Goal: Transaction & Acquisition: Purchase product/service

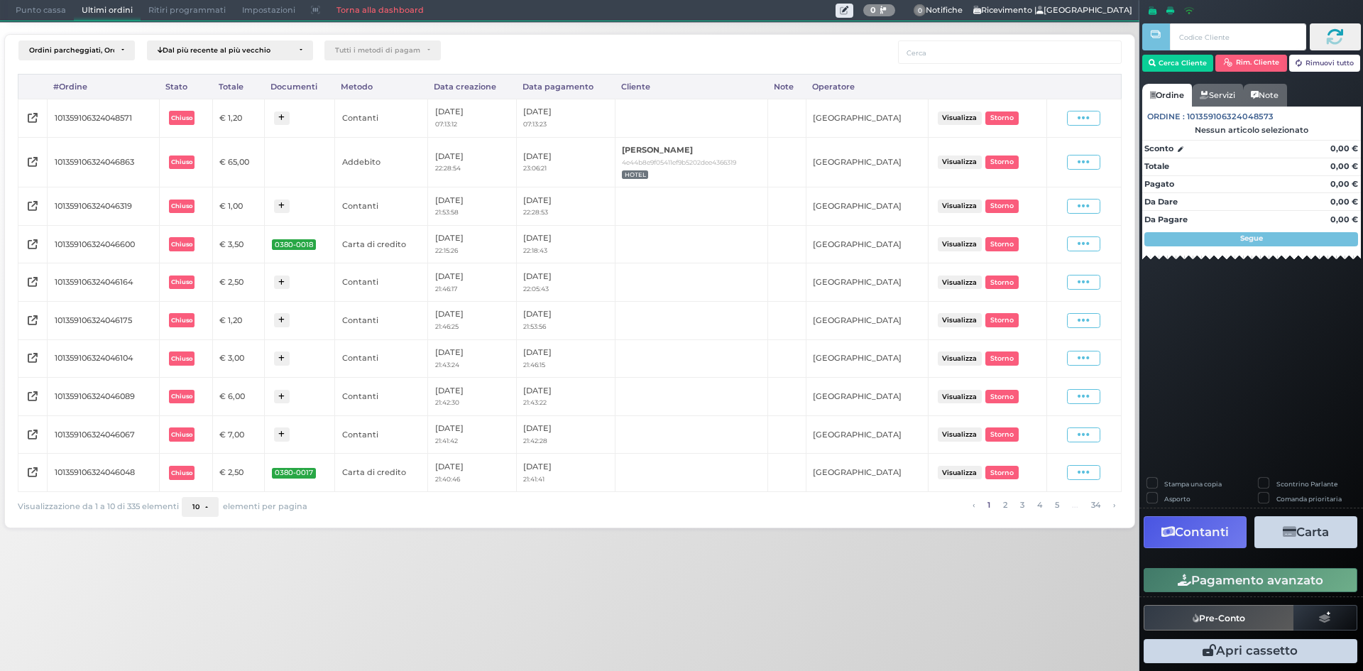
click at [31, 18] on div "Punto cassa Mappa Ultimi ordini Delivery Ritiri programmati Impostazioni Torna …" at bounding box center [570, 10] width 1140 height 21
click at [35, 9] on span "Punto cassa" at bounding box center [41, 11] width 66 height 20
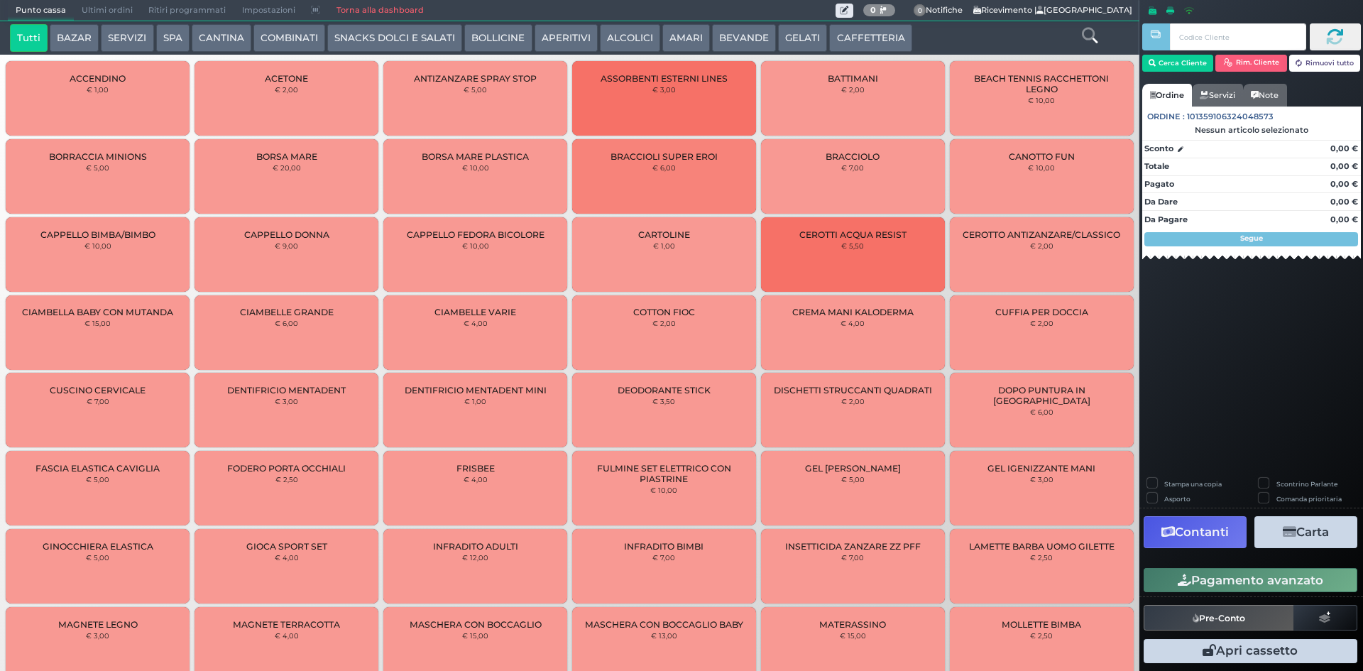
click at [752, 28] on button "BEVANDE" at bounding box center [744, 38] width 64 height 28
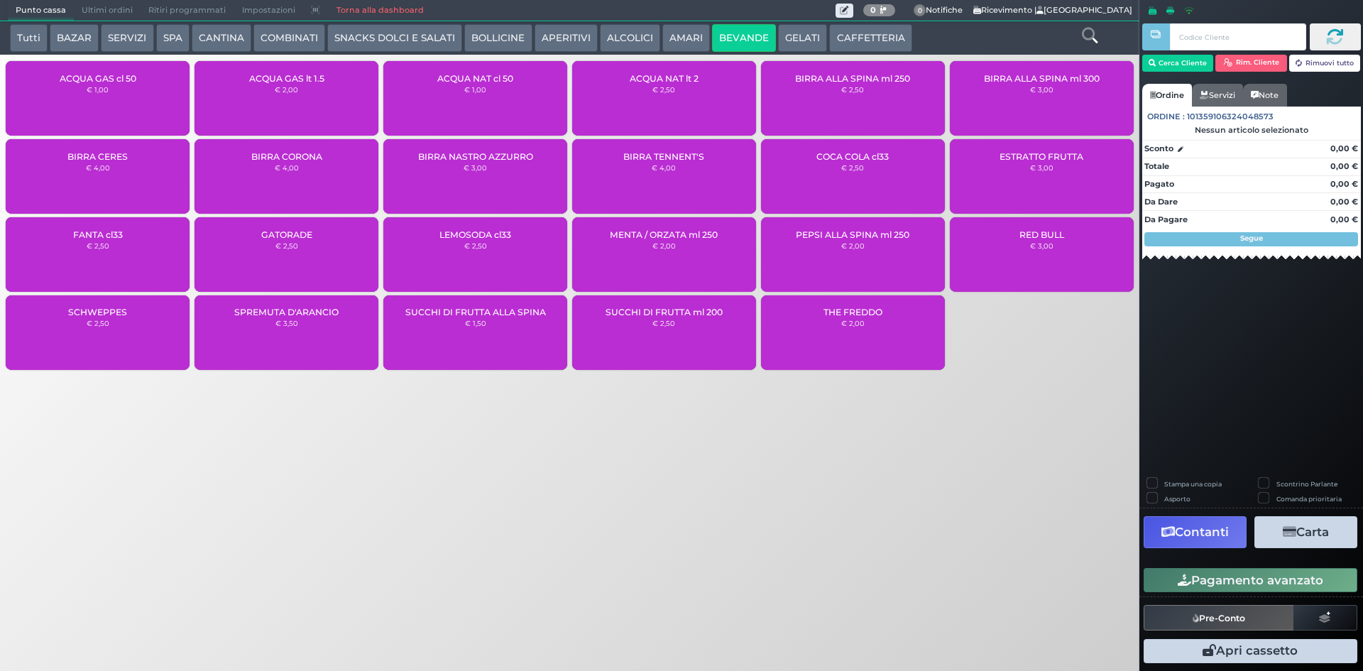
click at [644, 102] on div "ACQUA NAT lt 2 € 2,50" at bounding box center [664, 98] width 184 height 75
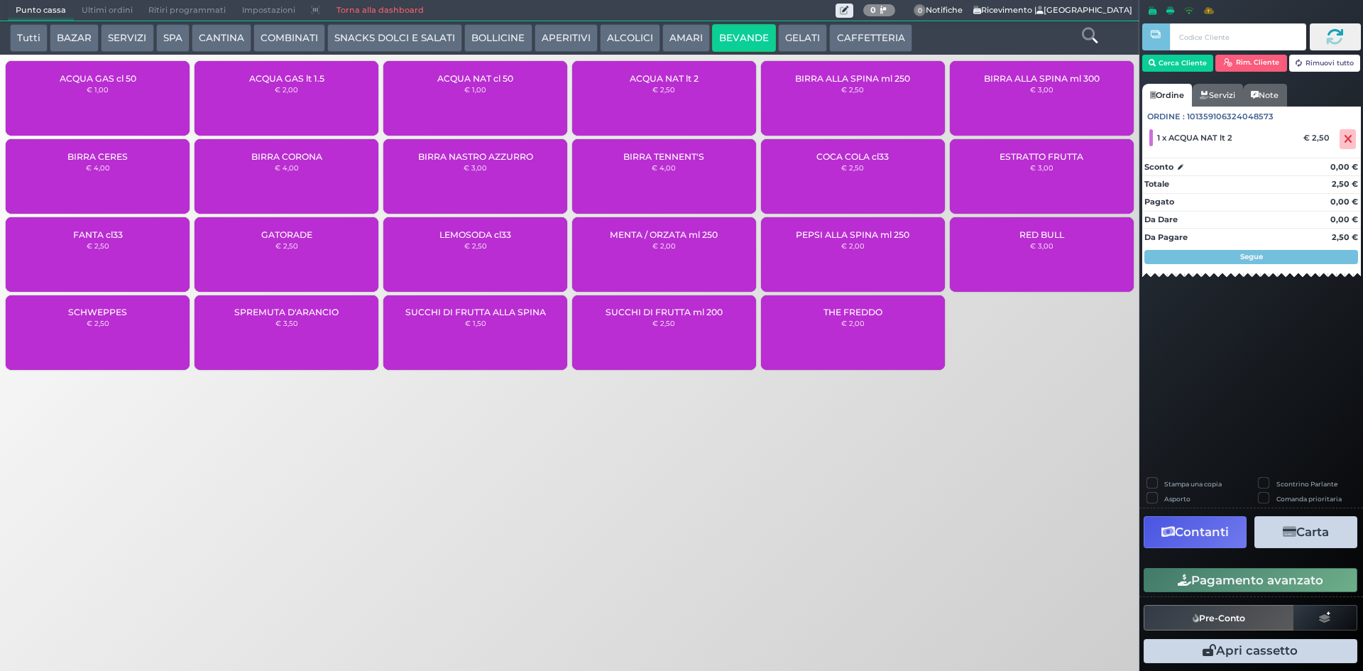
click at [1179, 581] on icon "button" at bounding box center [1184, 580] width 13 height 12
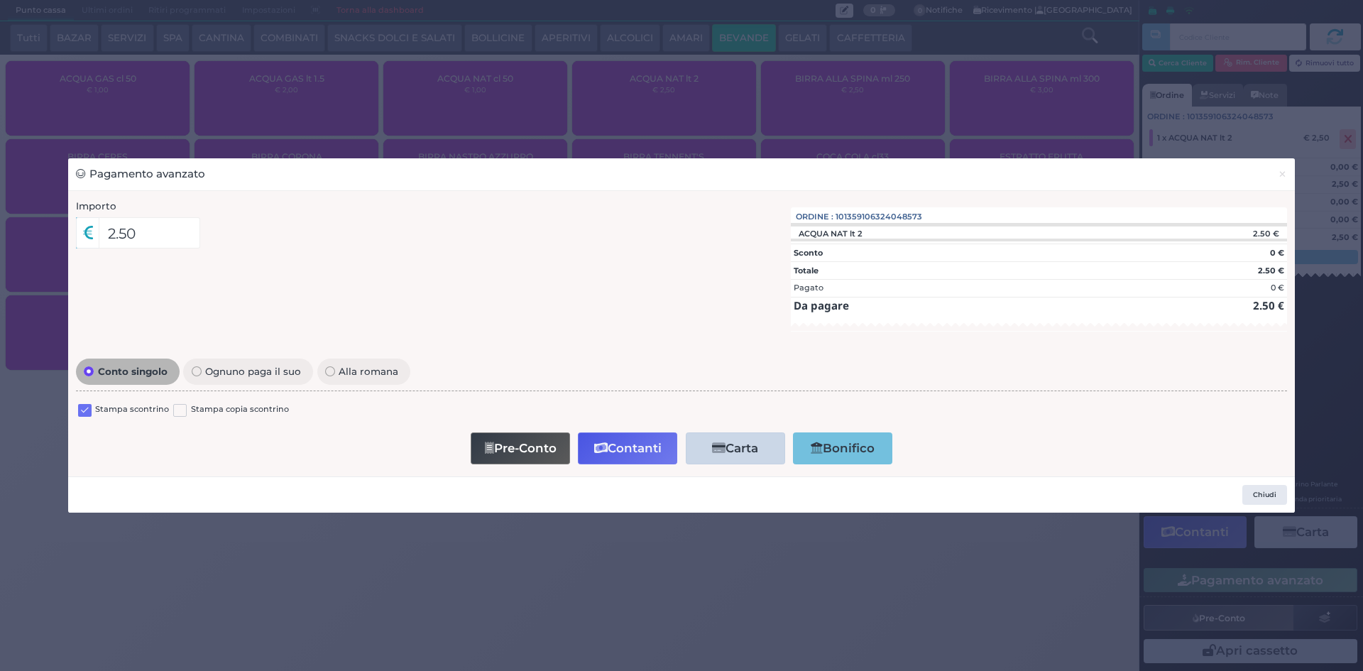
click at [85, 418] on div at bounding box center [84, 411] width 13 height 17
click at [89, 408] on label at bounding box center [84, 410] width 13 height 13
click at [0, 0] on input "checkbox" at bounding box center [0, 0] width 0 height 0
click at [611, 457] on button "Contanti" at bounding box center [627, 448] width 99 height 32
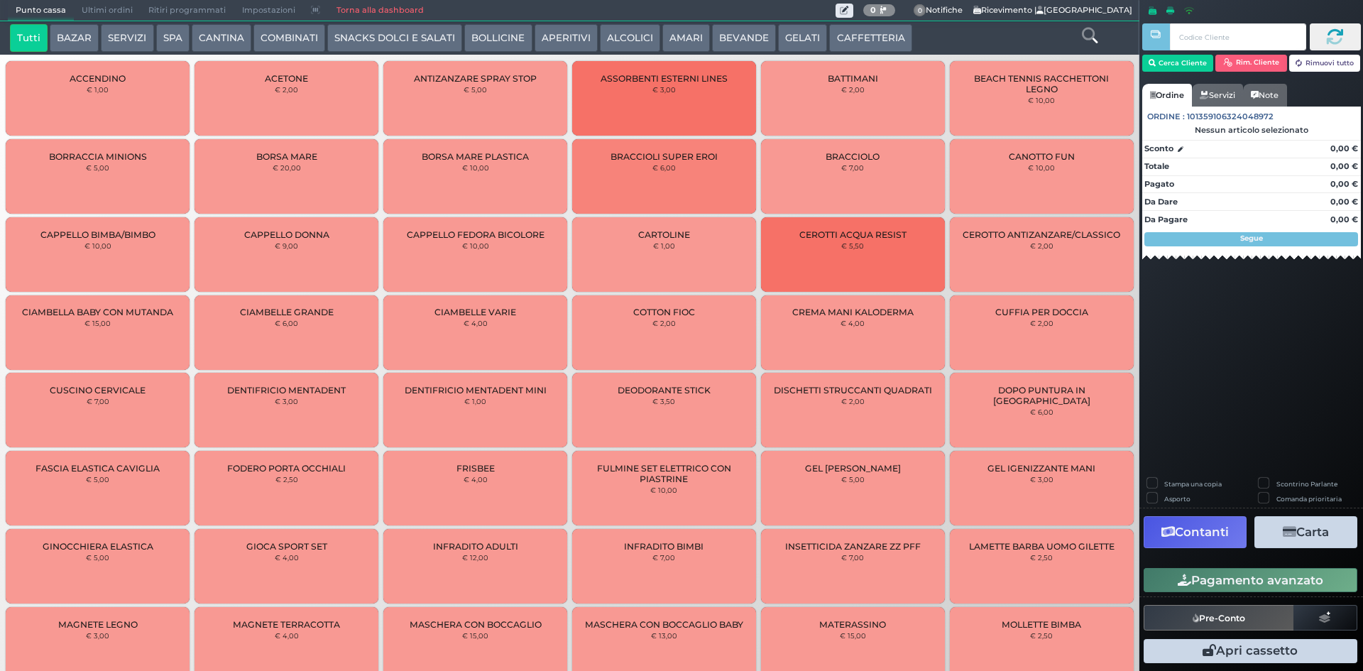
click at [117, 6] on span "Ultimi ordini" at bounding box center [107, 11] width 67 height 20
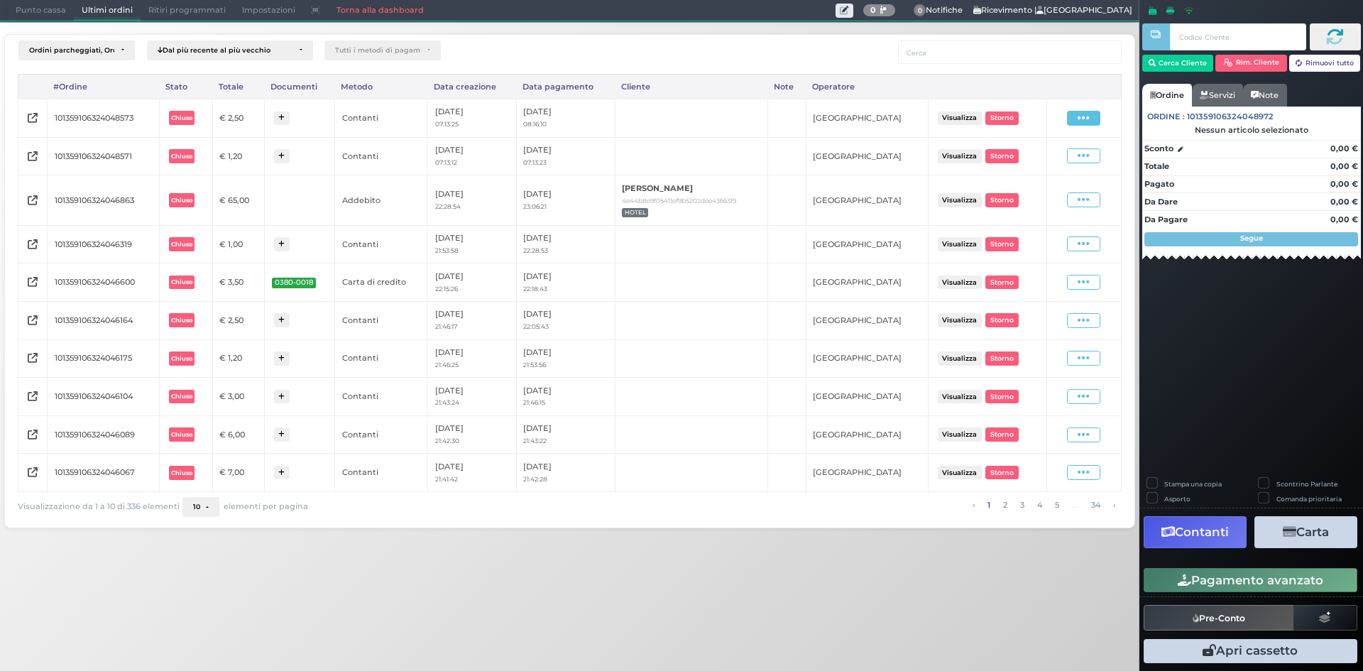
click at [1085, 119] on icon at bounding box center [1084, 117] width 12 height 13
click at [1038, 159] on span "Ristampa Pre-Conto" at bounding box center [1052, 159] width 58 height 24
click at [19, 10] on span "Punto cassa" at bounding box center [41, 11] width 66 height 20
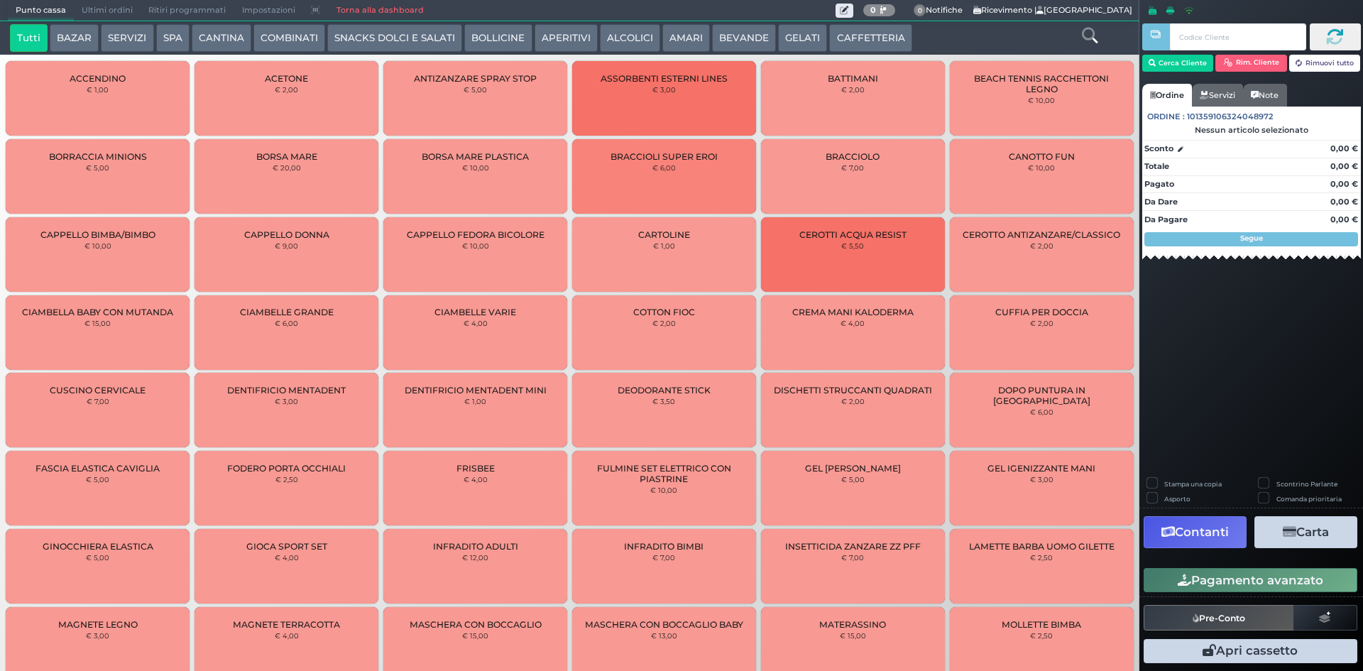
click at [865, 39] on button "CAFFETTERIA" at bounding box center [870, 38] width 82 height 28
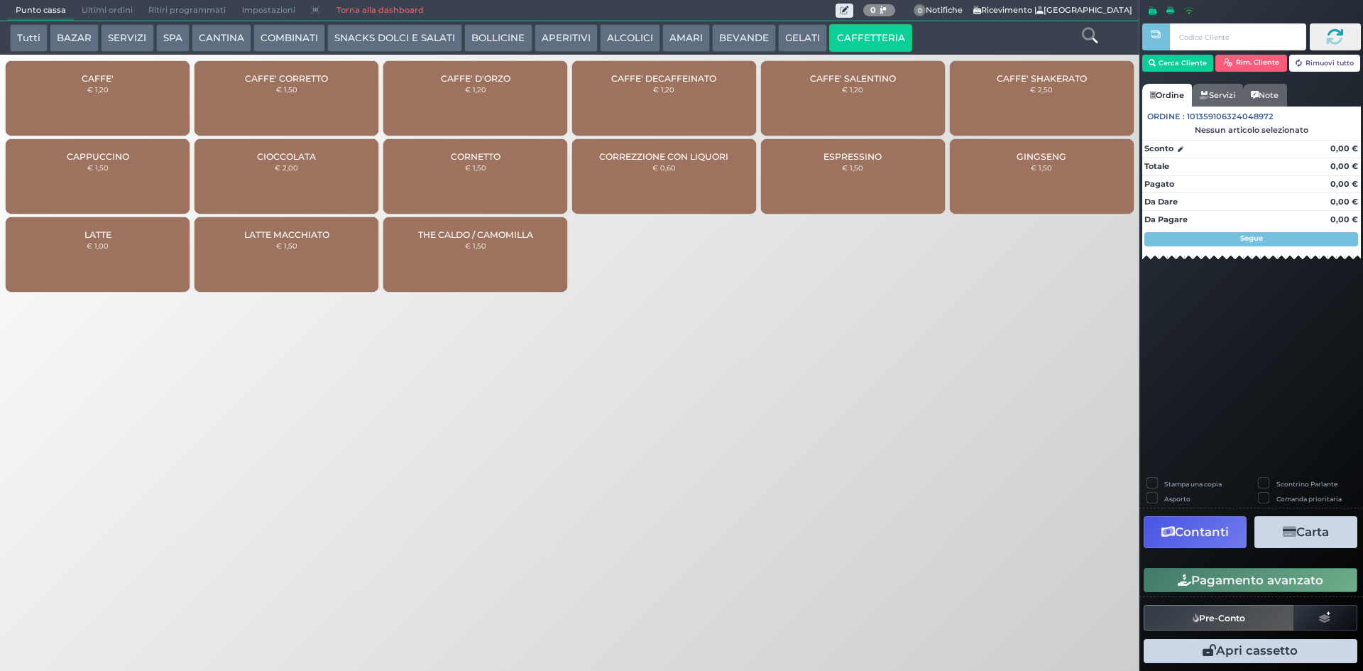
click at [54, 77] on div "CAFFE' € 1,20" at bounding box center [98, 98] width 184 height 75
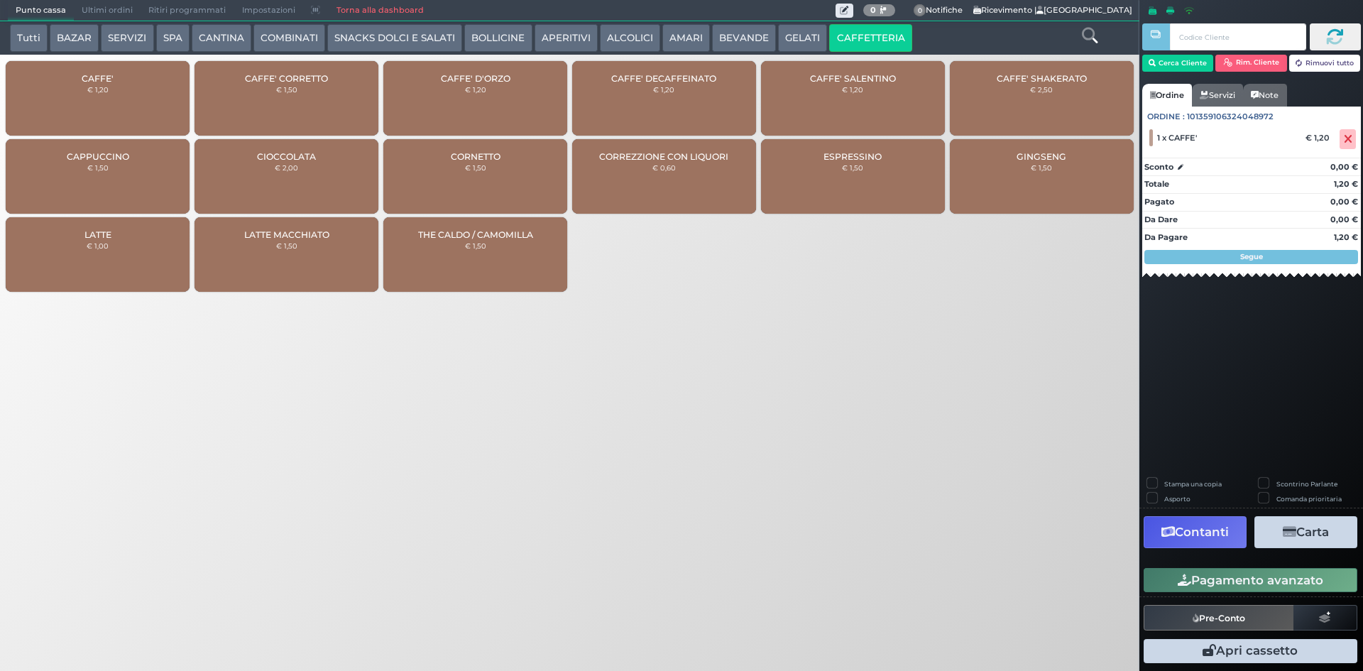
click at [1197, 582] on button "Pagamento avanzato" at bounding box center [1251, 580] width 214 height 24
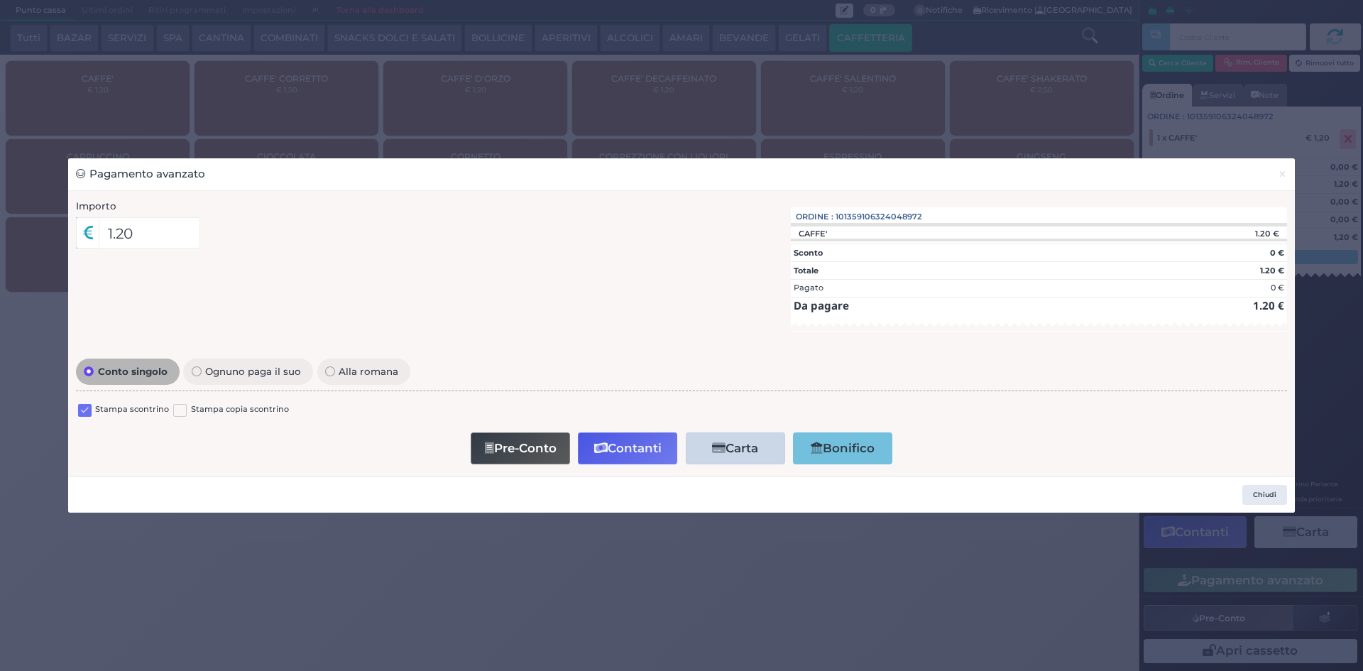
click at [98, 410] on label "Stampa scontrino" at bounding box center [132, 409] width 74 height 13
click at [89, 408] on label at bounding box center [84, 410] width 13 height 13
click at [0, 0] on input "checkbox" at bounding box center [0, 0] width 0 height 0
click at [621, 441] on button "Contanti" at bounding box center [627, 448] width 99 height 32
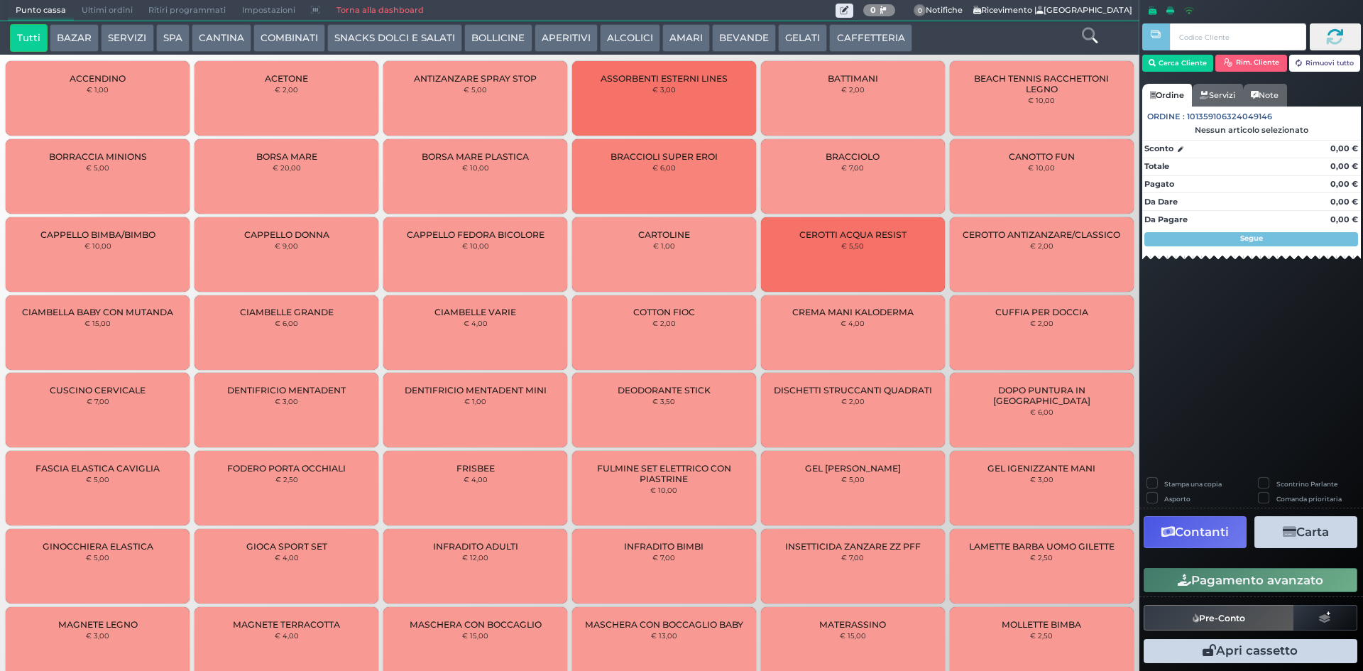
click at [113, 3] on span "Ultimi ordini" at bounding box center [107, 11] width 67 height 20
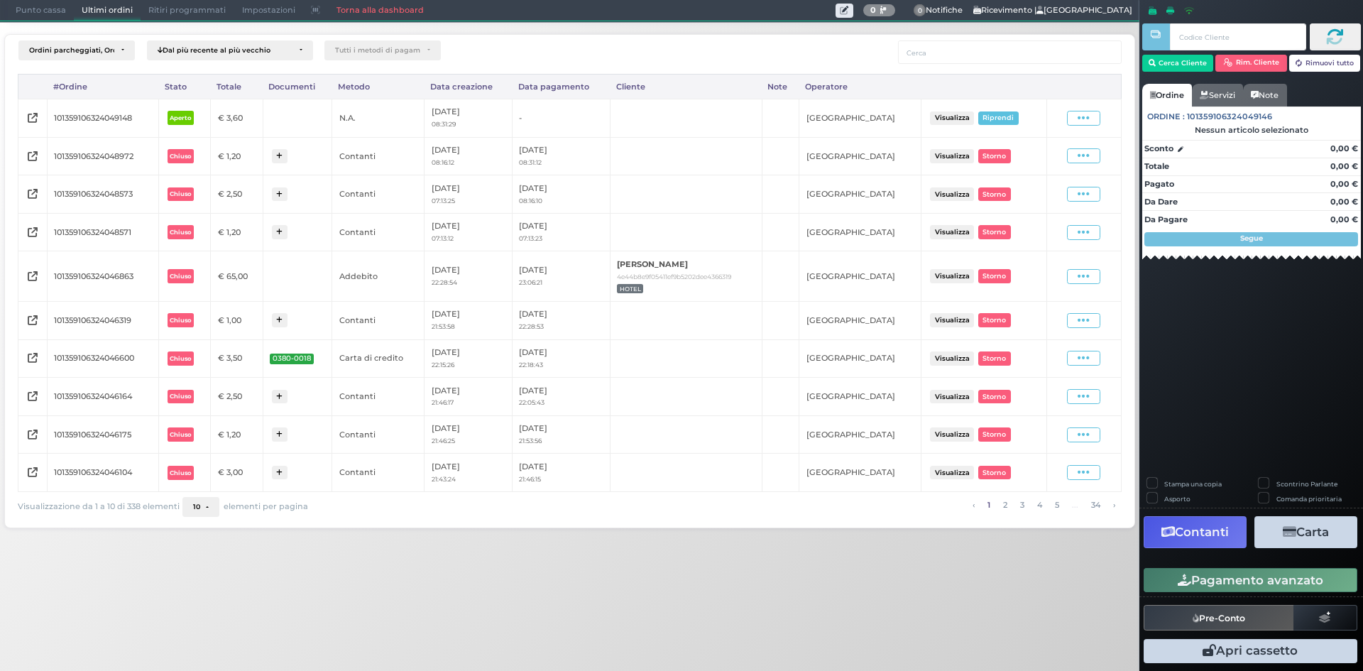
click at [1073, 147] on div "Visualizza Ristampa Pre-Conto Storno" at bounding box center [1084, 156] width 60 height 19
click at [1074, 150] on span at bounding box center [1083, 155] width 33 height 15
click at [1013, 200] on icon at bounding box center [1015, 197] width 8 height 8
click at [45, 21] on div "Punto cassa Mappa Ultimi ordini Delivery Ritiri programmati Impostazioni Torna …" at bounding box center [570, 10] width 1140 height 21
click at [52, 18] on span "Punto cassa" at bounding box center [41, 11] width 66 height 20
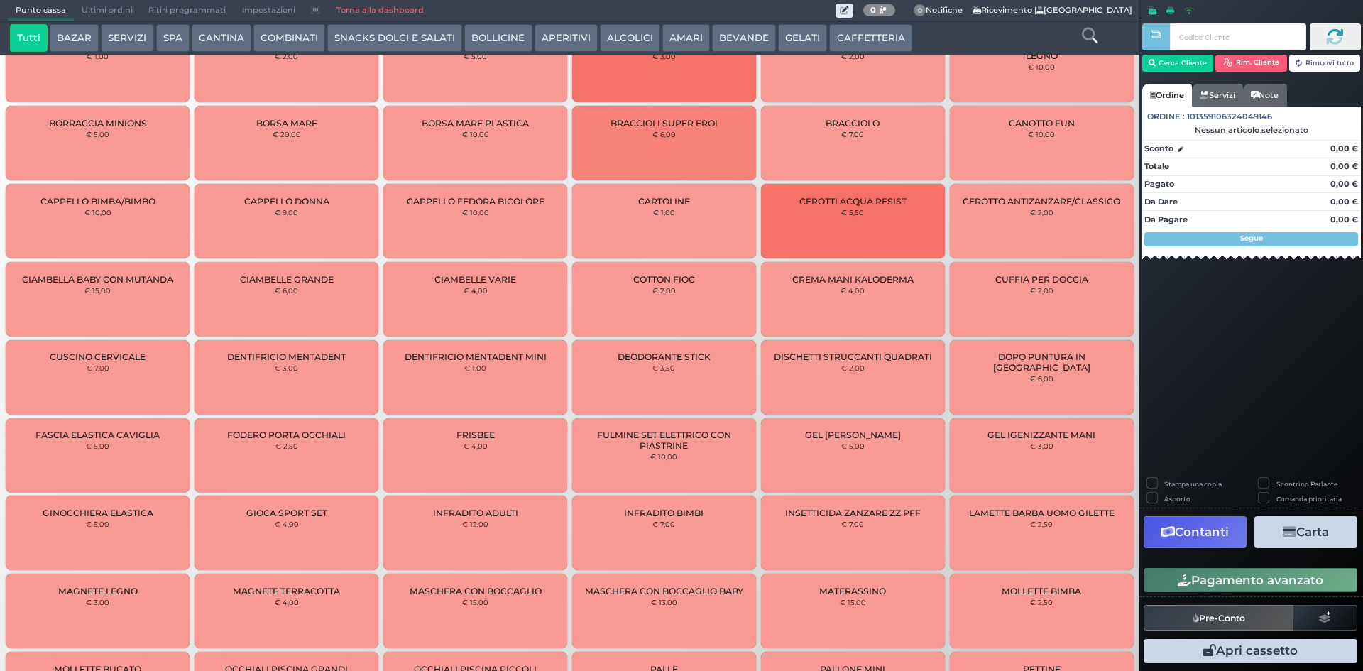
click at [94, 11] on span "Ultimi ordini" at bounding box center [107, 11] width 67 height 20
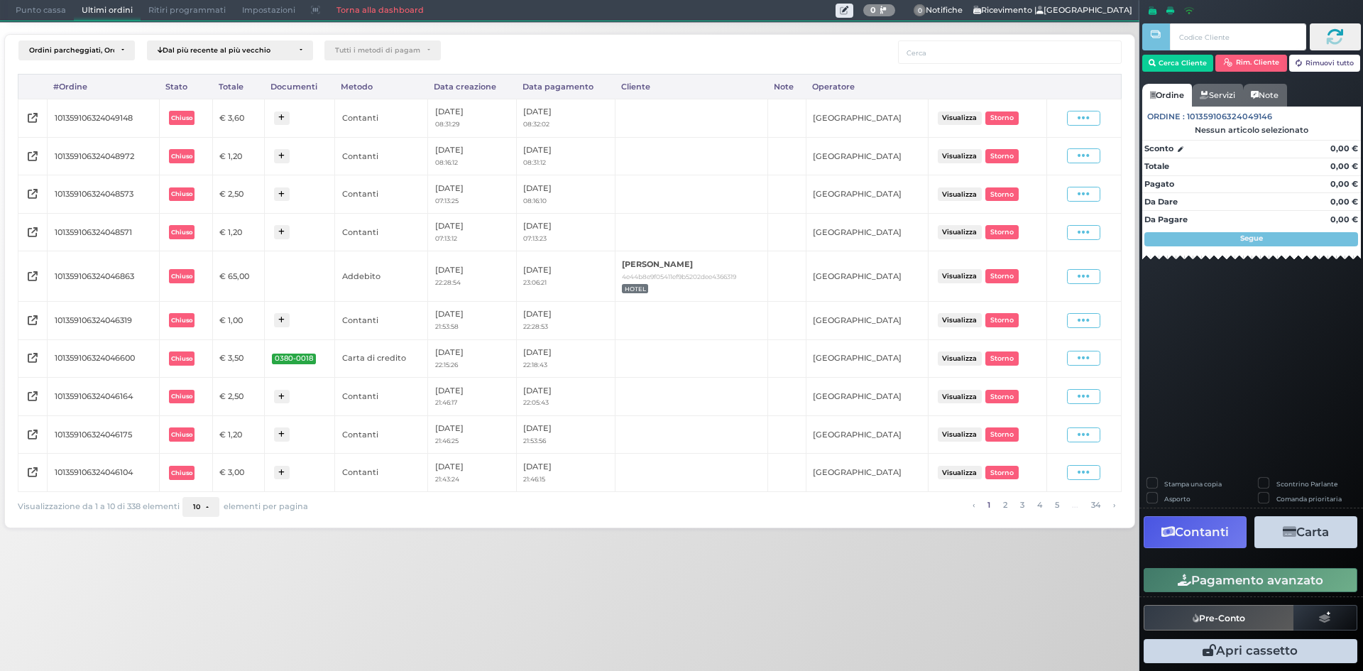
click at [55, 9] on span "Punto cassa" at bounding box center [41, 11] width 66 height 20
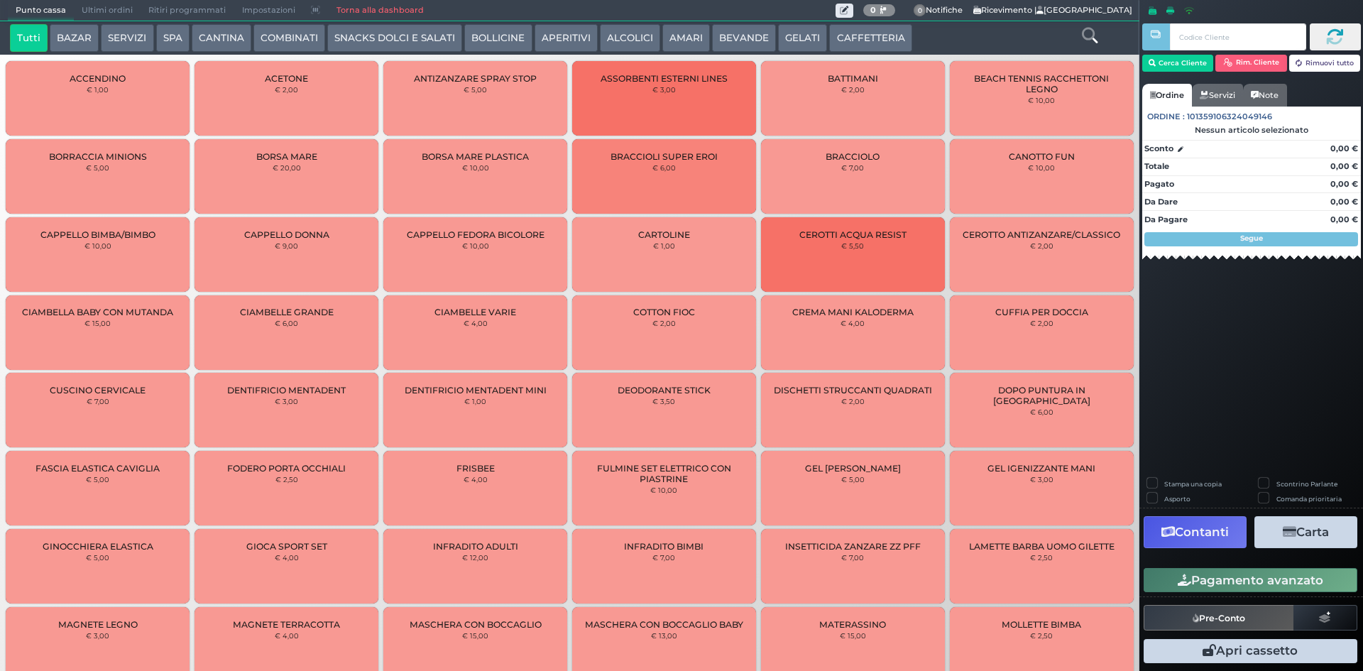
click at [790, 40] on button "GELATI" at bounding box center [802, 38] width 49 height 28
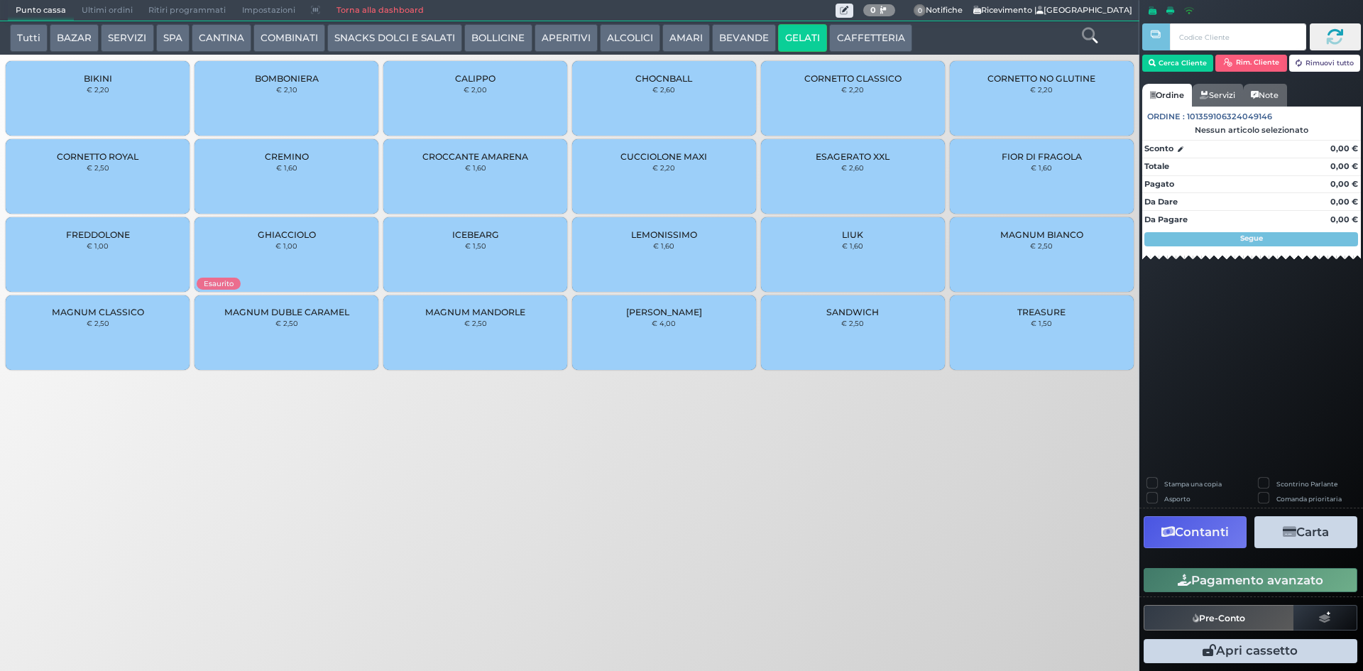
click at [763, 36] on button "BEVANDE" at bounding box center [744, 38] width 64 height 28
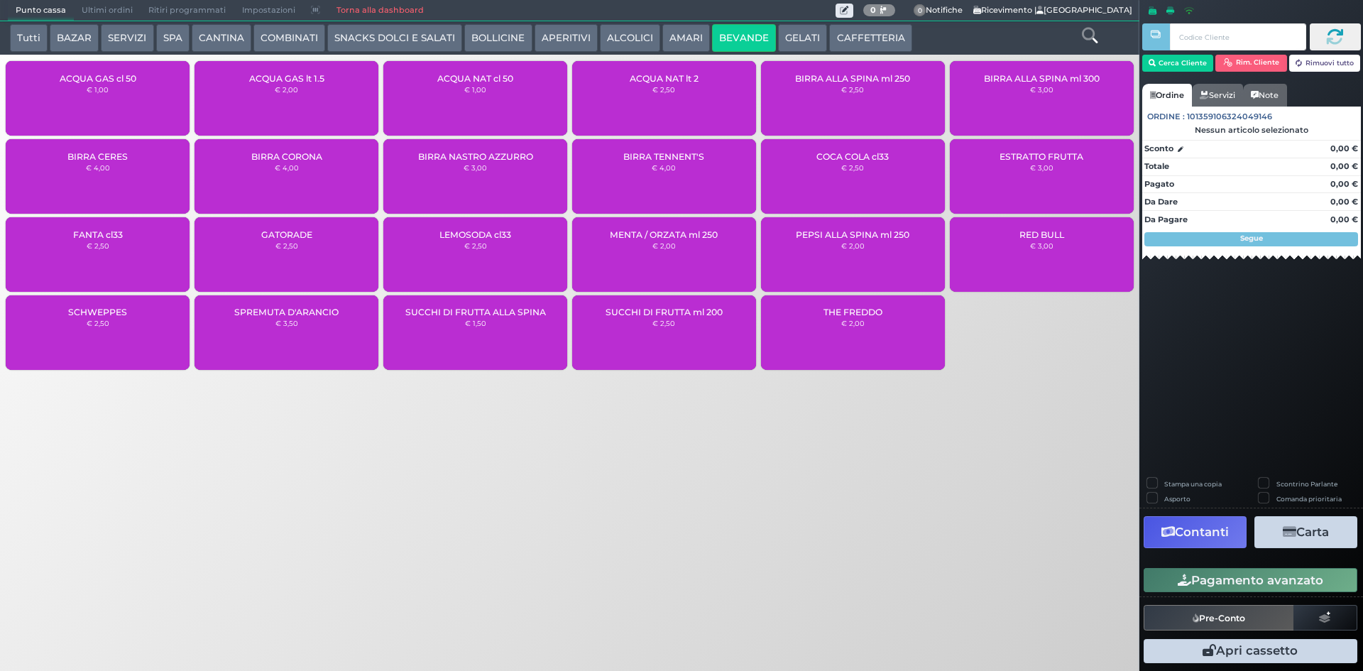
click at [748, 32] on button "BEVANDE" at bounding box center [744, 38] width 64 height 28
click at [513, 98] on div "ACQUA NAT cl 50 € 1,00" at bounding box center [475, 98] width 184 height 75
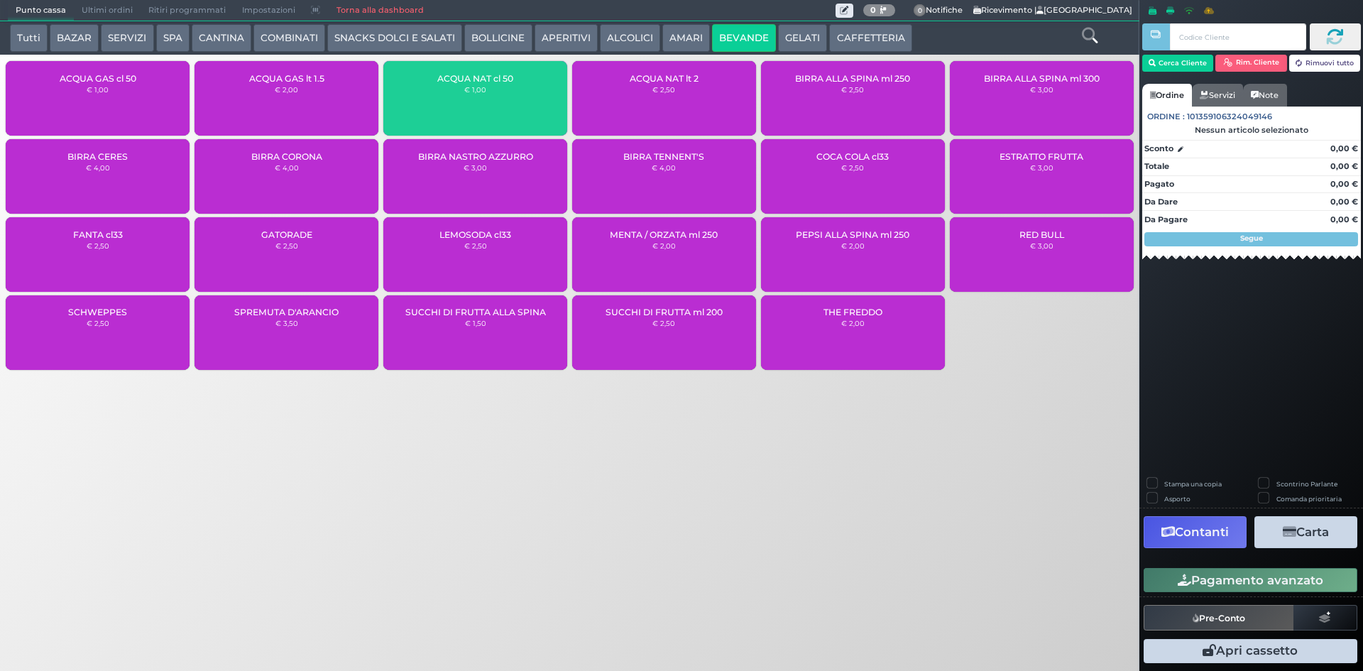
click at [513, 98] on div "ACQUA NAT cl 50 € 1,00" at bounding box center [475, 98] width 184 height 75
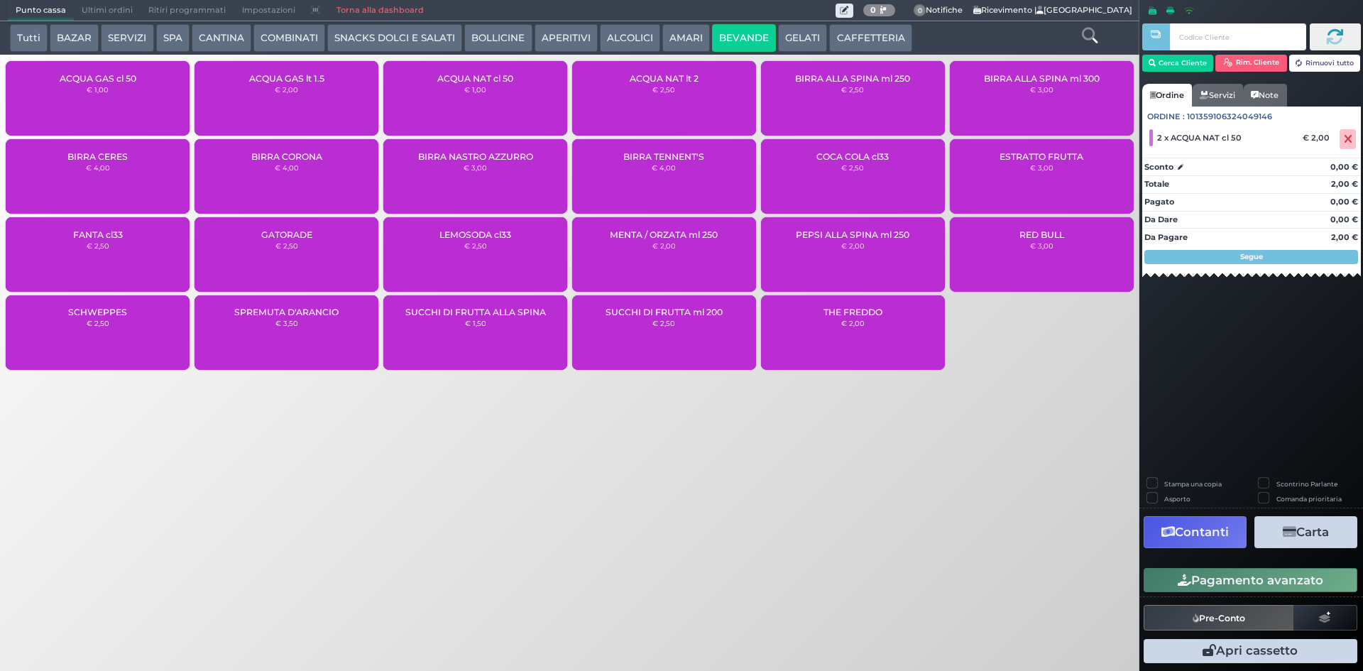
click at [1215, 563] on div "Stampa una copia Scontrino Parlante Asporto Comanda prioritaria Contanti Carta …" at bounding box center [1252, 573] width 224 height 190
click at [1215, 573] on button "Pagamento avanzato" at bounding box center [1251, 580] width 214 height 24
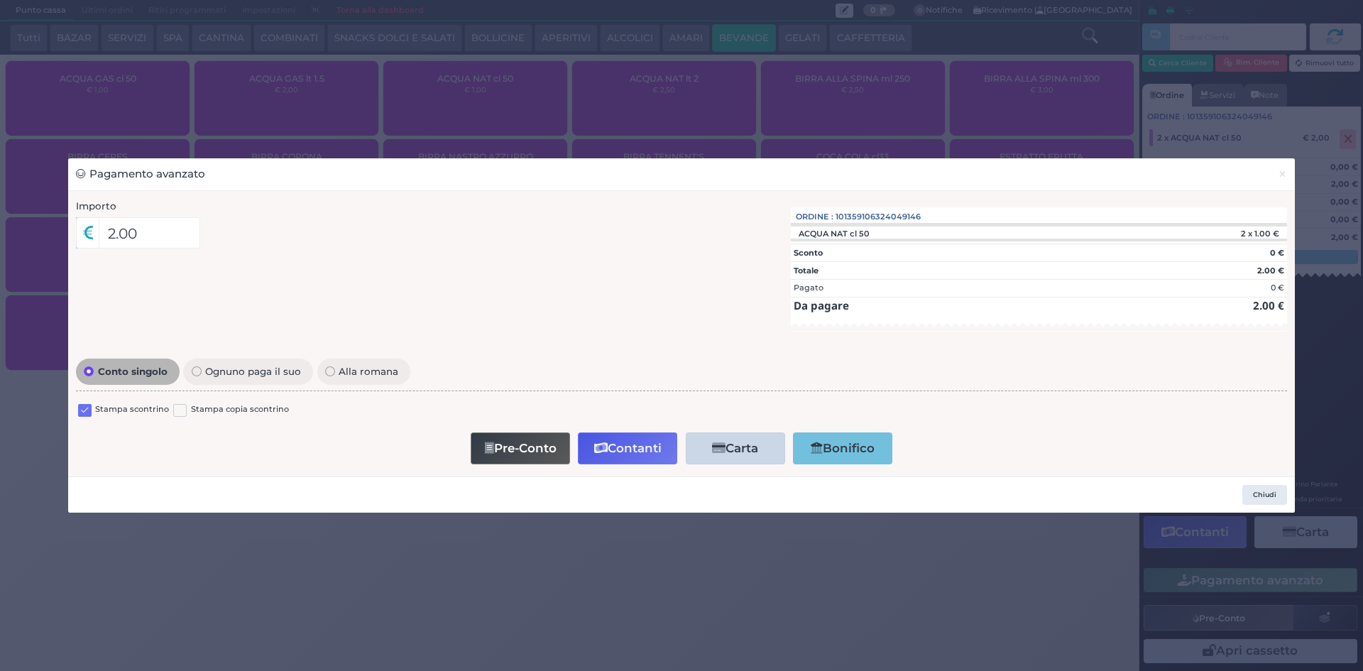
click at [84, 415] on label at bounding box center [84, 410] width 13 height 13
click at [0, 0] on input "checkbox" at bounding box center [0, 0] width 0 height 0
click at [619, 449] on button "Contanti" at bounding box center [627, 448] width 99 height 32
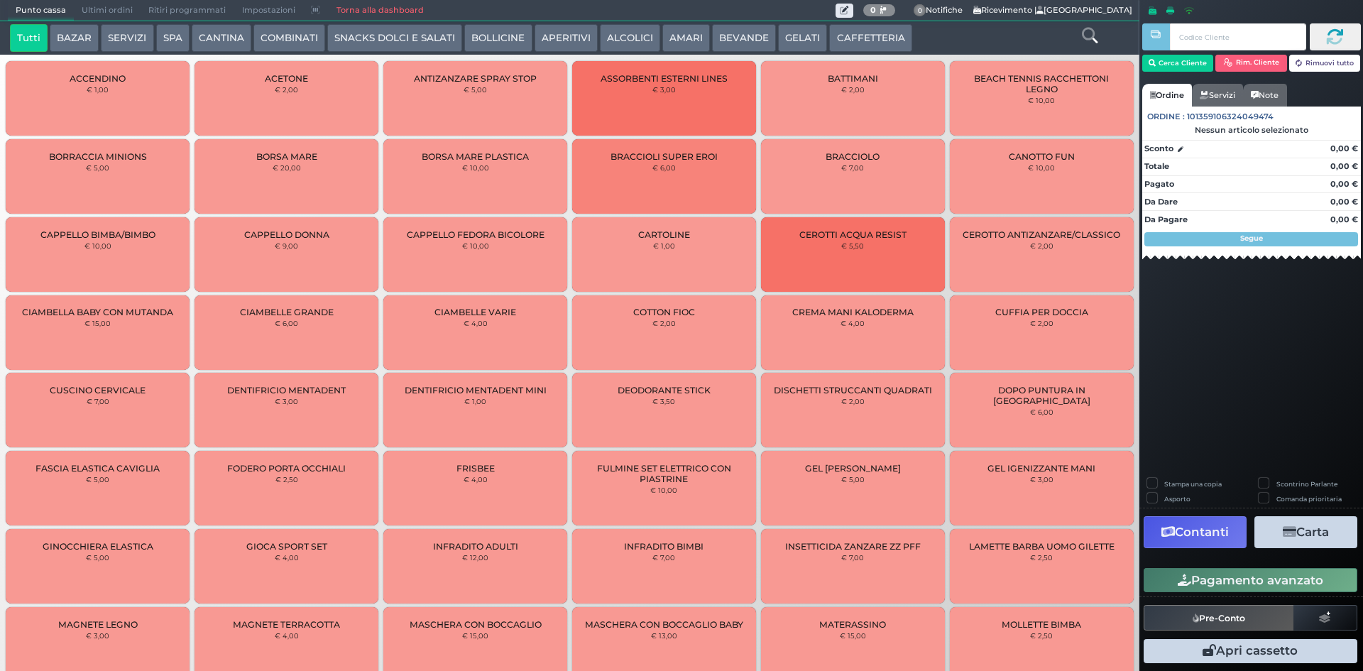
drag, startPoint x: 99, startPoint y: 13, endPoint x: 120, endPoint y: 36, distance: 30.1
click at [99, 12] on span "Ultimi ordini" at bounding box center [107, 11] width 67 height 20
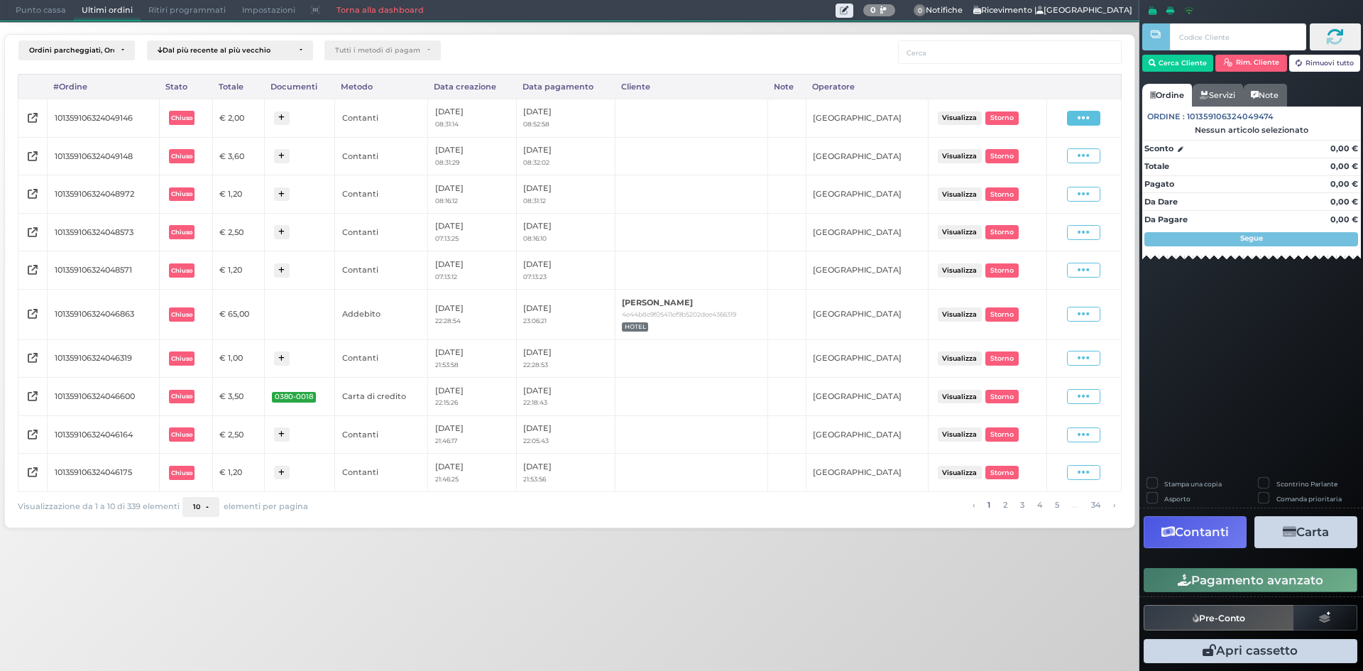
click at [1075, 112] on span at bounding box center [1083, 118] width 33 height 15
click at [1062, 157] on span "Ristampa Pre-Conto" at bounding box center [1052, 159] width 58 height 24
click at [40, 13] on span "Punto cassa" at bounding box center [41, 11] width 66 height 20
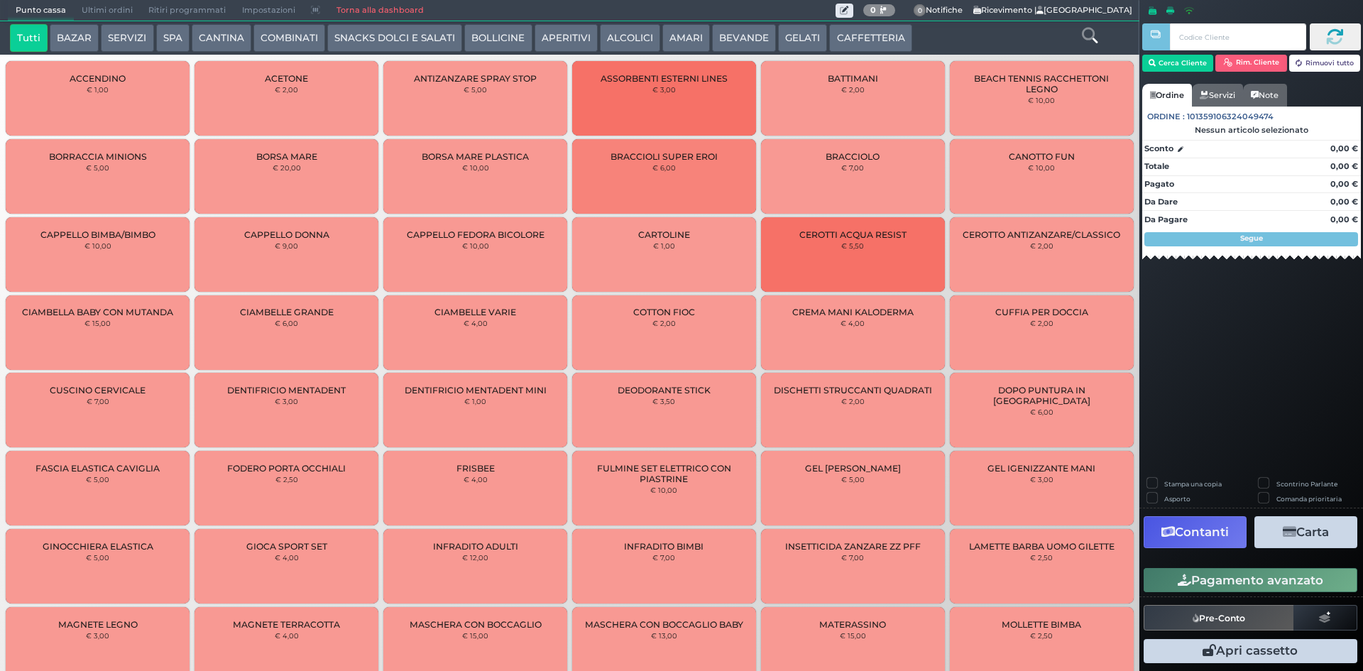
click at [749, 42] on button "BEVANDE" at bounding box center [744, 38] width 64 height 28
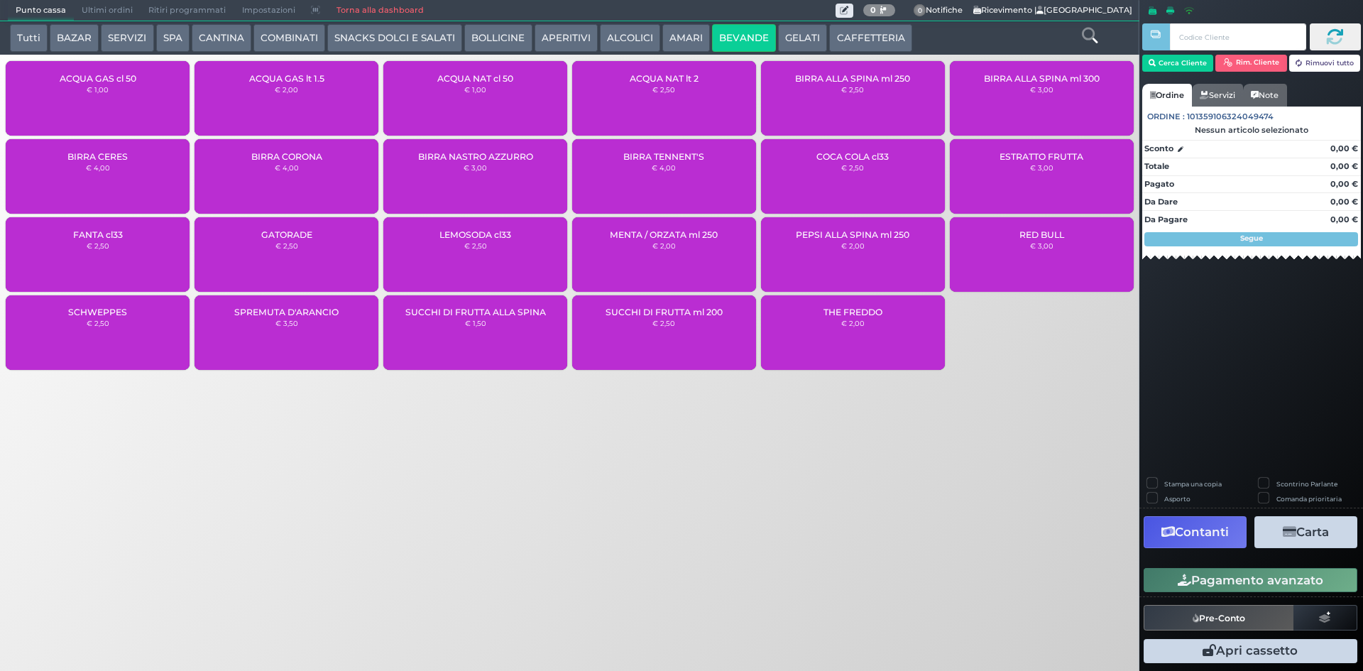
click at [119, 105] on div "ACQUA GAS cl 50 € 1,00" at bounding box center [98, 98] width 184 height 75
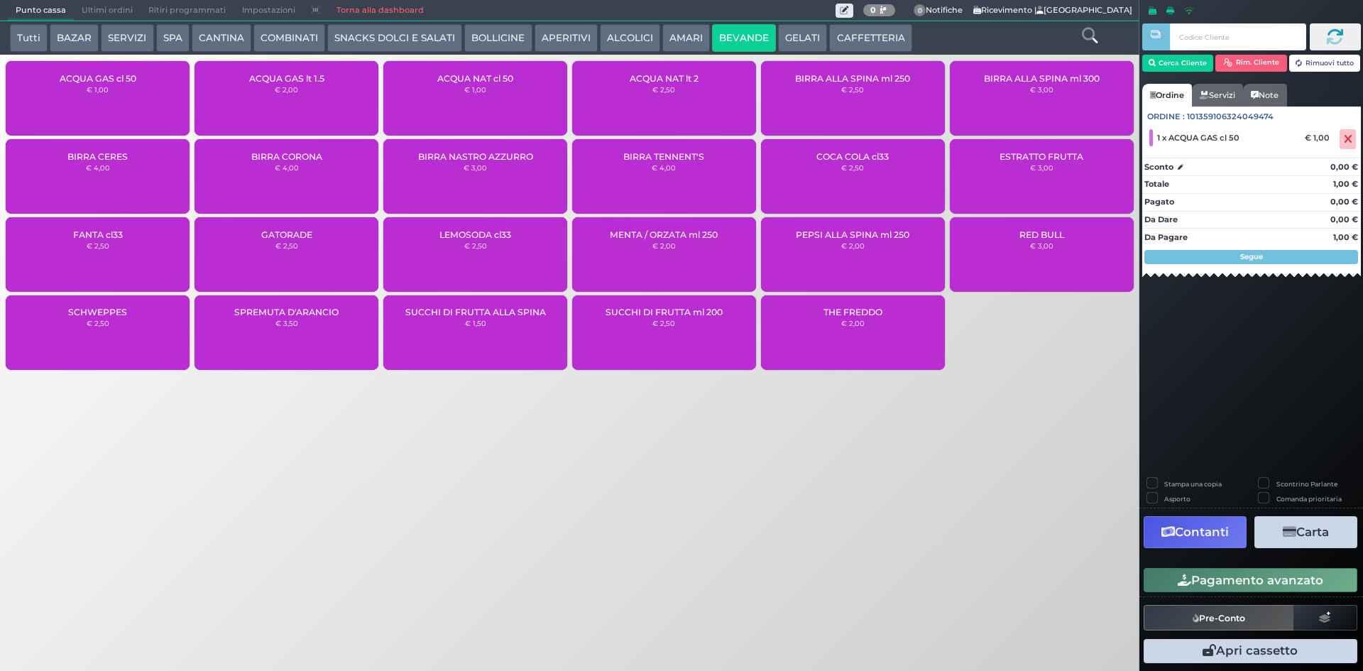
click at [1257, 584] on button "Pagamento avanzato" at bounding box center [1251, 580] width 214 height 24
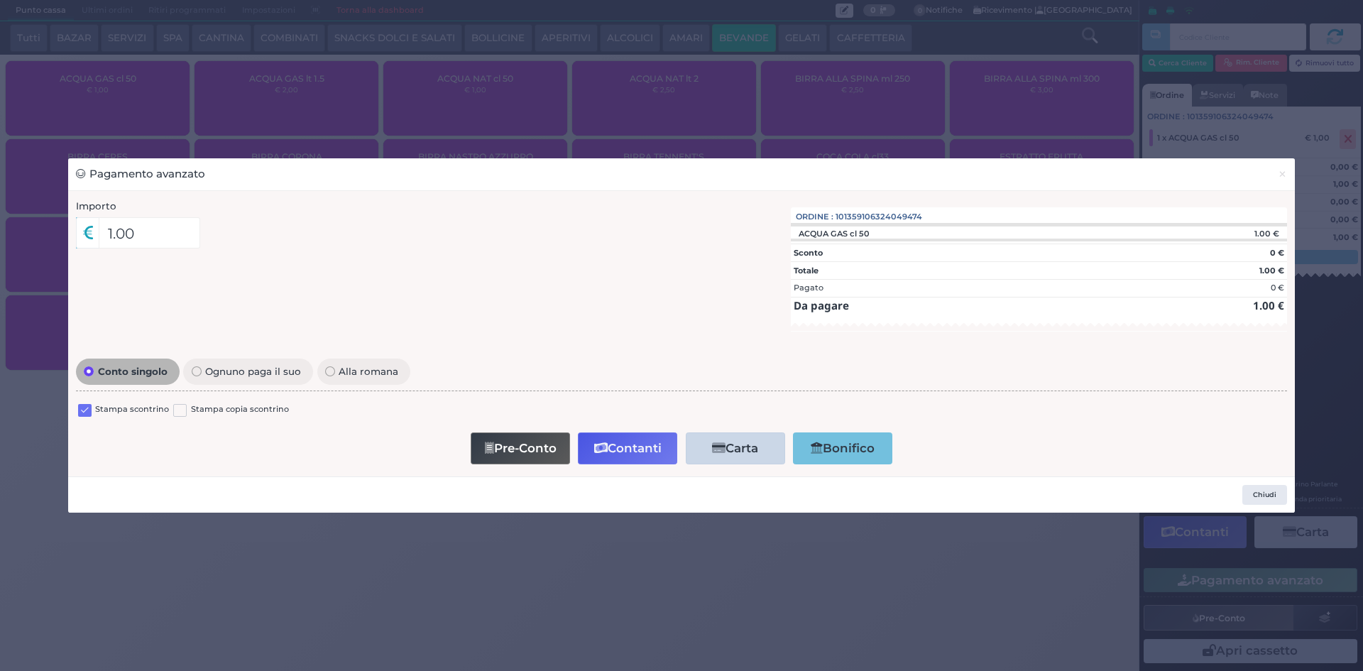
click at [95, 400] on div "Stampa scontrino Stampa copia scontrino" at bounding box center [681, 412] width 1211 height 33
click at [96, 409] on label "Stampa scontrino" at bounding box center [132, 409] width 74 height 13
click at [80, 410] on label at bounding box center [84, 410] width 13 height 13
click at [0, 0] on input "checkbox" at bounding box center [0, 0] width 0 height 0
click at [624, 446] on button "Contanti" at bounding box center [627, 448] width 99 height 32
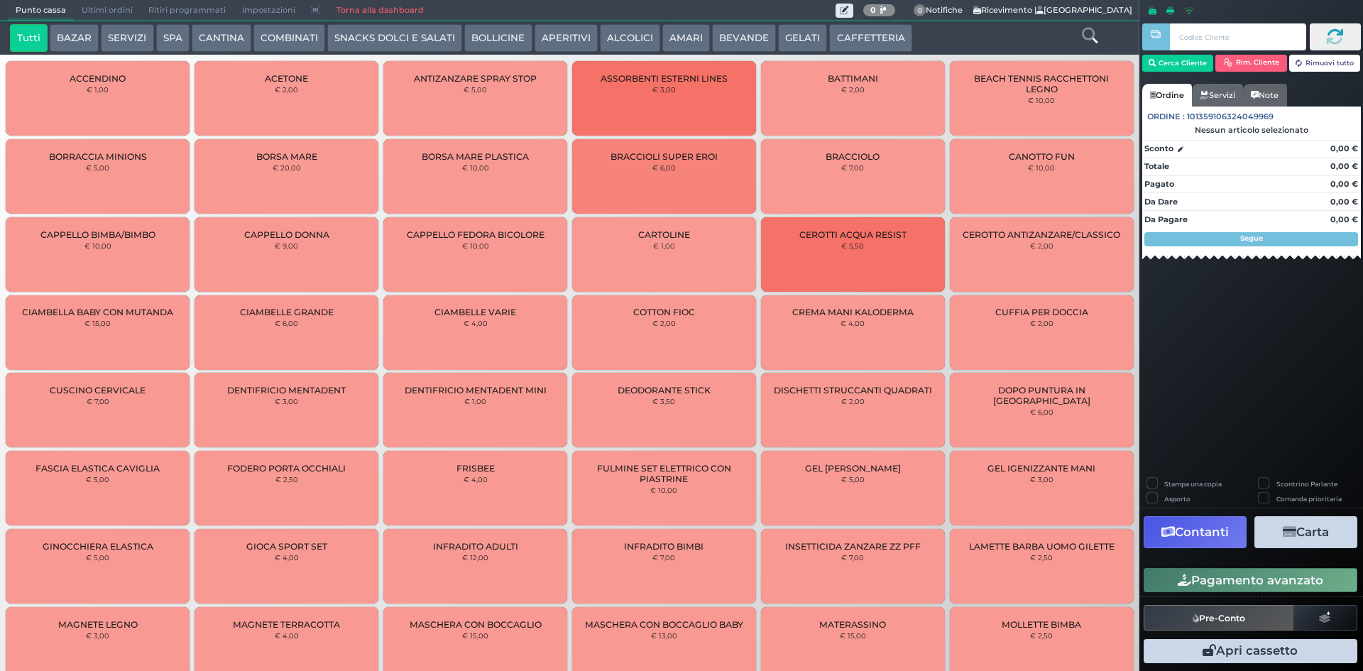
click at [114, 5] on span "Ultimi ordini" at bounding box center [107, 11] width 67 height 20
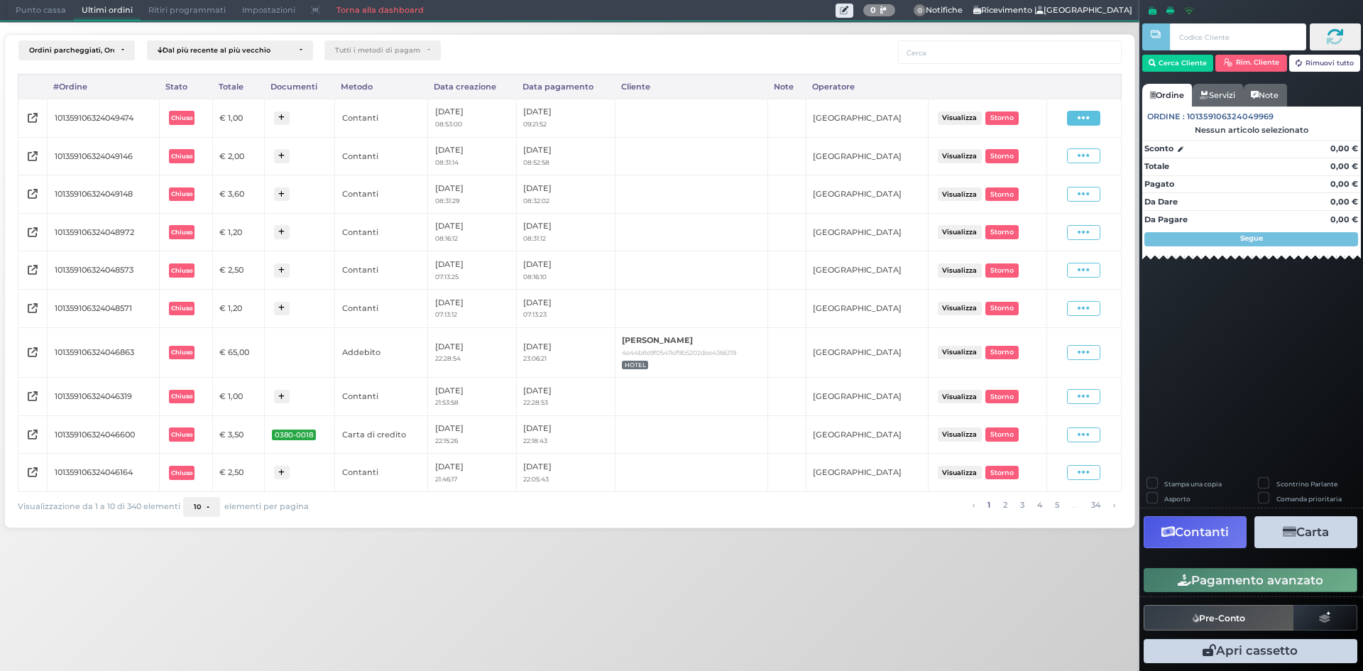
click at [1080, 116] on icon at bounding box center [1084, 117] width 12 height 13
click at [1023, 165] on div "Ristampa Pre-Conto" at bounding box center [1046, 159] width 70 height 24
click at [25, 17] on span "Punto cassa" at bounding box center [41, 11] width 66 height 20
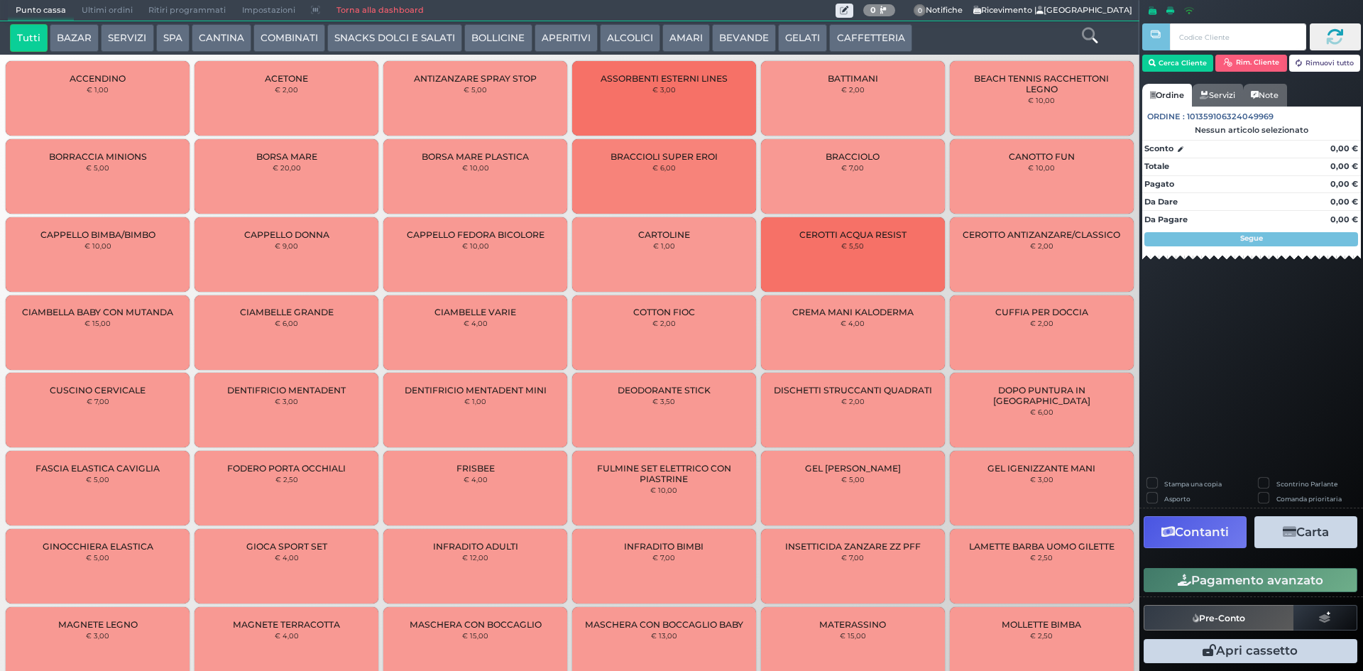
click at [863, 31] on button "CAFFETTERIA" at bounding box center [870, 38] width 82 height 28
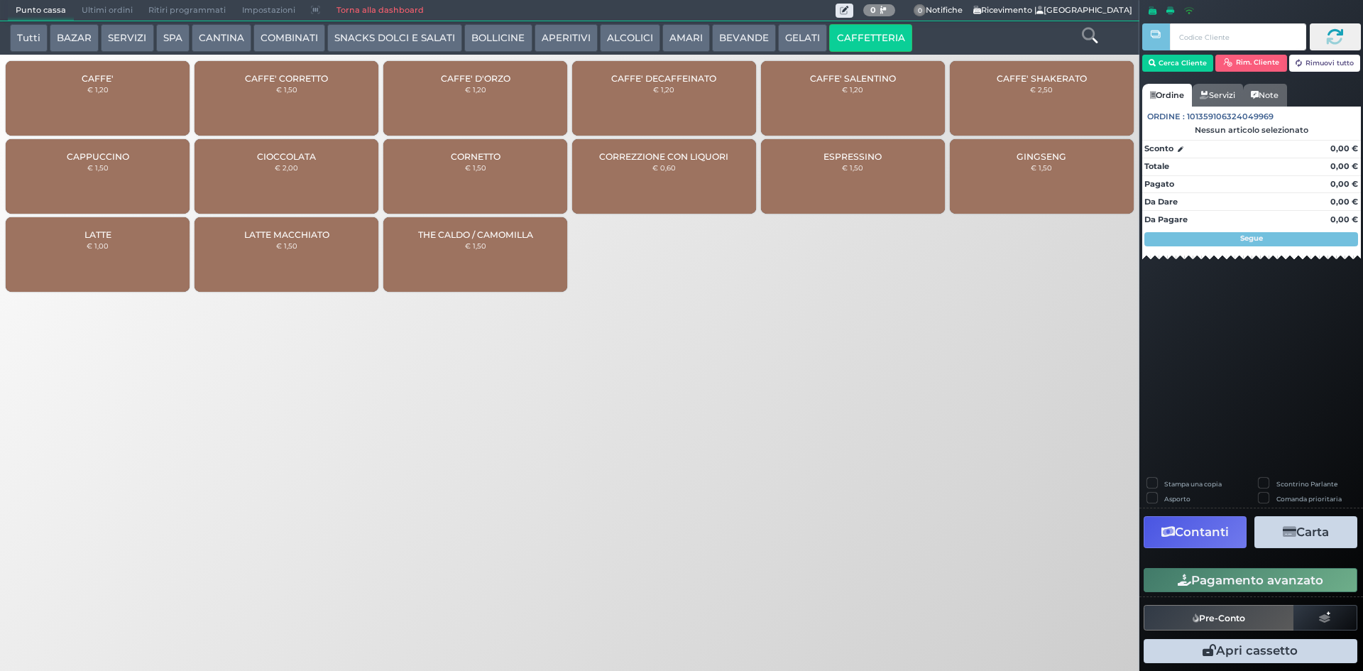
click at [785, 41] on button "GELATI" at bounding box center [802, 38] width 49 height 28
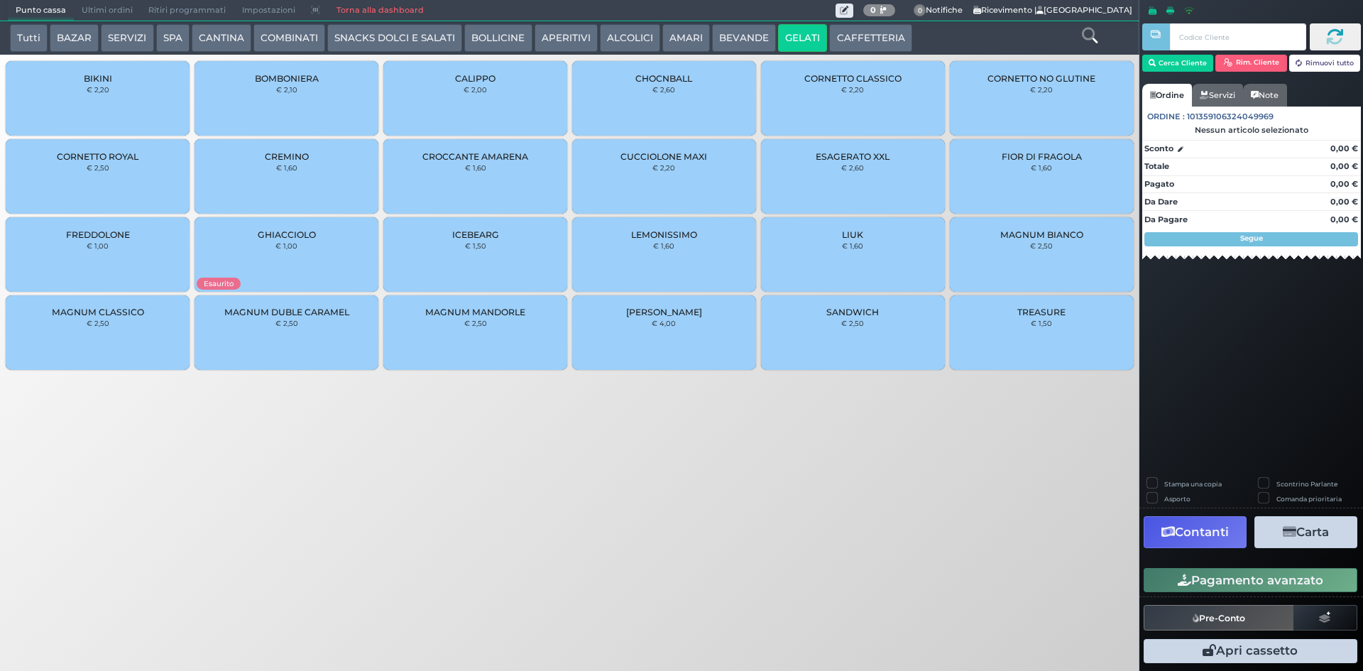
click at [736, 36] on button "BEVANDE" at bounding box center [744, 38] width 64 height 28
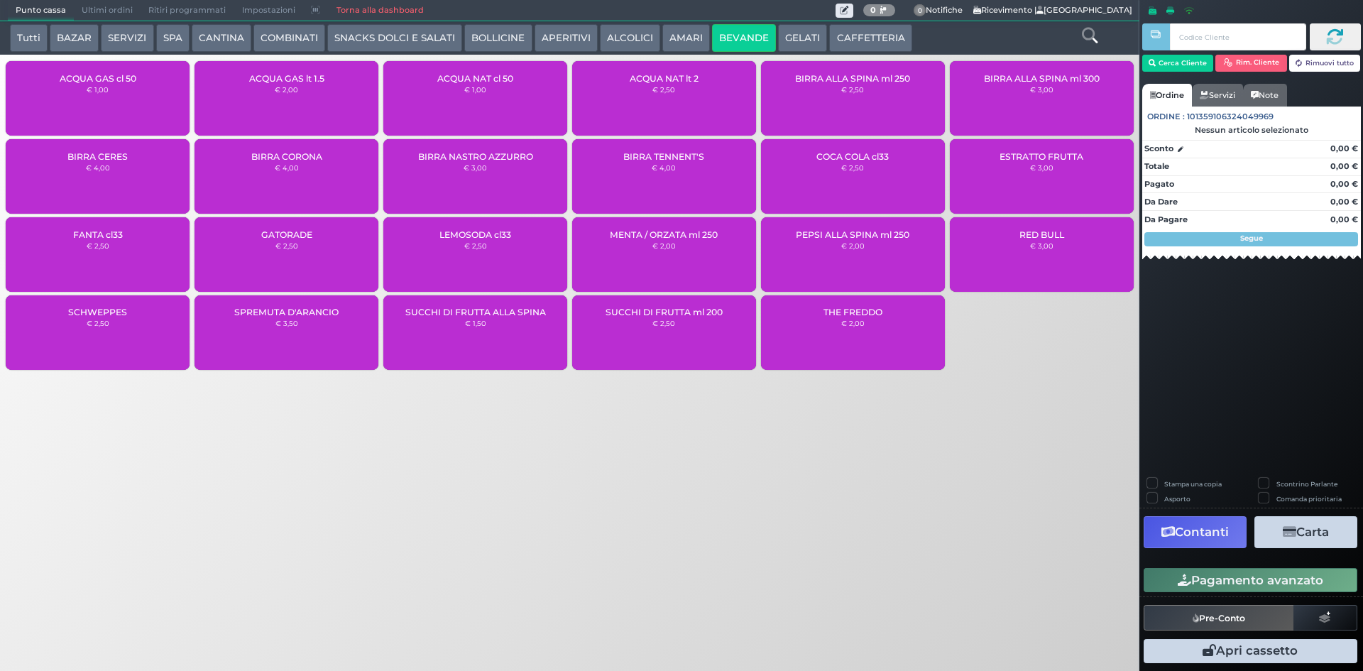
click at [506, 105] on div "ACQUA NAT cl 50 € 1,00" at bounding box center [475, 98] width 184 height 75
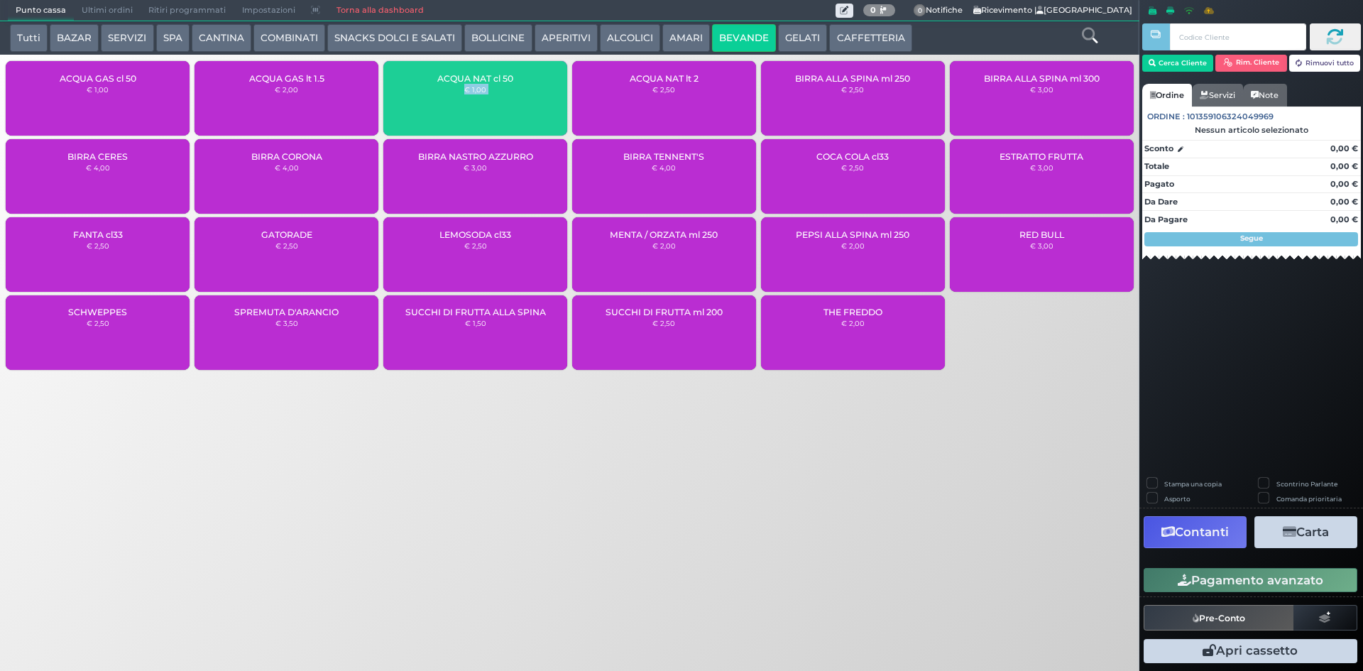
click at [504, 107] on div "ACQUA NAT cl 50 € 1,00" at bounding box center [475, 98] width 184 height 75
click at [503, 101] on div "ACQUA NAT cl 50 € 1,00" at bounding box center [475, 98] width 184 height 75
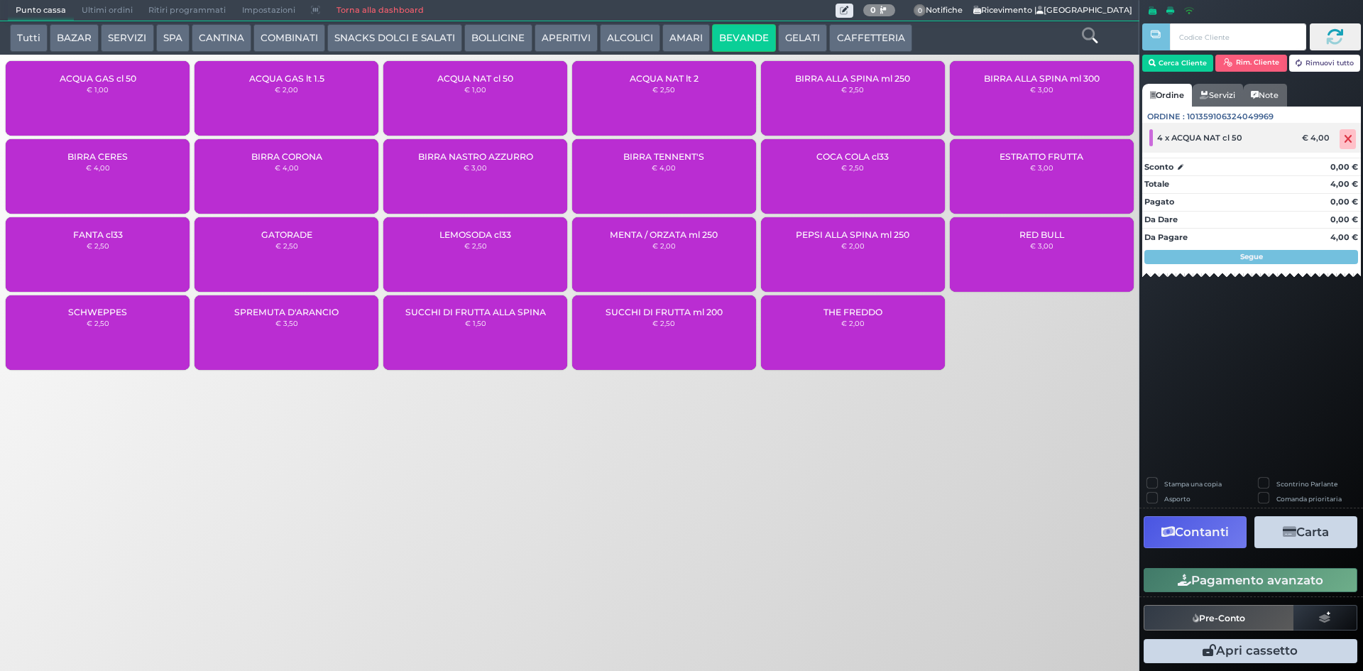
click at [1345, 140] on icon at bounding box center [1348, 139] width 9 height 1
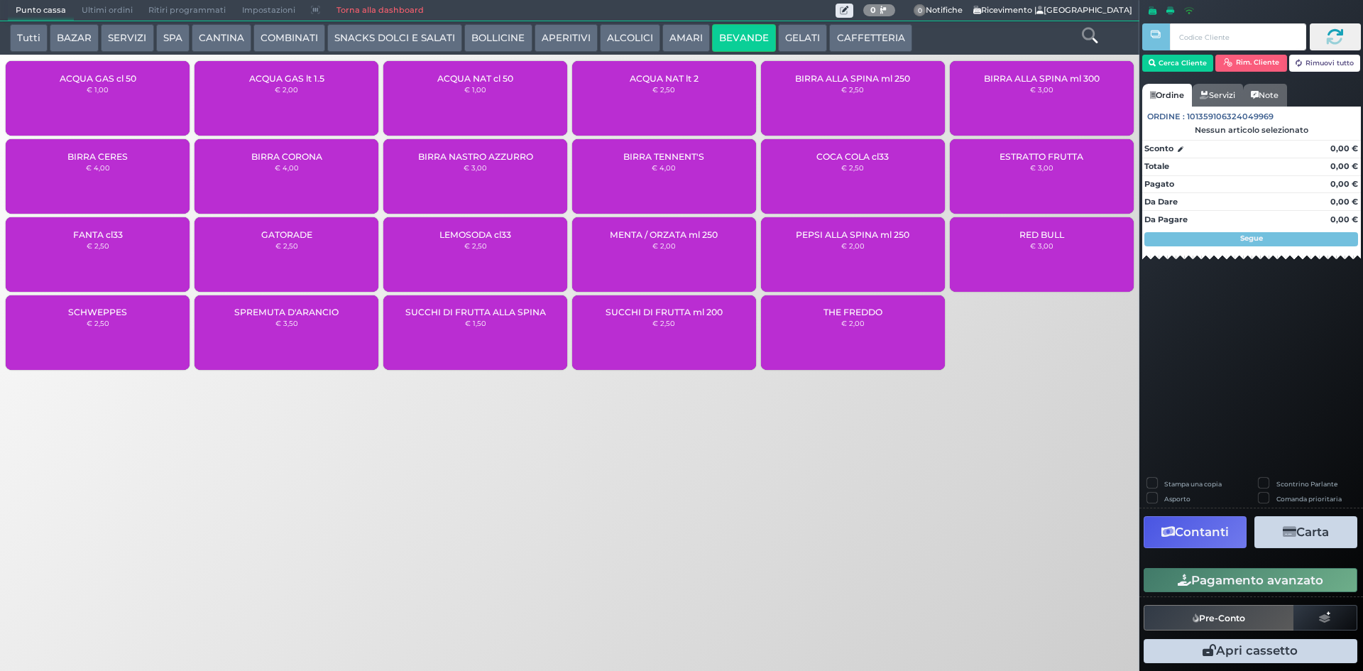
click at [464, 102] on div "ACQUA NAT cl 50 € 1,00" at bounding box center [475, 98] width 184 height 75
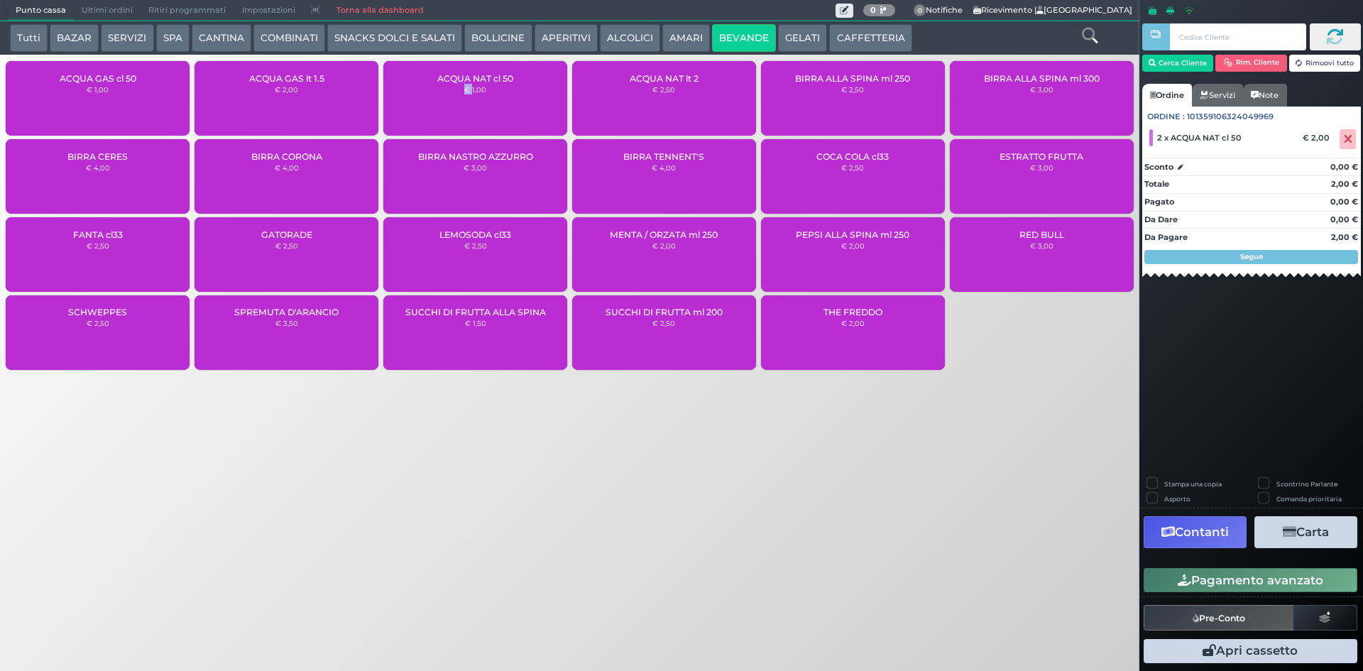
click at [464, 102] on div "ACQUA NAT cl 50 € 1,00" at bounding box center [475, 98] width 184 height 75
click at [1249, 577] on button "Pagamento avanzato" at bounding box center [1251, 580] width 214 height 24
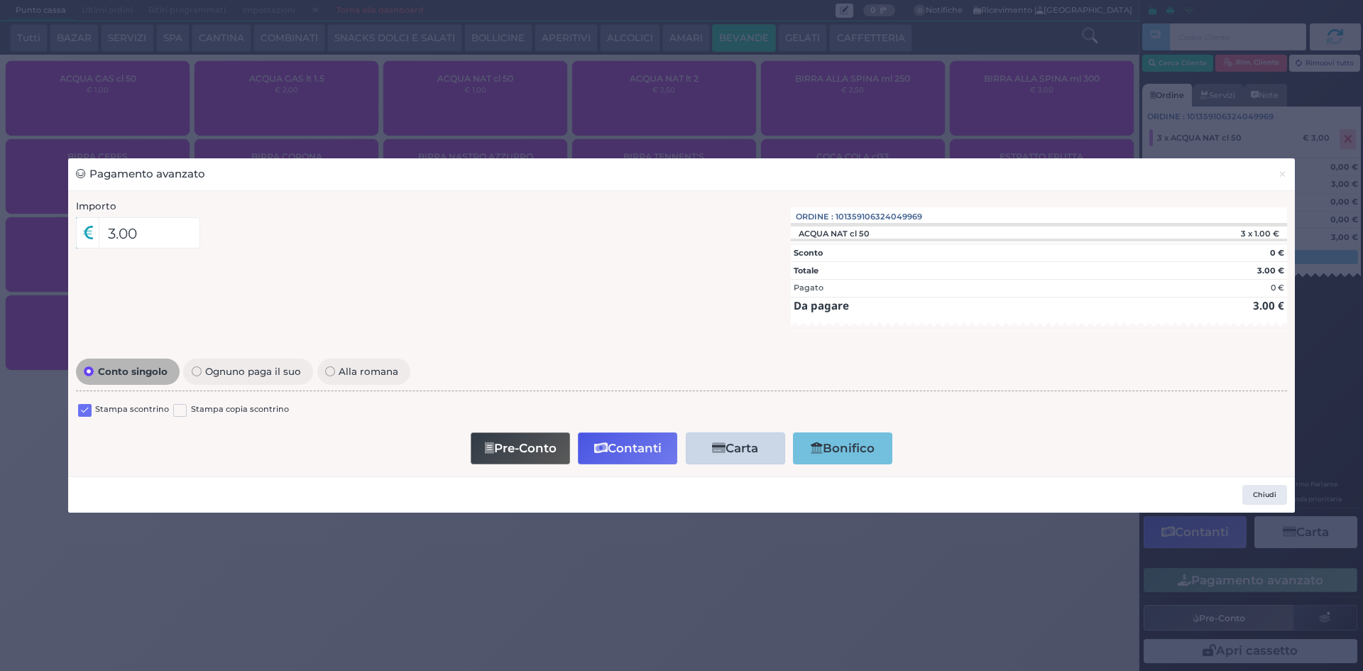
click at [86, 412] on label at bounding box center [84, 410] width 13 height 13
click at [0, 0] on input "checkbox" at bounding box center [0, 0] width 0 height 0
drag, startPoint x: 632, startPoint y: 448, endPoint x: 726, endPoint y: 234, distance: 233.7
click at [716, 244] on div "Importo 3.00 Importo Totale 3.00 Quote 1 1 3.00" at bounding box center [682, 334] width 1226 height 270
click at [1282, 175] on span "×" at bounding box center [1282, 174] width 9 height 16
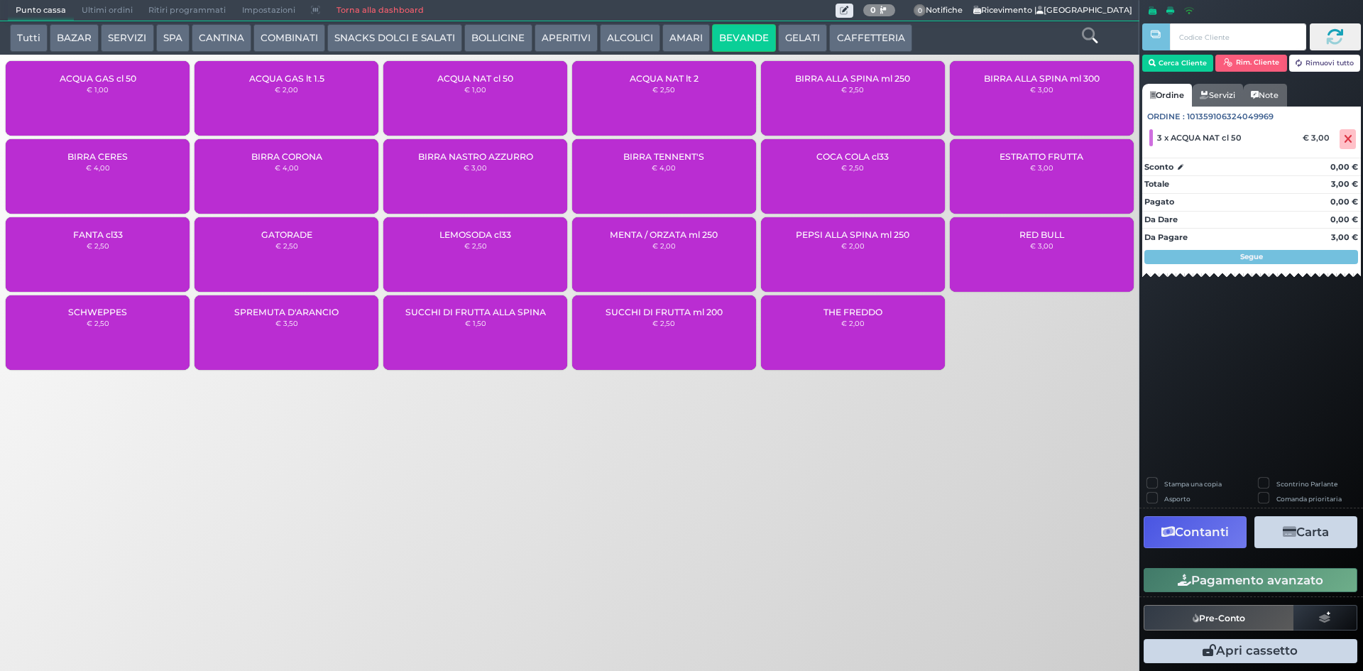
click at [473, 107] on div "ACQUA NAT cl 50 € 1,00" at bounding box center [475, 98] width 184 height 75
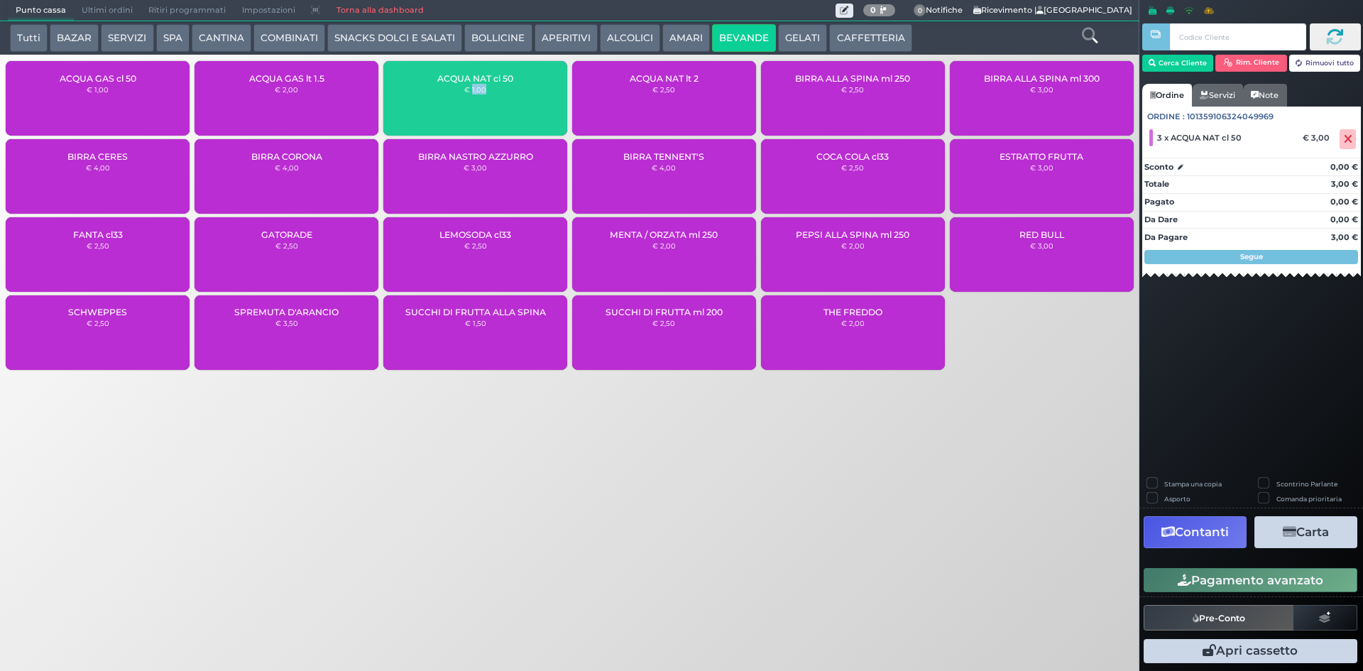
click at [473, 107] on div "ACQUA NAT cl 50 € 1,00" at bounding box center [475, 98] width 184 height 75
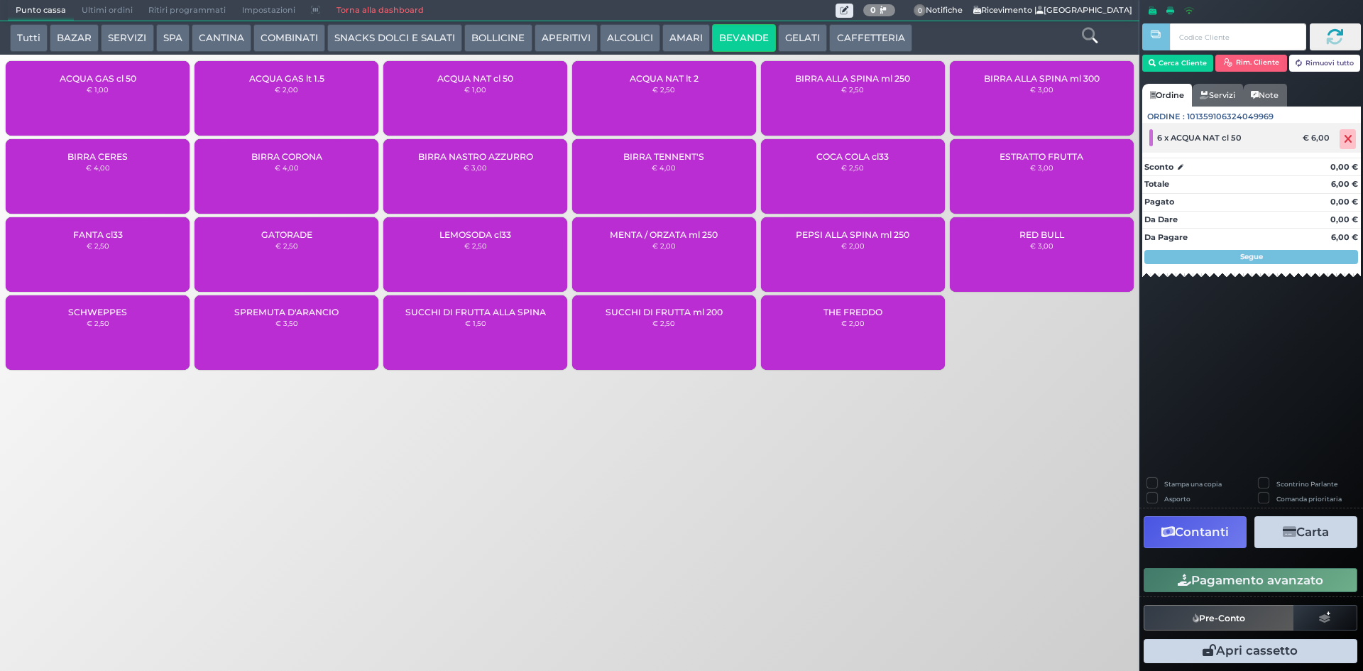
drag, startPoint x: 1348, startPoint y: 139, endPoint x: 1289, endPoint y: 146, distance: 59.3
click at [1348, 139] on icon at bounding box center [1348, 139] width 9 height 1
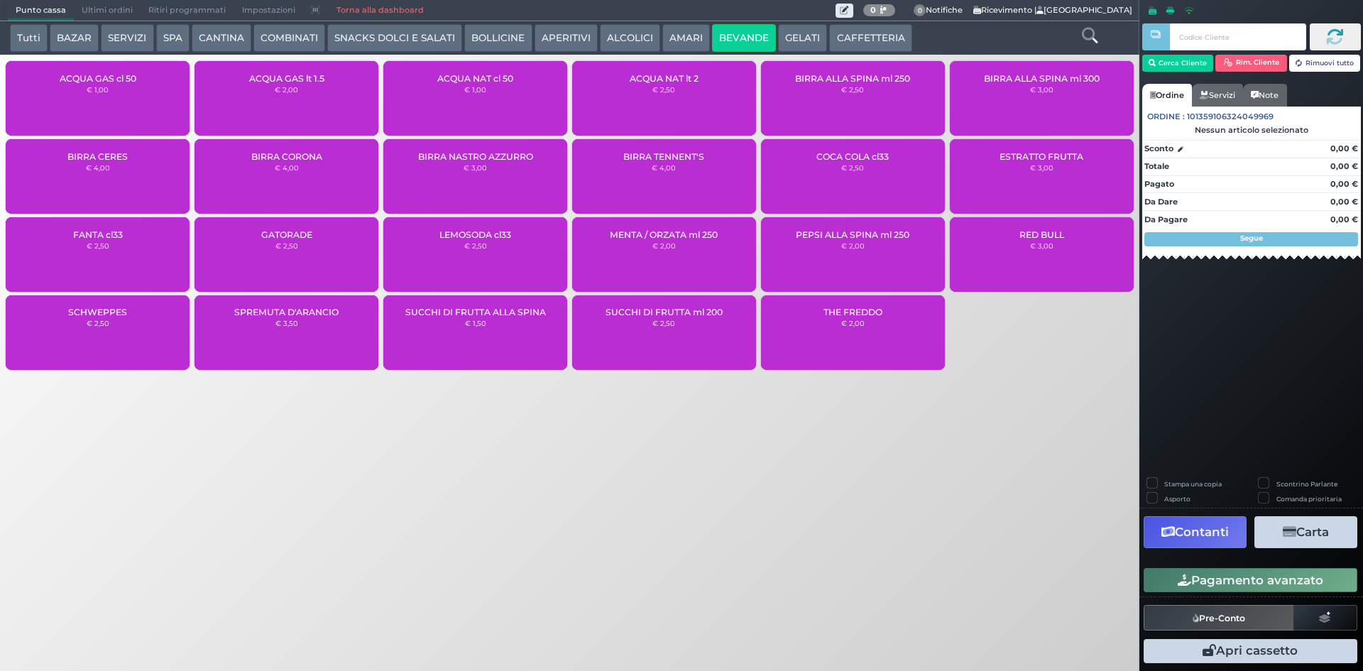
click at [457, 94] on div "ACQUA NAT cl 50 € 1,00" at bounding box center [475, 98] width 184 height 75
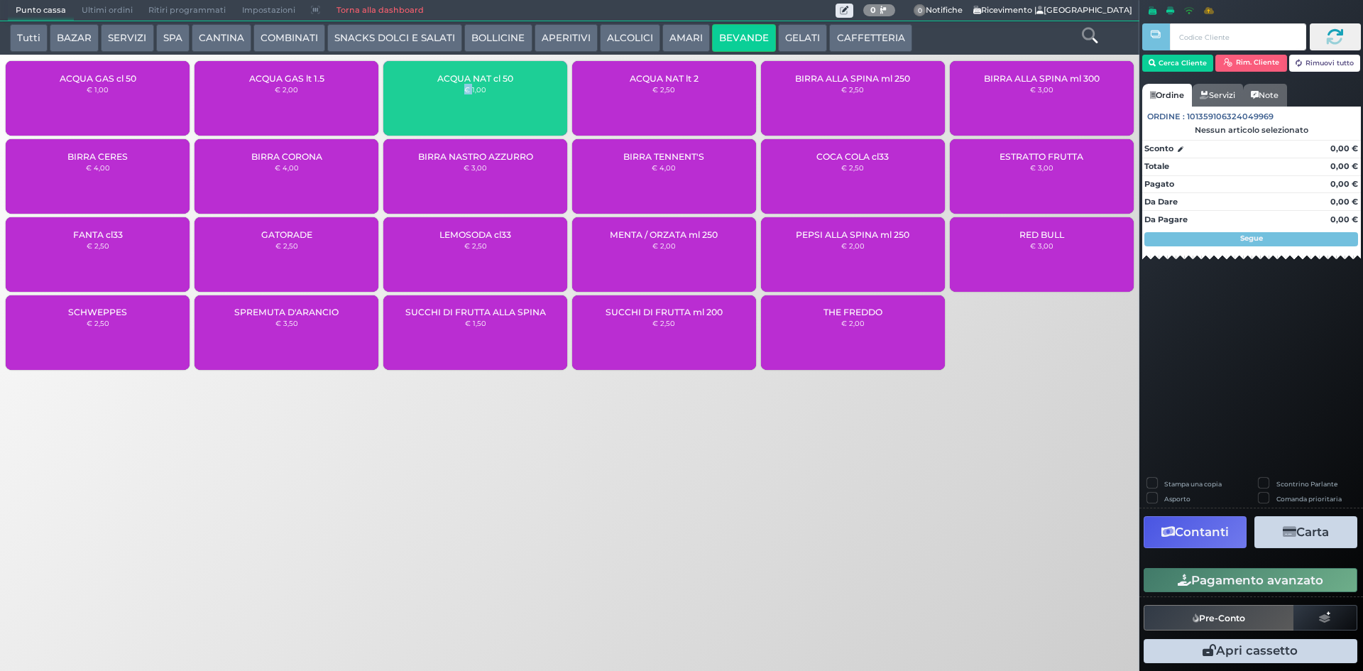
click at [457, 94] on div "ACQUA NAT cl 50 € 1,00" at bounding box center [475, 98] width 184 height 75
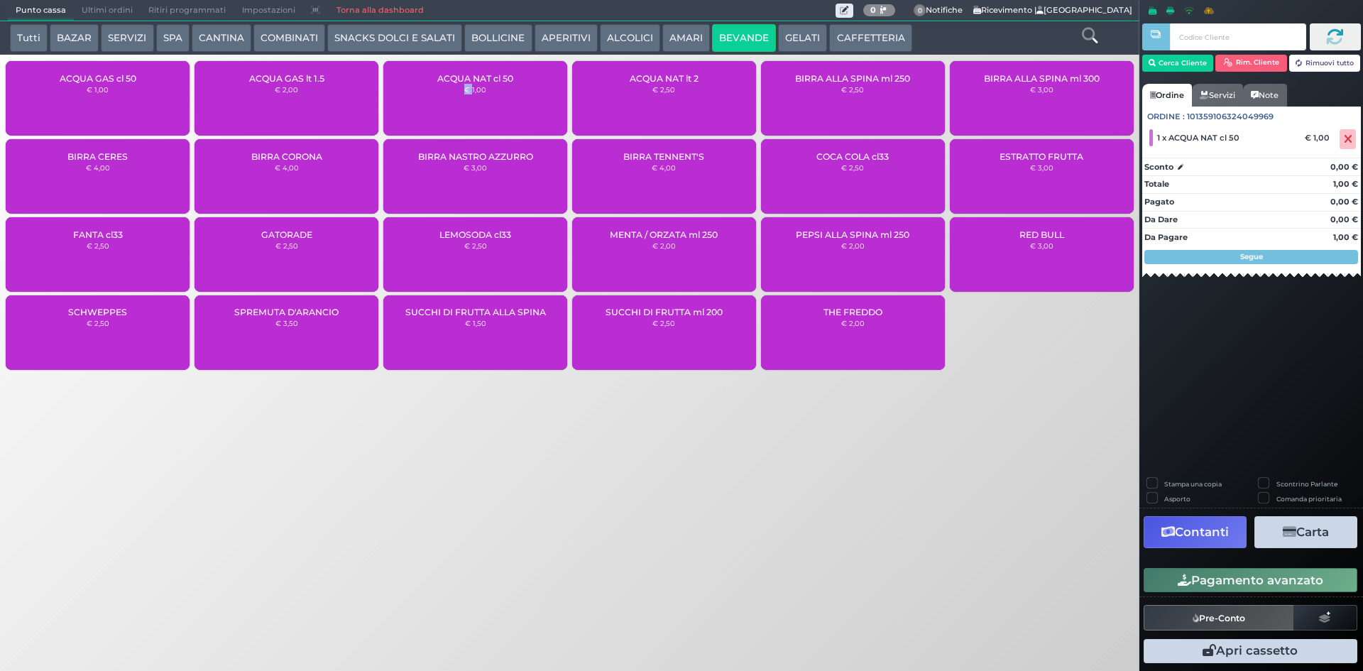
click at [456, 92] on div "ACQUA NAT cl 50 € 1,00" at bounding box center [475, 98] width 184 height 75
click at [1187, 582] on icon "button" at bounding box center [1184, 580] width 13 height 12
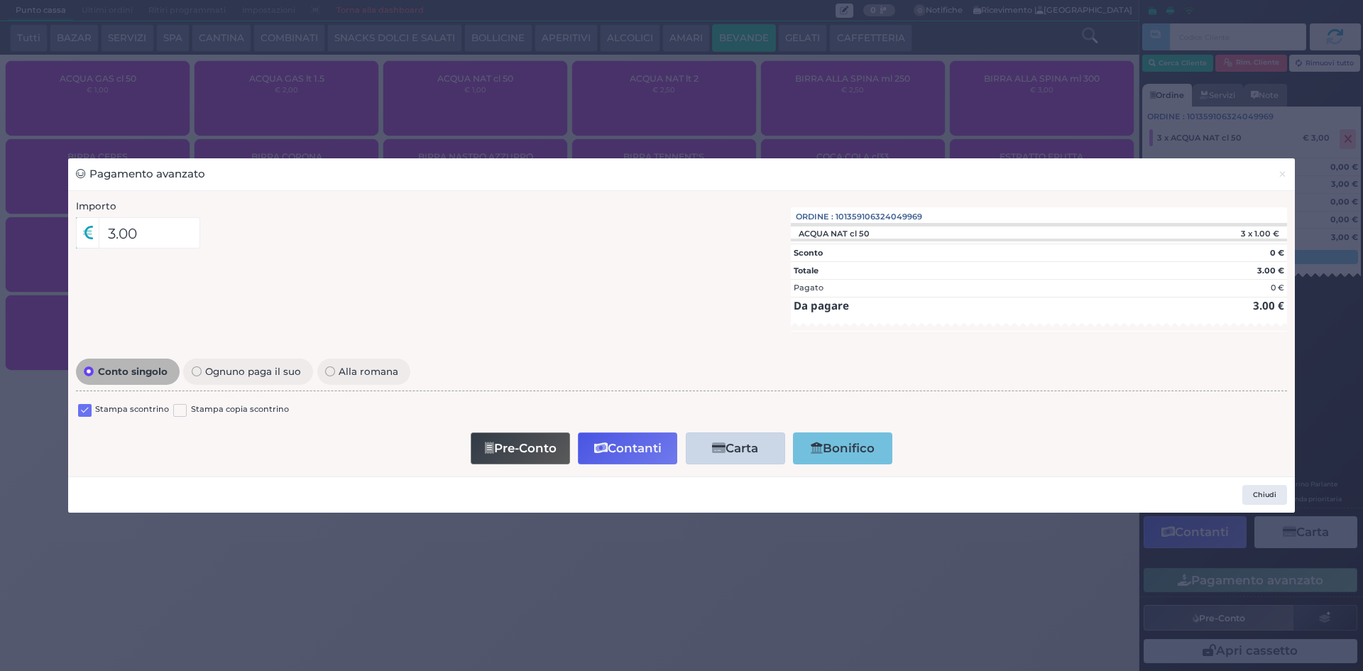
click at [92, 415] on div "Stampa scontrino" at bounding box center [123, 411] width 91 height 17
click at [87, 413] on label at bounding box center [84, 410] width 13 height 13
click at [0, 0] on input "checkbox" at bounding box center [0, 0] width 0 height 0
click at [646, 456] on button "Contanti" at bounding box center [627, 448] width 99 height 32
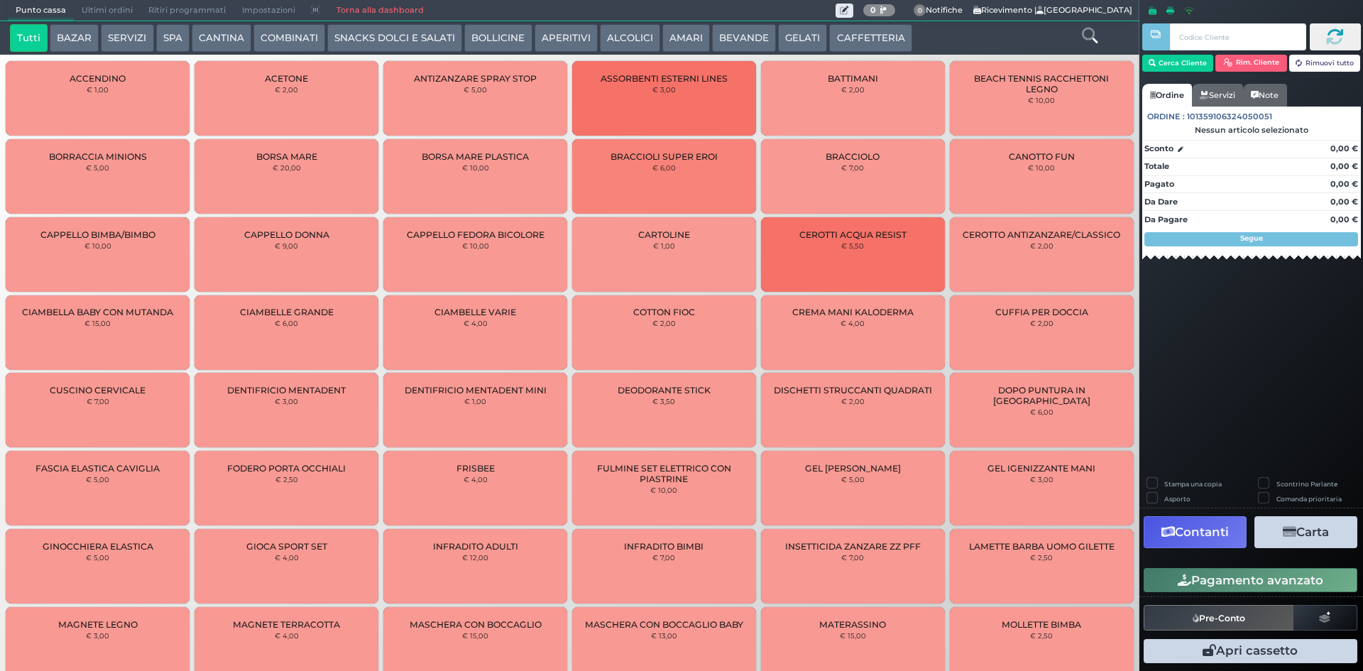
click at [727, 35] on button "BEVANDE" at bounding box center [744, 38] width 64 height 28
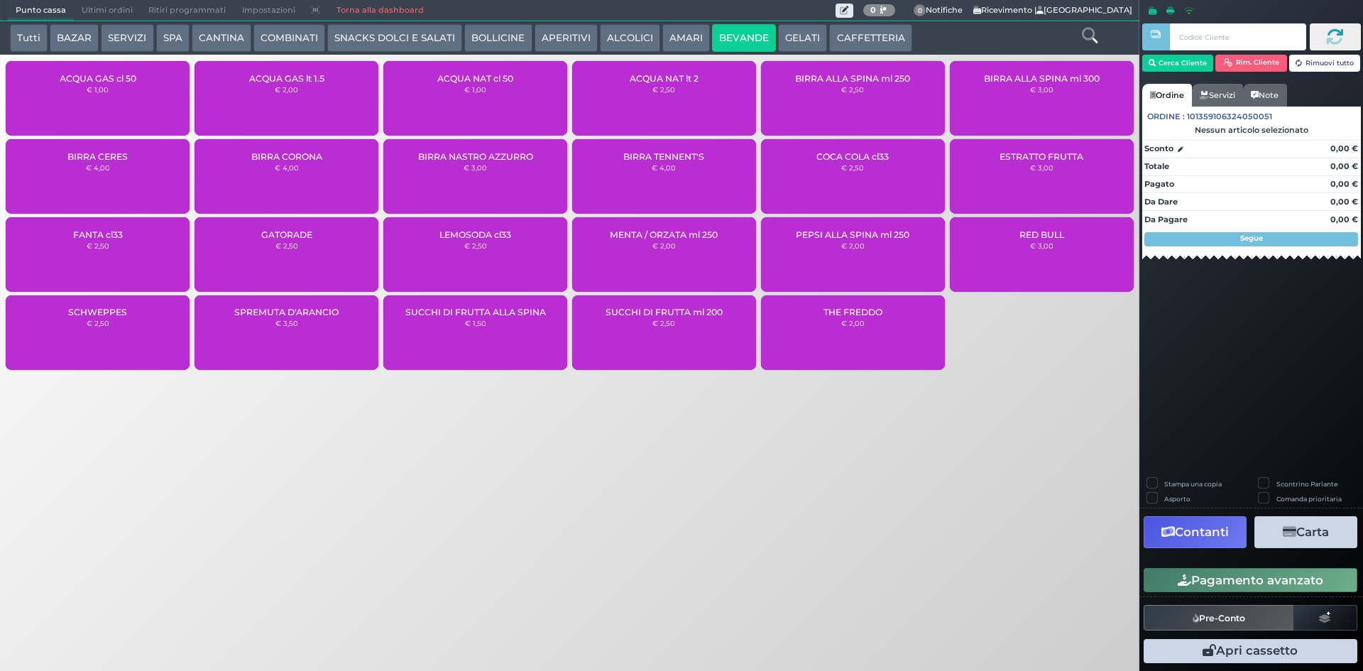
click at [474, 87] on small "€ 1,00" at bounding box center [475, 89] width 22 height 9
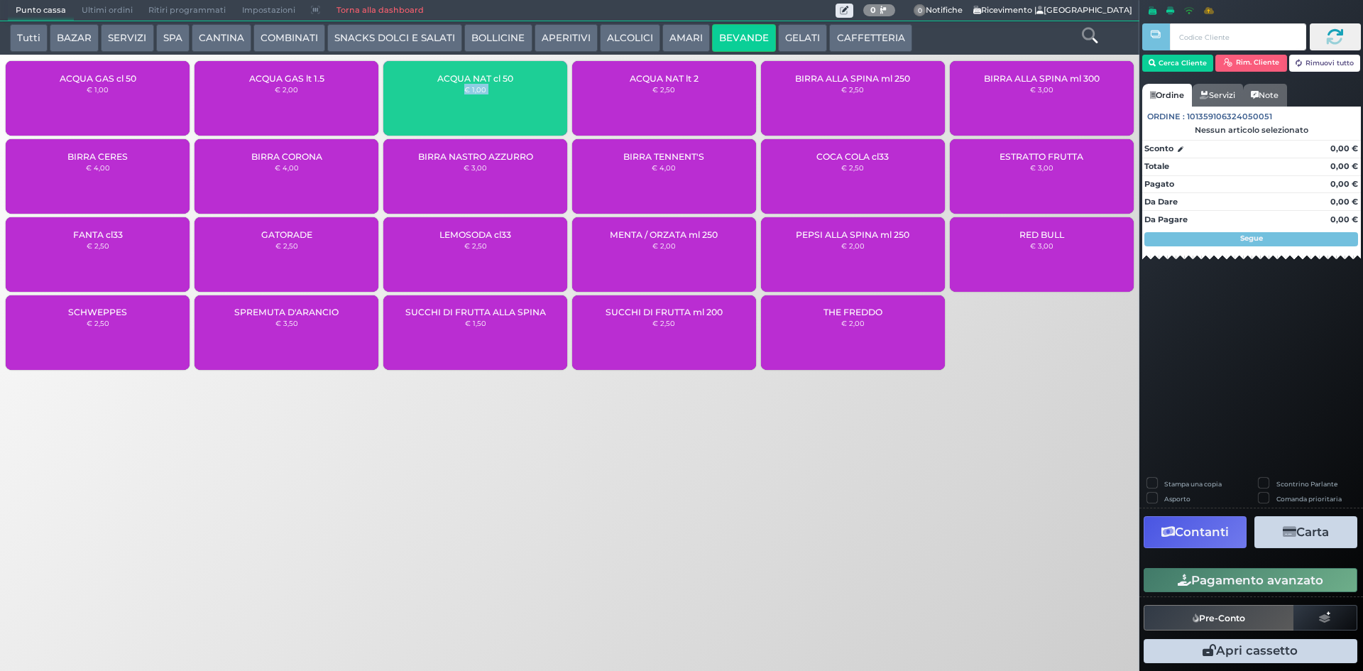
click at [474, 87] on small "€ 1,00" at bounding box center [475, 89] width 22 height 9
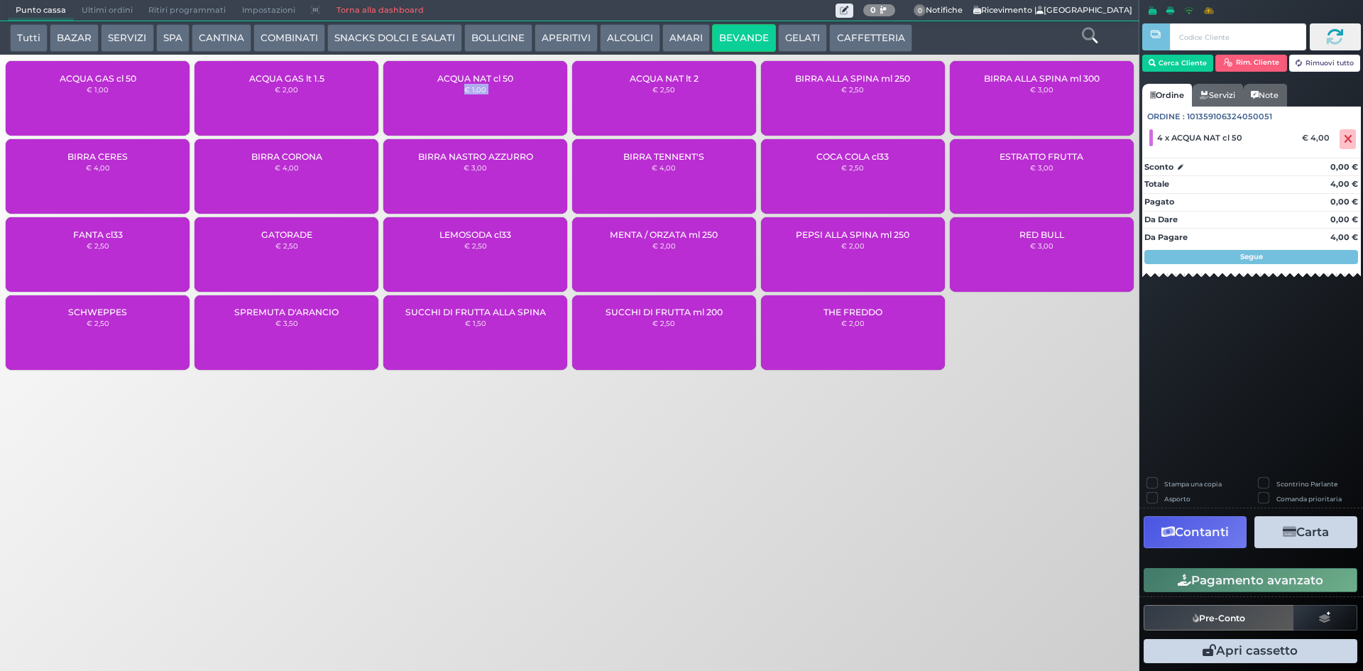
click at [474, 87] on small "€ 1,00" at bounding box center [475, 89] width 22 height 9
click at [1253, 586] on button "Pagamento avanzato" at bounding box center [1251, 580] width 214 height 24
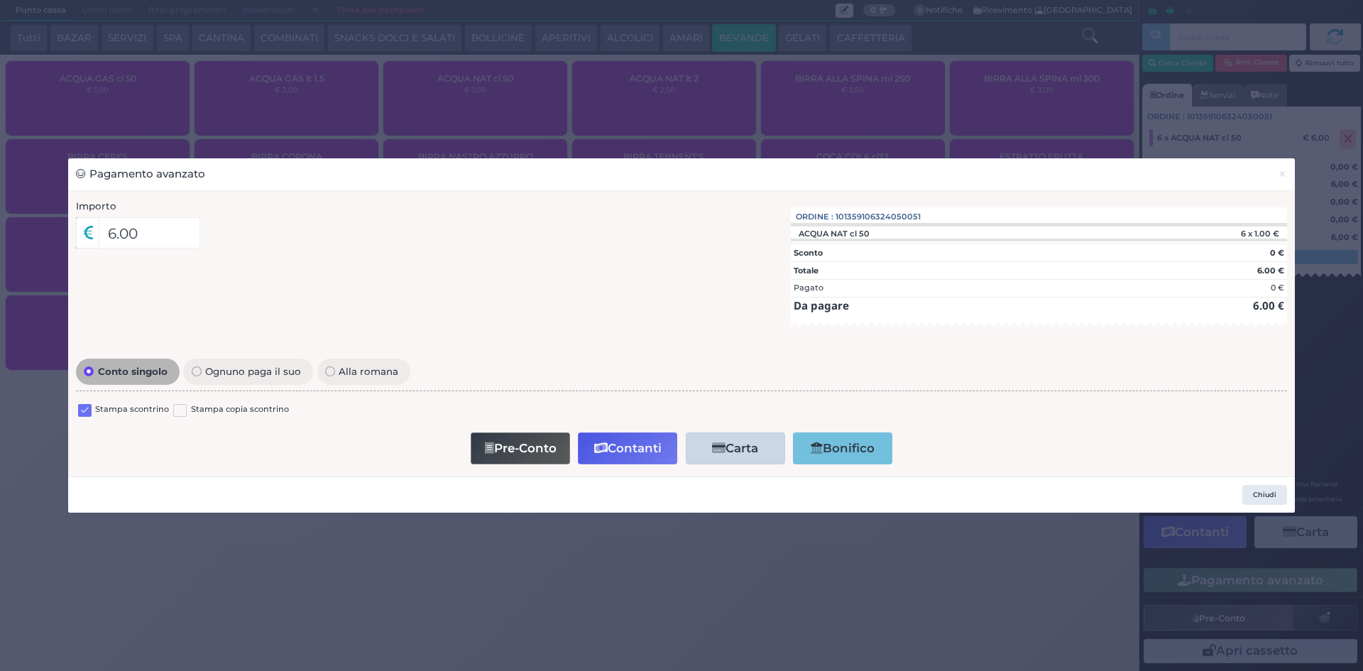
click at [84, 410] on label at bounding box center [84, 410] width 13 height 13
click at [0, 0] on input "checkbox" at bounding box center [0, 0] width 0 height 0
click at [520, 463] on button "Pre-Conto" at bounding box center [520, 448] width 99 height 32
click at [1286, 176] on span "×" at bounding box center [1282, 174] width 9 height 16
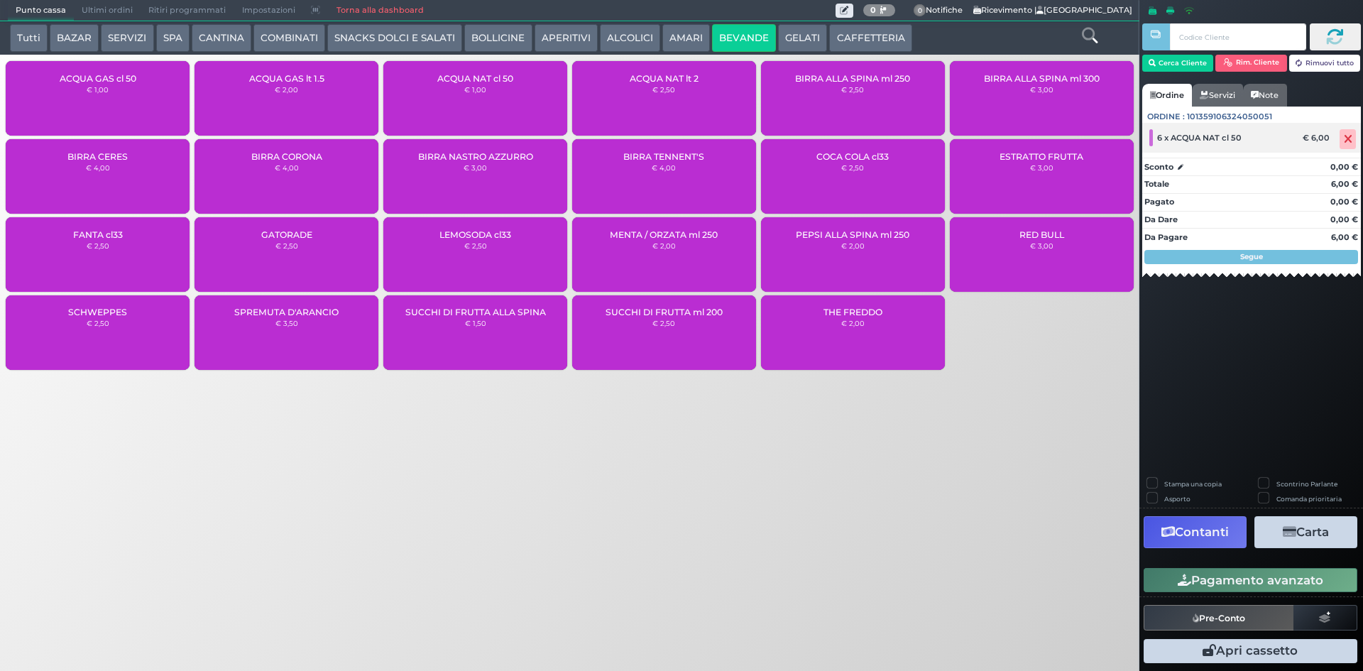
click at [1353, 137] on span at bounding box center [1348, 139] width 16 height 20
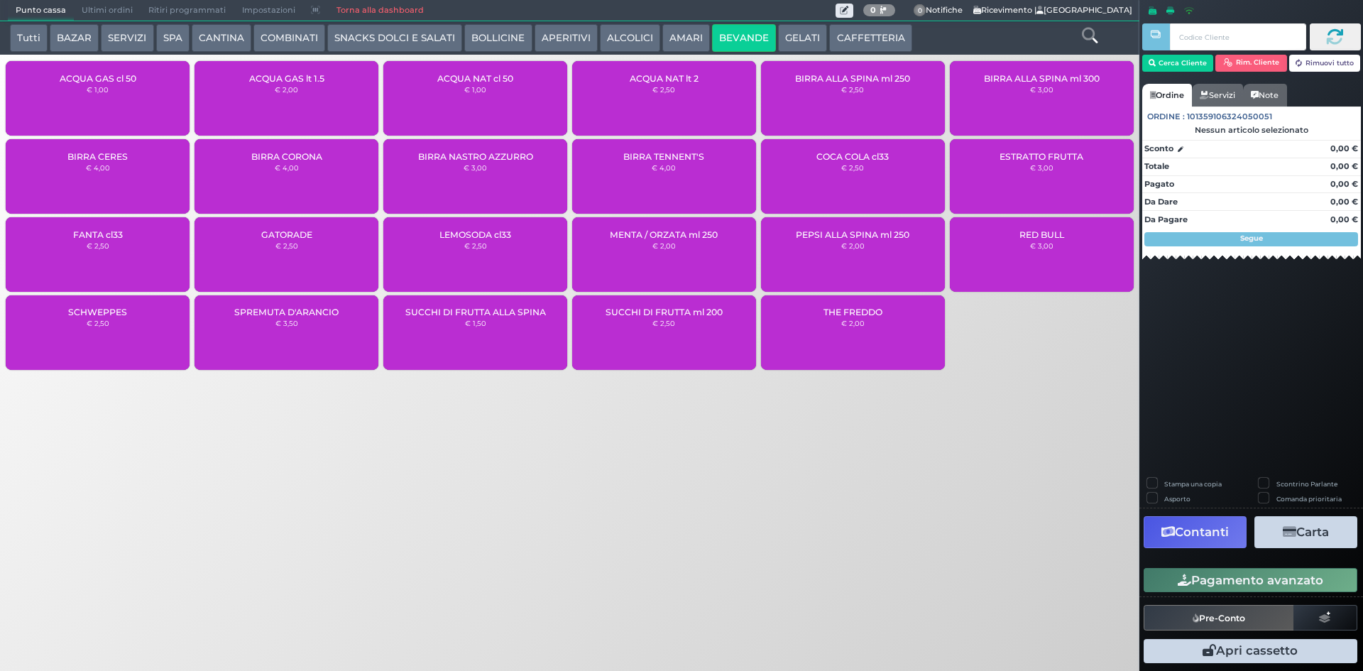
click at [80, 11] on span "Ultimi ordini" at bounding box center [107, 11] width 67 height 20
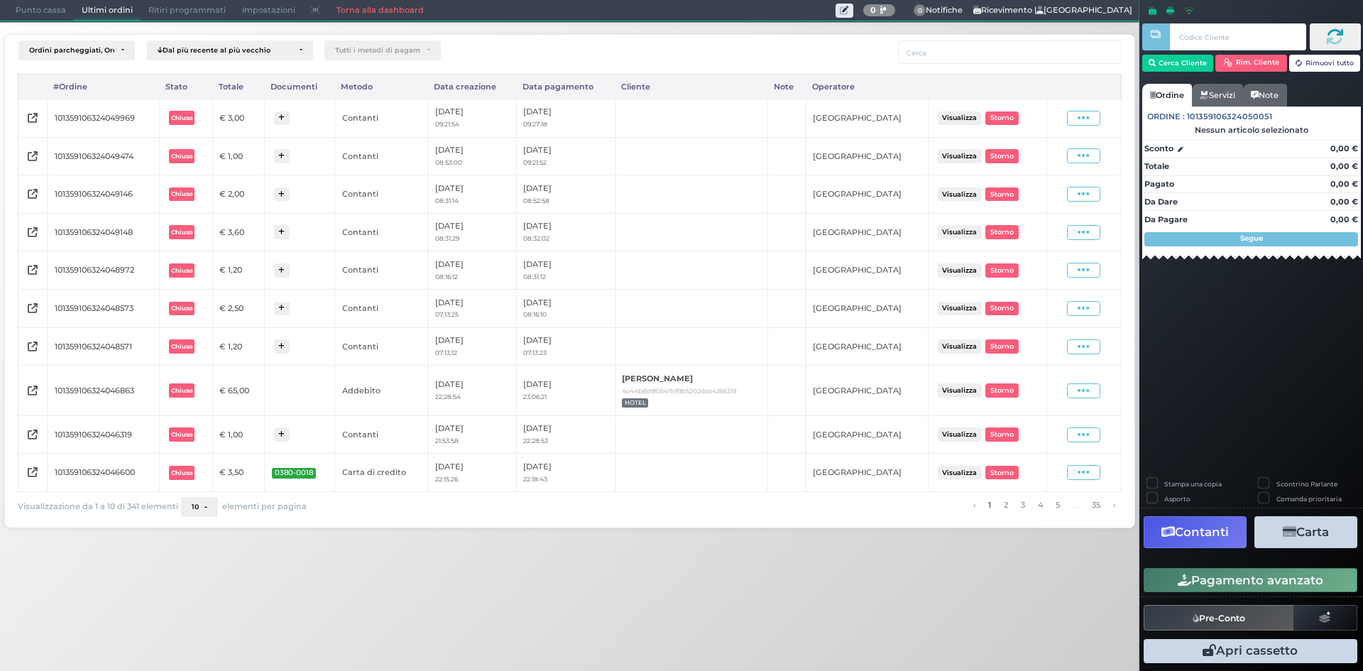
click at [36, 11] on span "Punto cassa" at bounding box center [41, 11] width 66 height 20
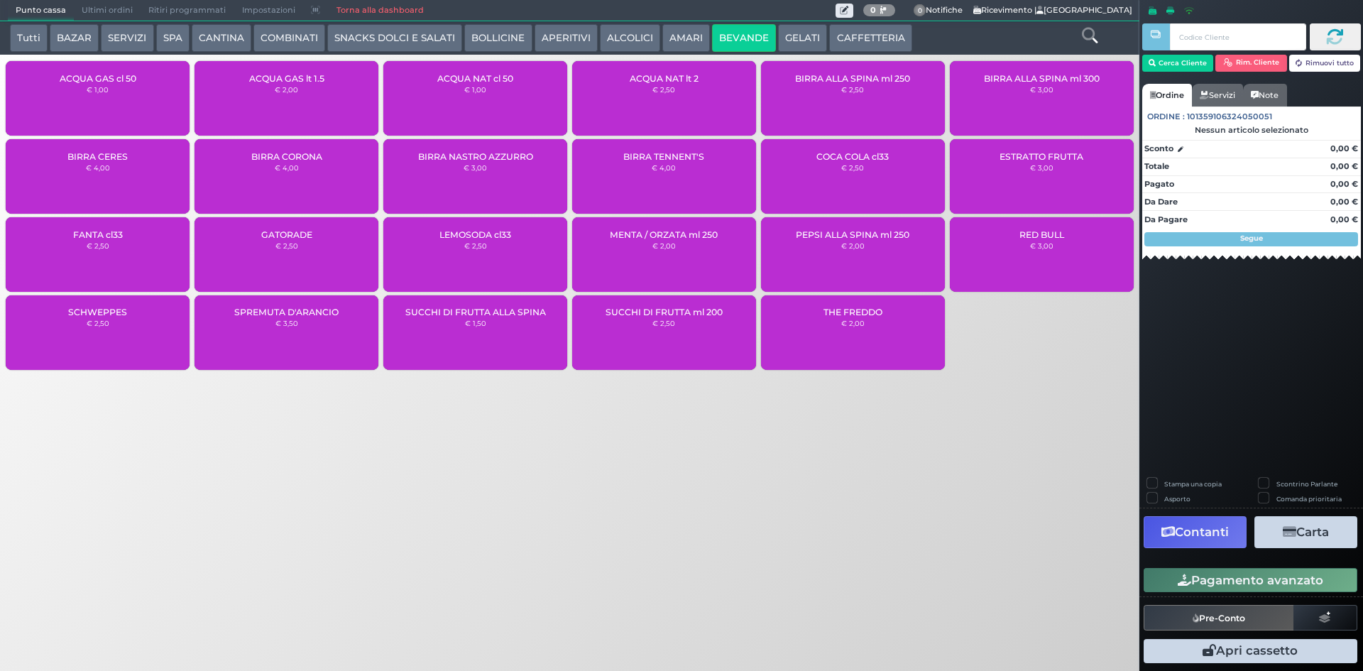
click at [96, 6] on span "Ultimi ordini" at bounding box center [107, 11] width 67 height 20
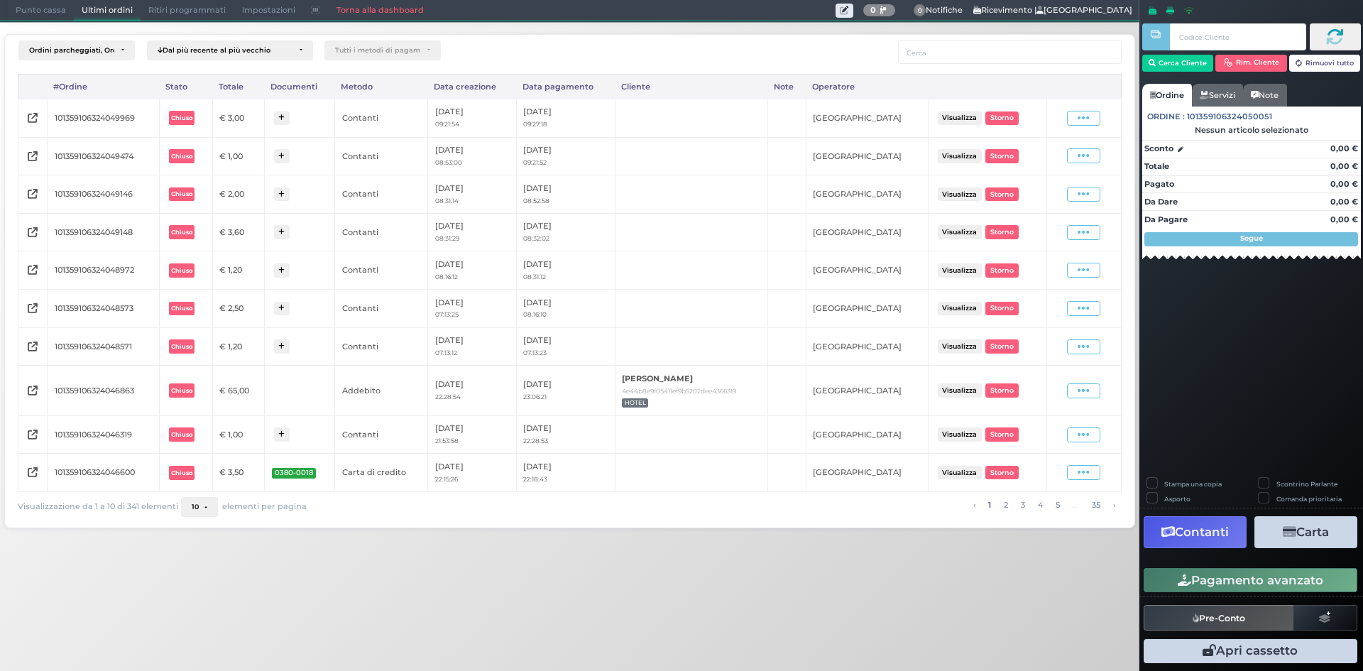
click at [1093, 130] on td "Visualizza Ristampa Pre-Conto Storno" at bounding box center [1084, 118] width 75 height 38
click at [1100, 118] on span at bounding box center [1083, 118] width 33 height 15
click at [47, 9] on span "Punto cassa" at bounding box center [41, 11] width 66 height 20
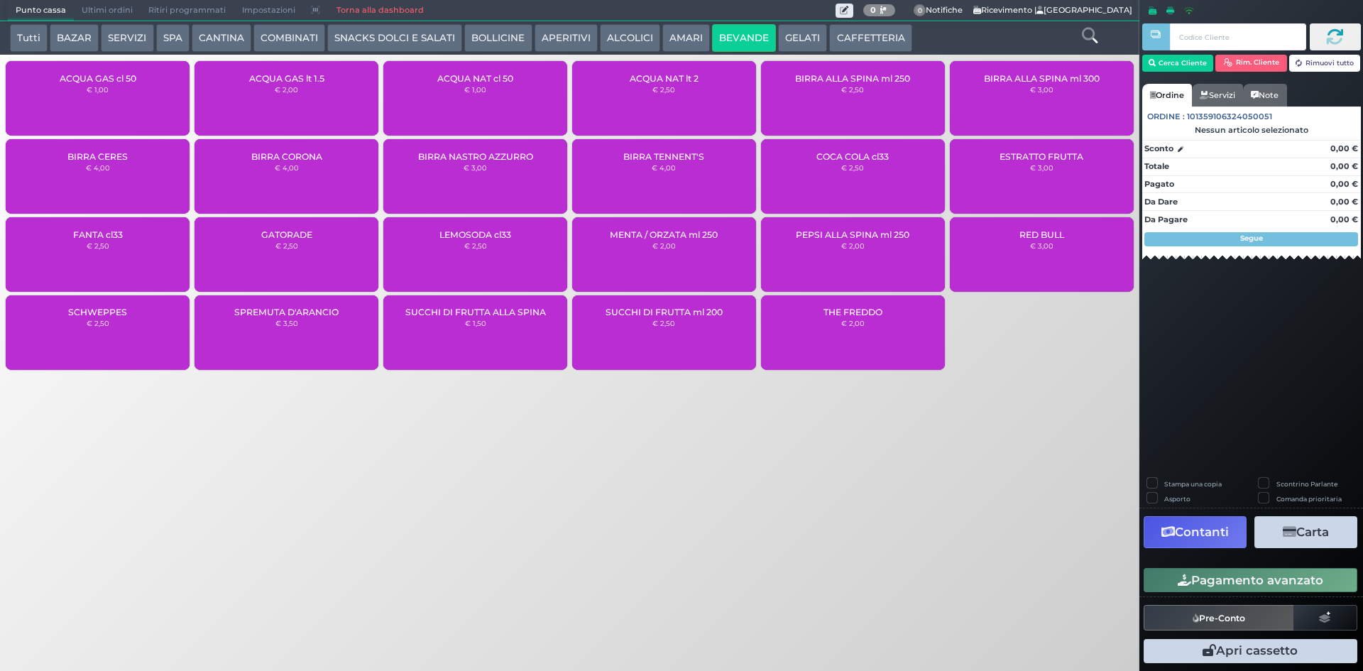
drag, startPoint x: 39, startPoint y: 33, endPoint x: 61, endPoint y: 33, distance: 22.0
click at [39, 33] on button "Tutti" at bounding box center [29, 38] width 38 height 28
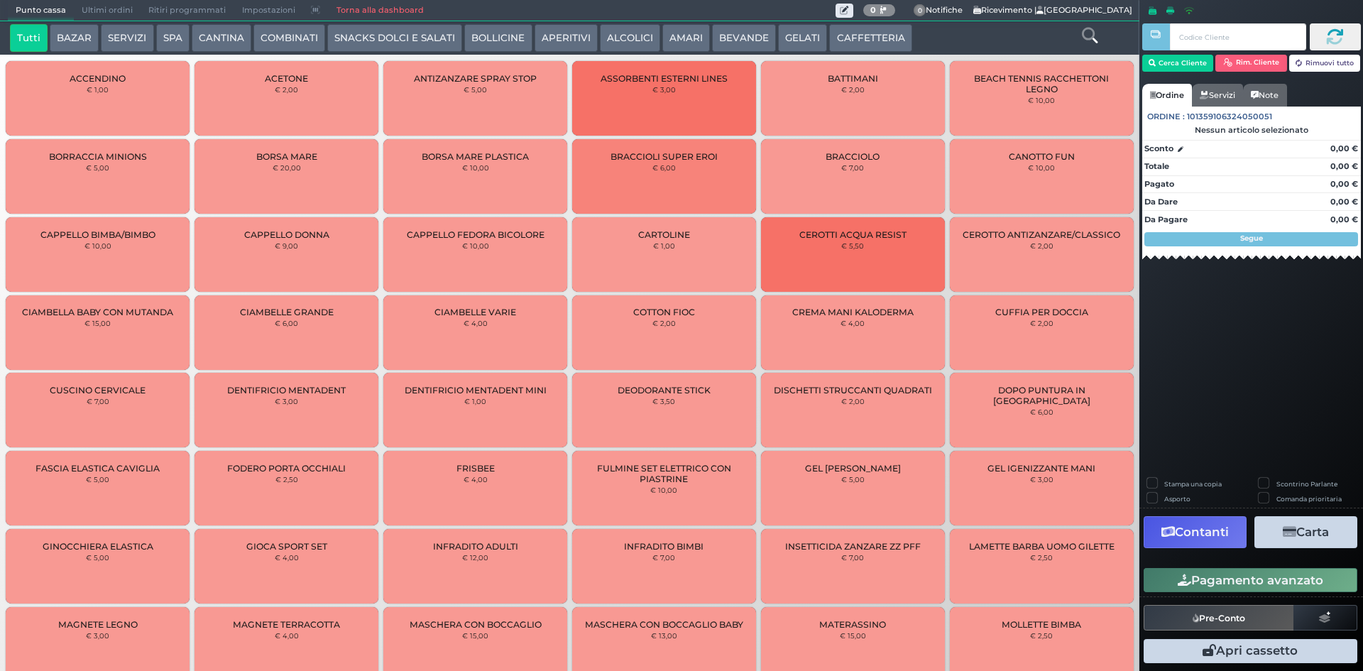
click at [1091, 38] on icon at bounding box center [1090, 36] width 16 height 16
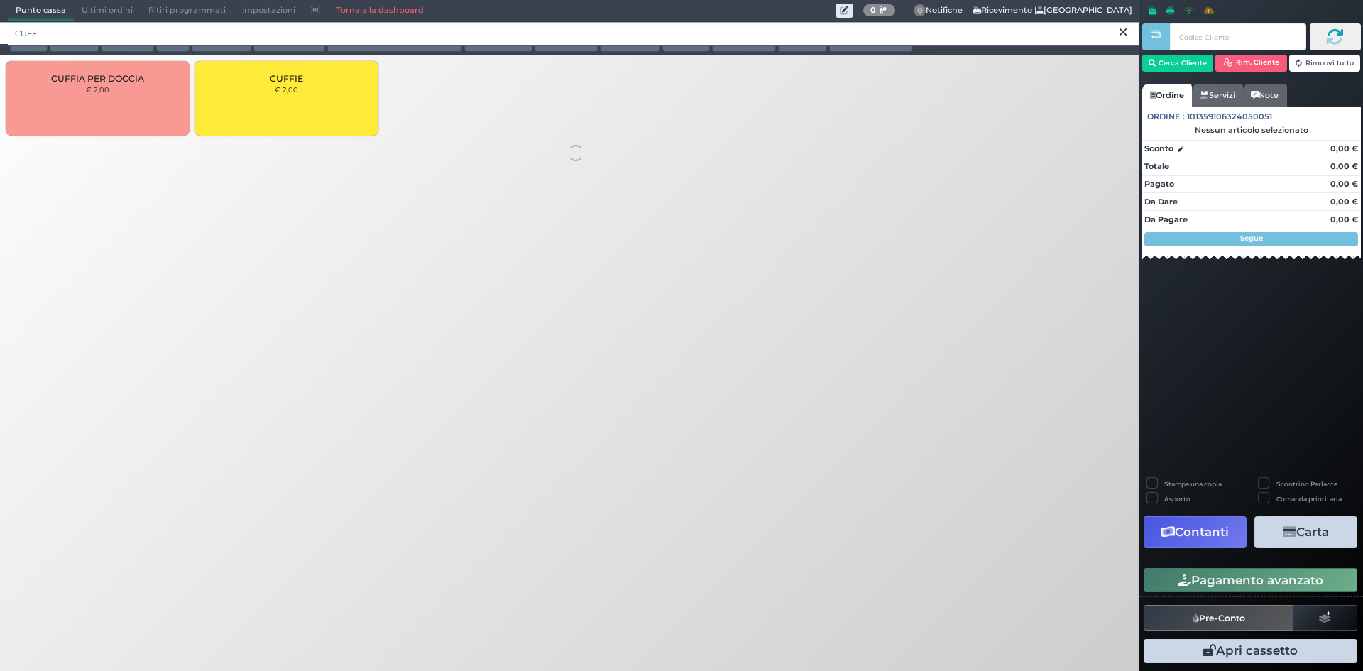
type input "CUFF"
click at [266, 112] on div "CUFFIE € 2,00" at bounding box center [287, 98] width 184 height 75
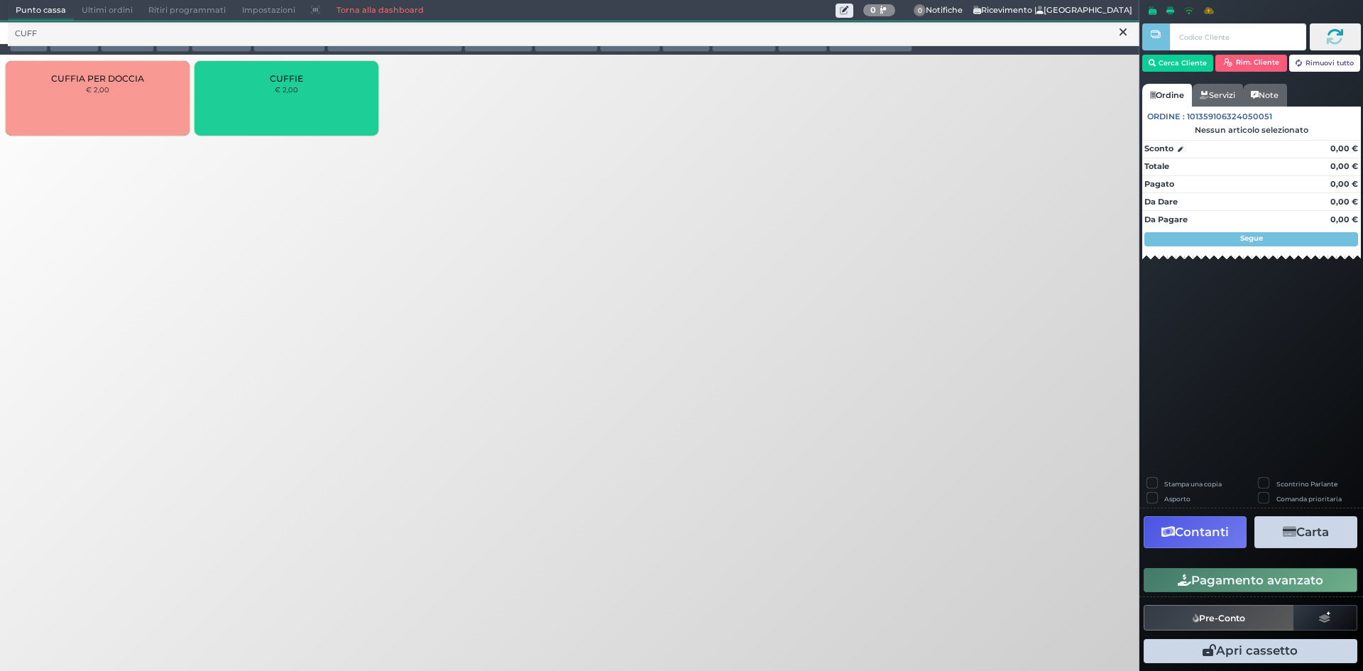
click at [266, 111] on div "CUFFIE € 2,00" at bounding box center [287, 98] width 184 height 75
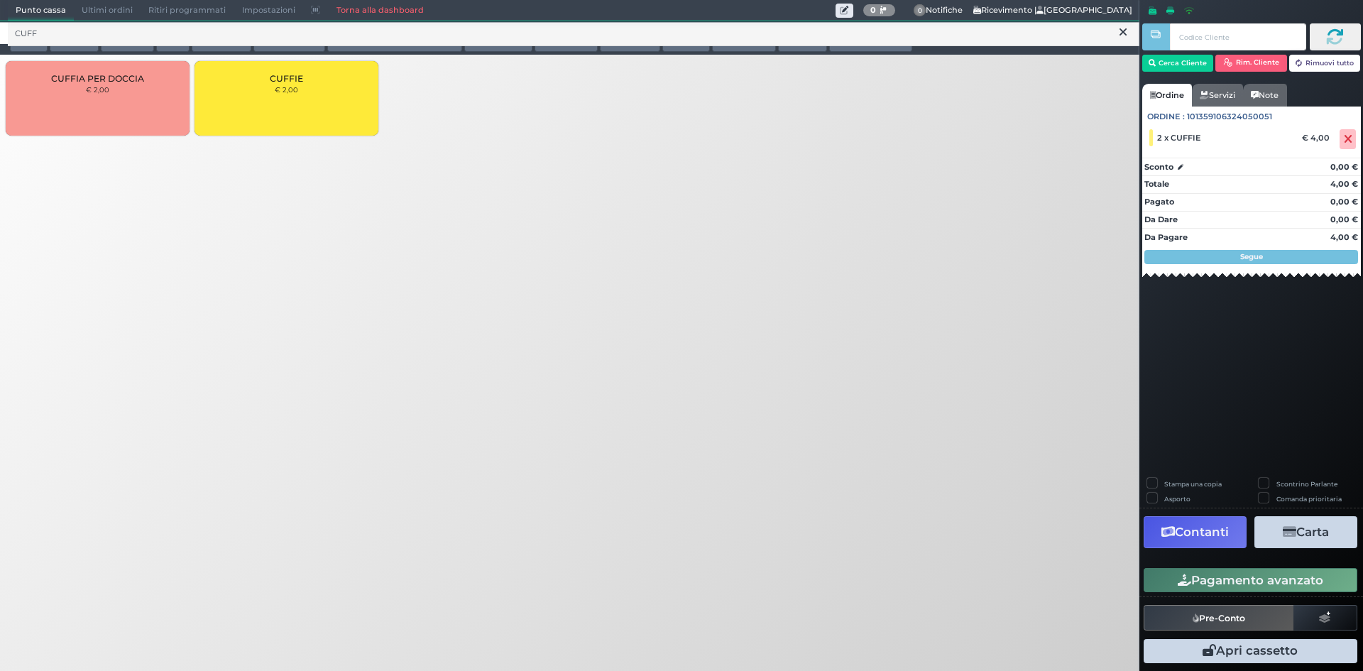
click at [1166, 584] on button "Pagamento avanzato" at bounding box center [1251, 580] width 214 height 24
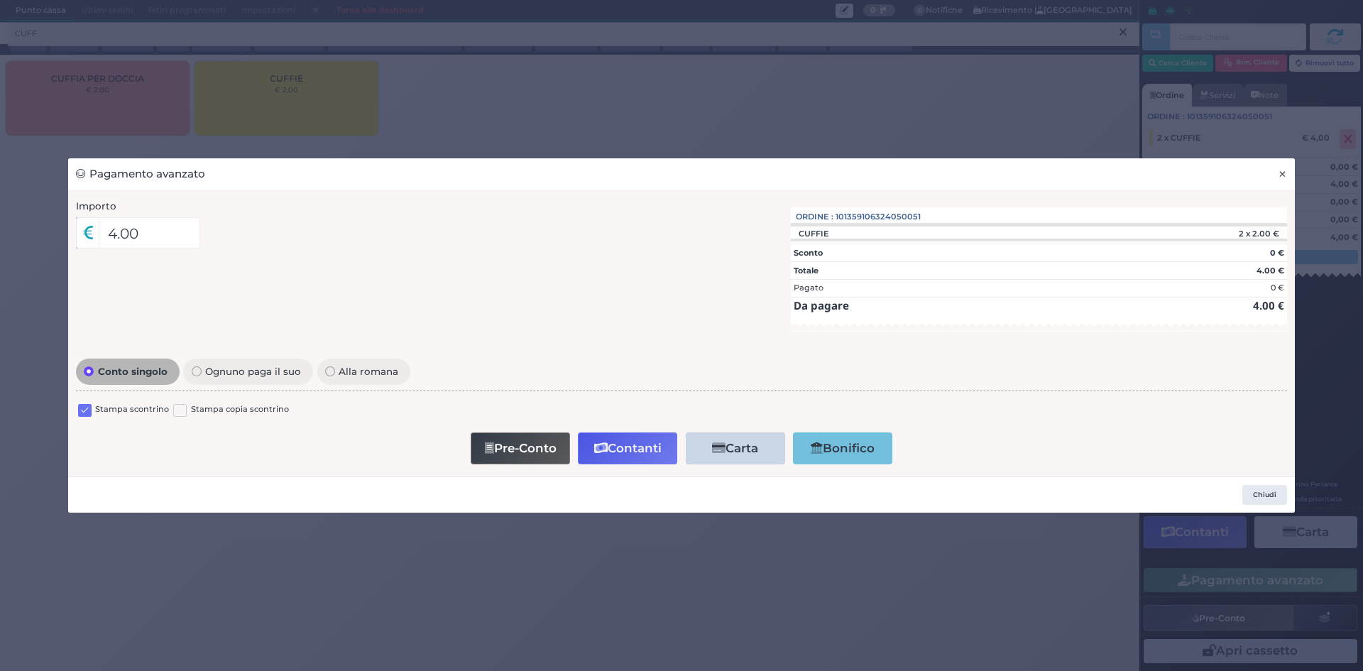
click at [1287, 177] on button "×" at bounding box center [1282, 174] width 25 height 32
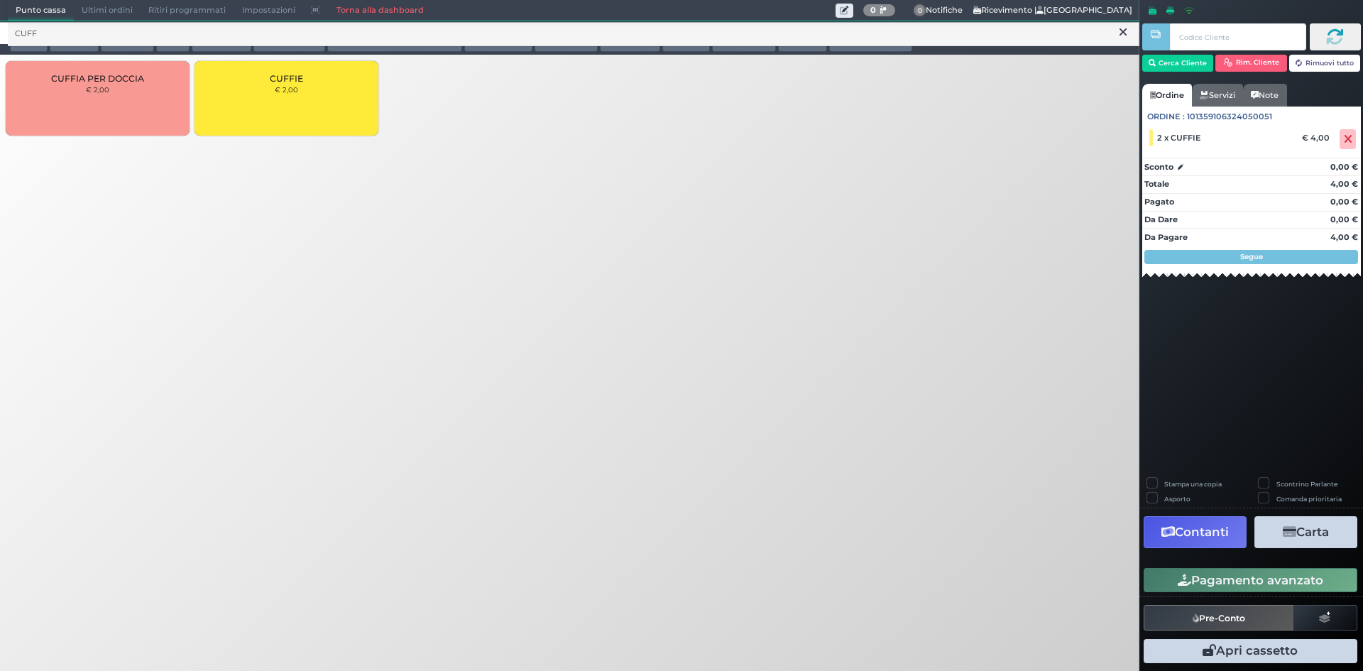
click at [1191, 53] on div at bounding box center [1225, 37] width 164 height 36
click at [1189, 60] on button "Cerca Cliente" at bounding box center [1179, 63] width 72 height 17
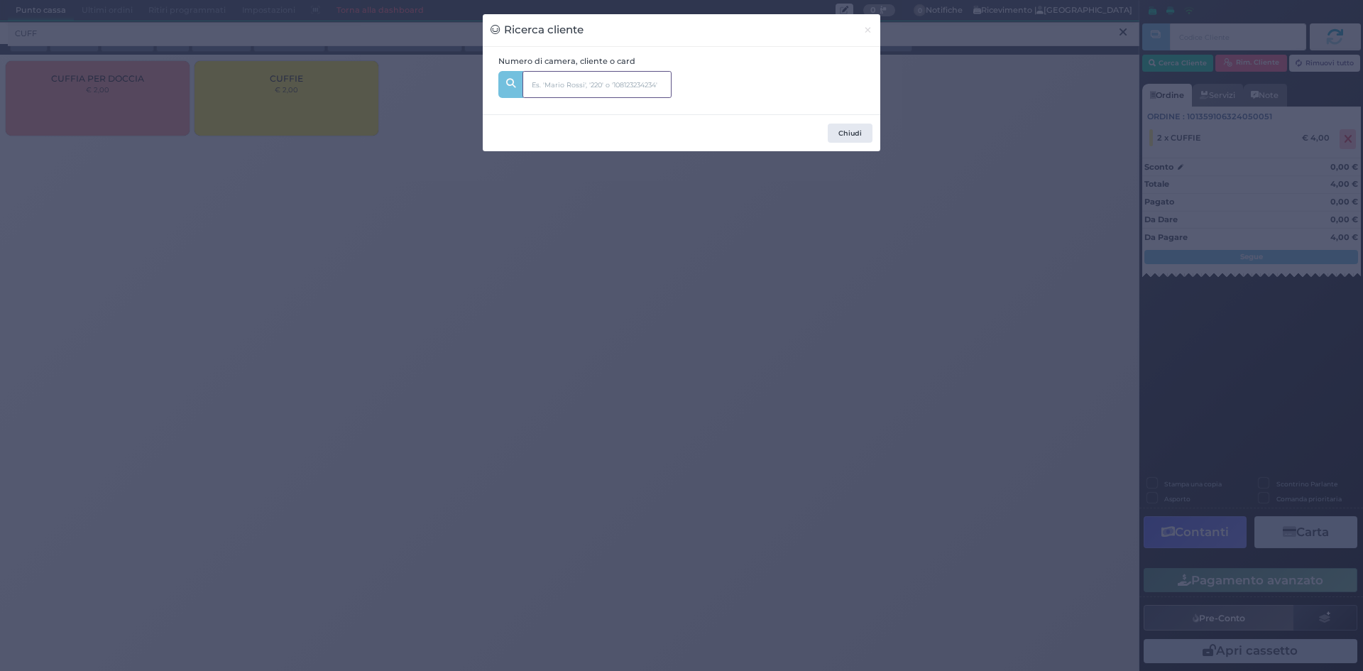
click at [590, 75] on input "text" at bounding box center [597, 84] width 149 height 27
type input "348"
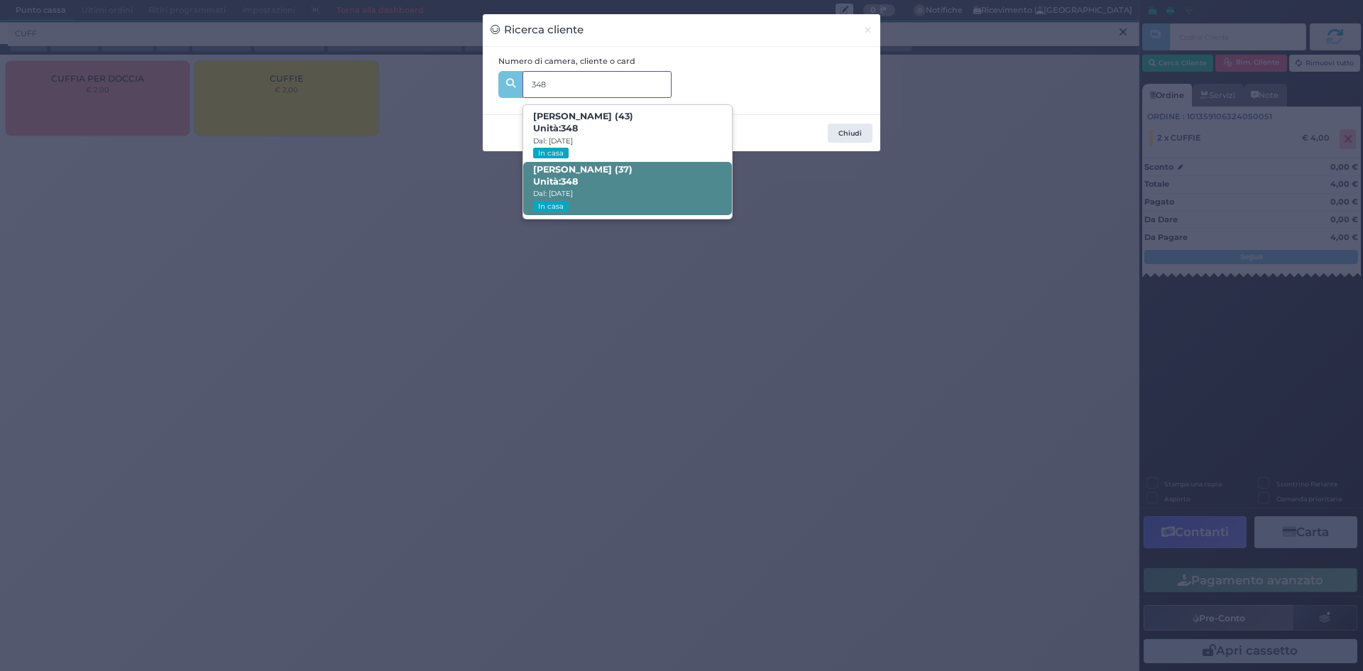
click at [625, 171] on b "ELITA GRANCHELLI (37) Unità: 348" at bounding box center [582, 175] width 99 height 23
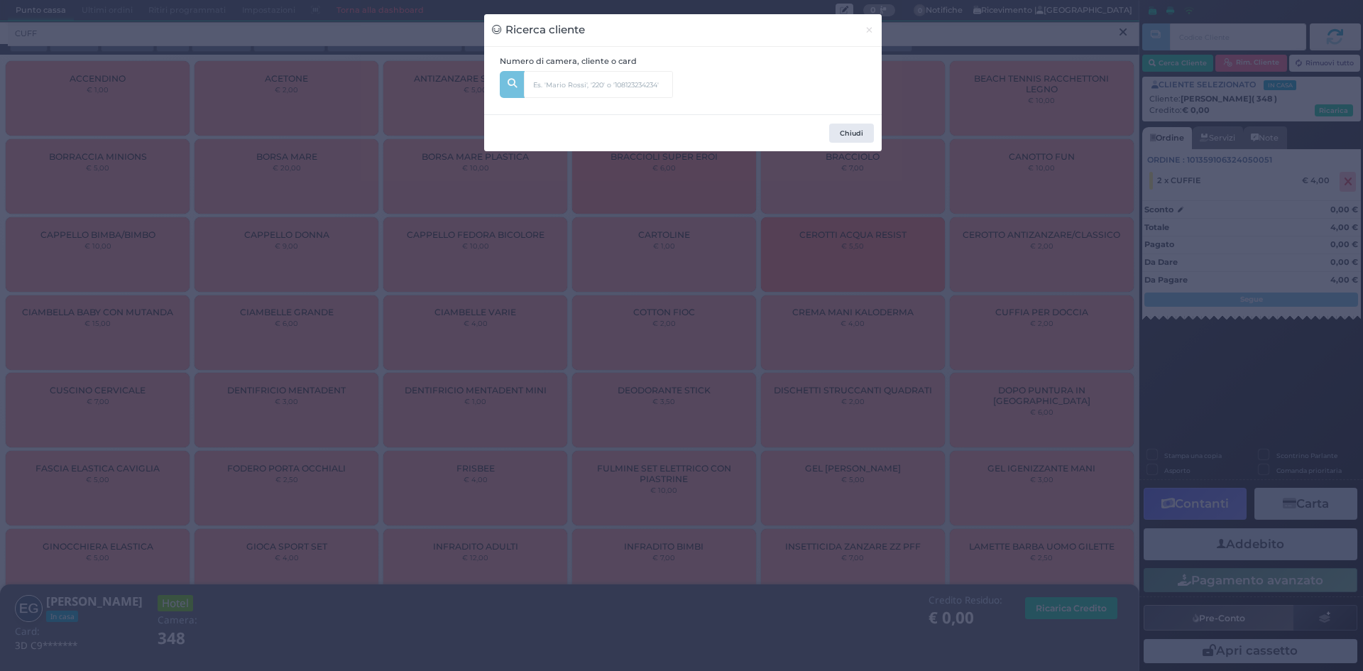
click at [1040, 151] on div "Ricerca cliente × Numero di camera, cliente o card 348 NICO PERILLI (43) Unità:…" at bounding box center [681, 335] width 1363 height 671
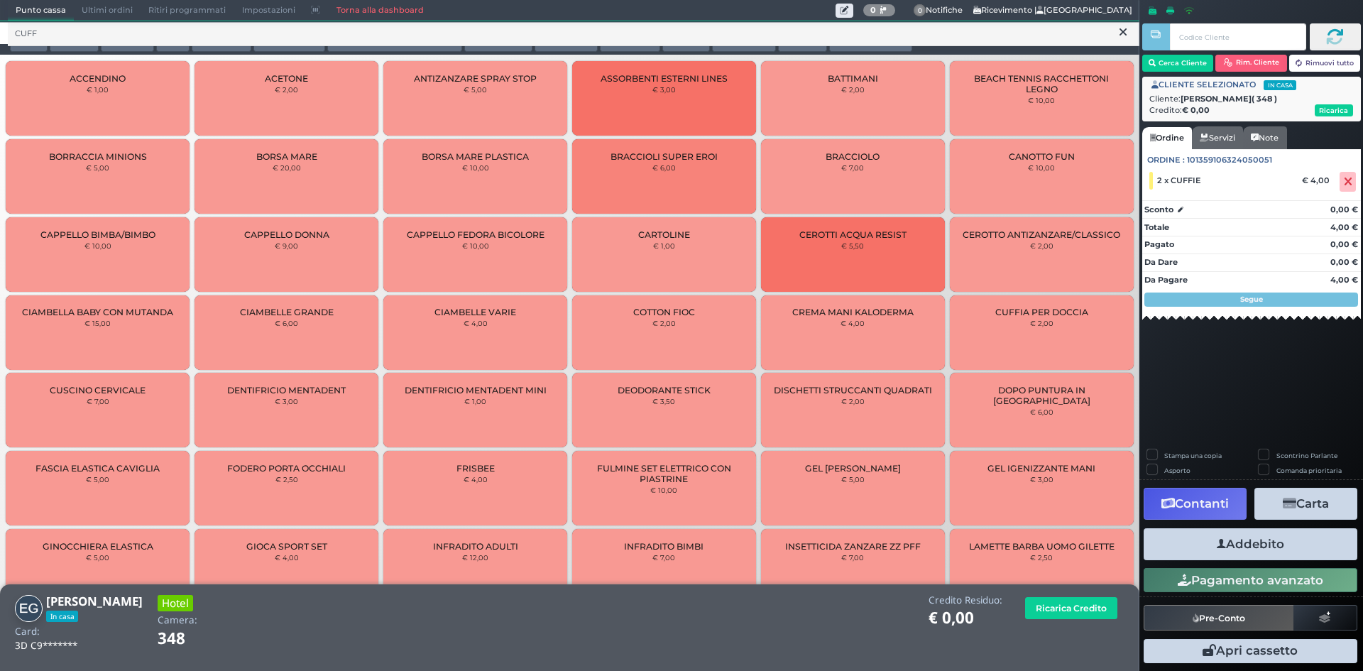
click at [1311, 552] on button "Addebito" at bounding box center [1251, 544] width 214 height 32
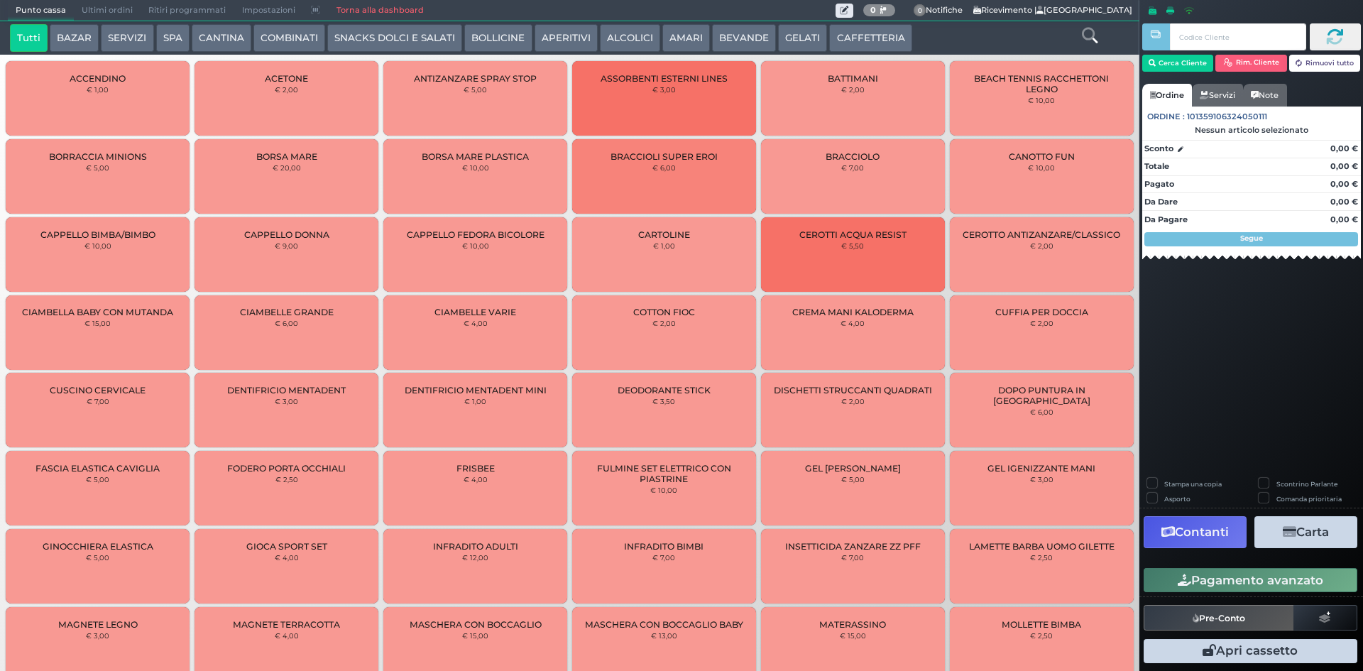
click at [1098, 32] on icon at bounding box center [1090, 36] width 16 height 16
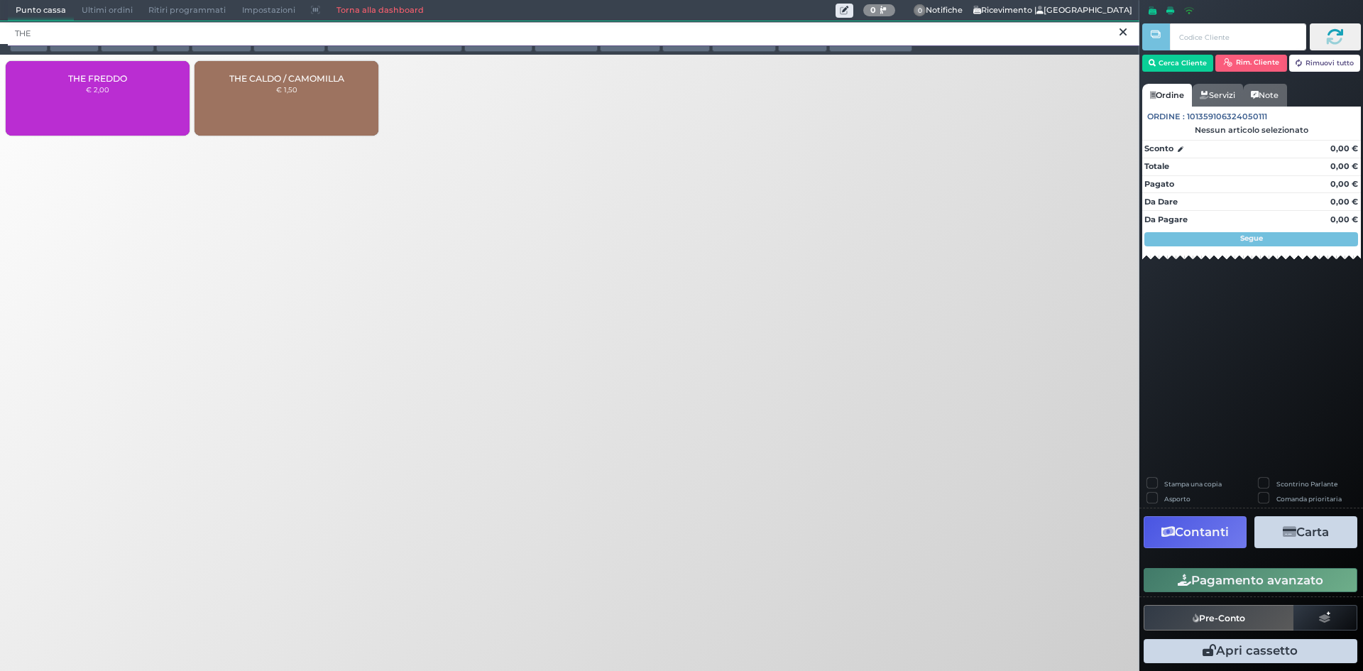
type input "THE"
click at [335, 117] on div "THE CALDO / CAMOMILLA € 1,50" at bounding box center [287, 98] width 184 height 75
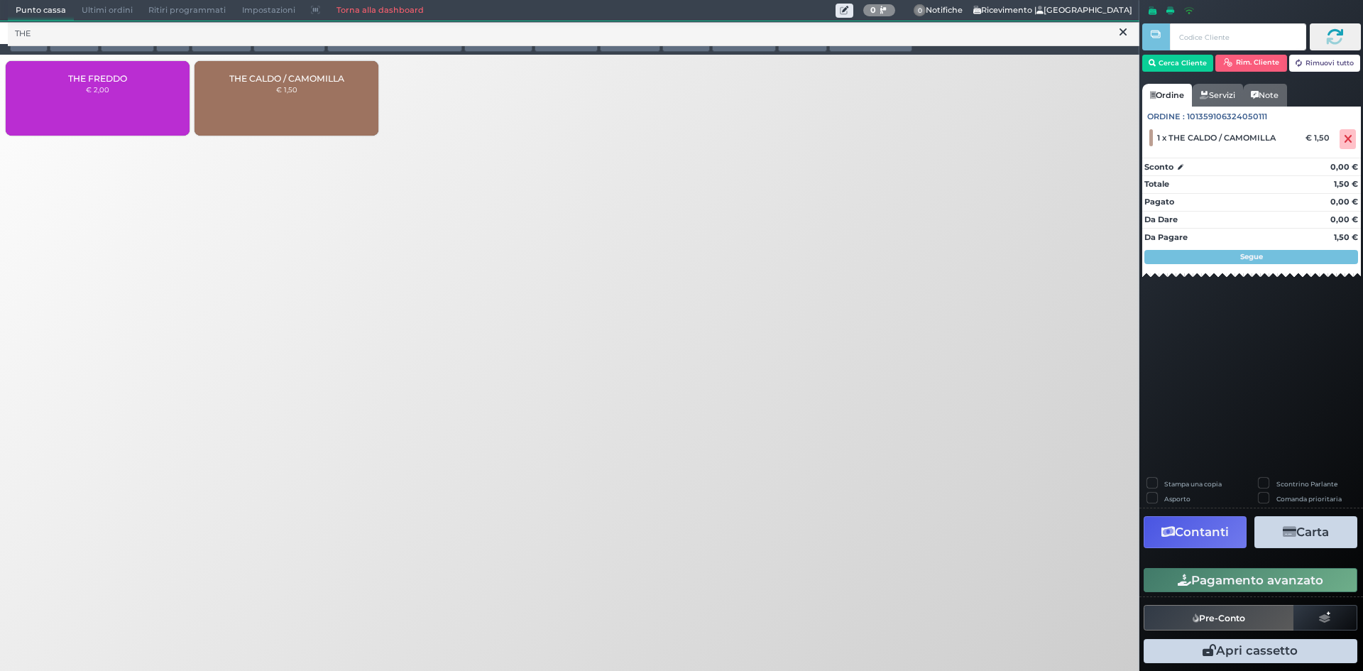
click at [1257, 582] on button "Pagamento avanzato" at bounding box center [1251, 580] width 214 height 24
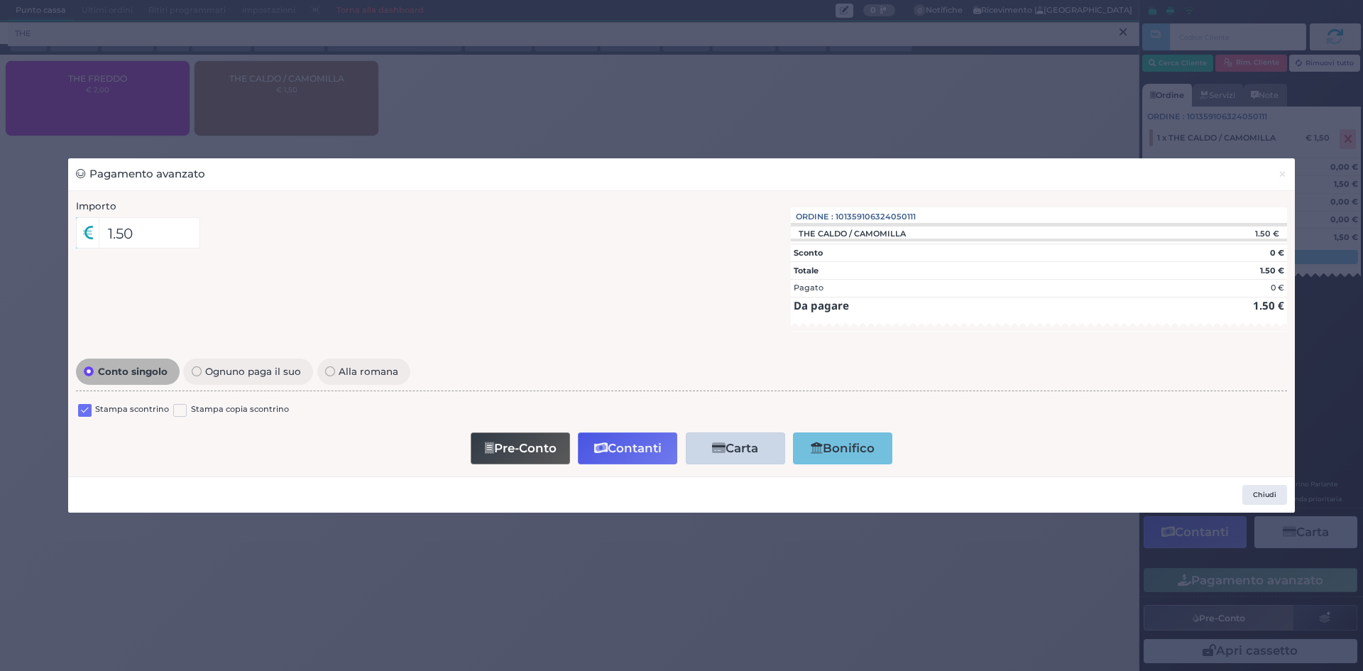
click at [84, 410] on label at bounding box center [84, 410] width 13 height 13
click at [0, 0] on input "checkbox" at bounding box center [0, 0] width 0 height 0
click at [562, 446] on button "Pre-Conto" at bounding box center [520, 448] width 99 height 32
click at [1285, 177] on span "×" at bounding box center [1282, 174] width 9 height 16
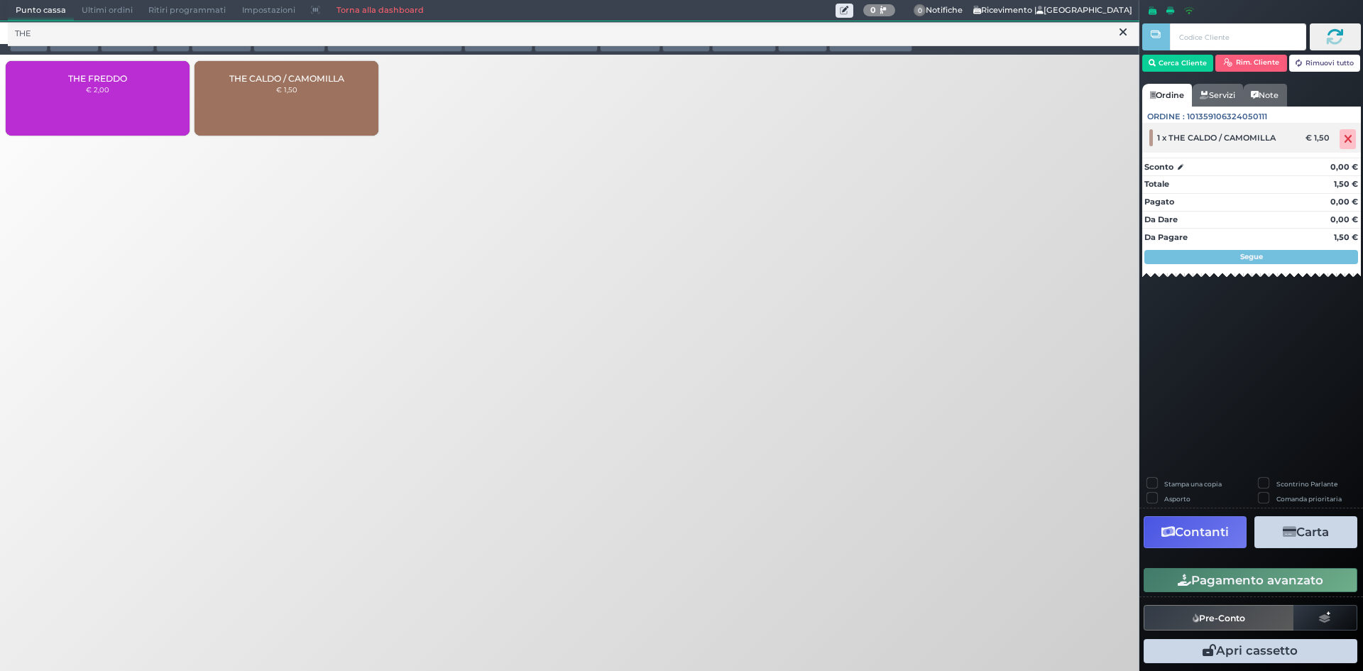
click at [1344, 139] on icon at bounding box center [1348, 139] width 9 height 1
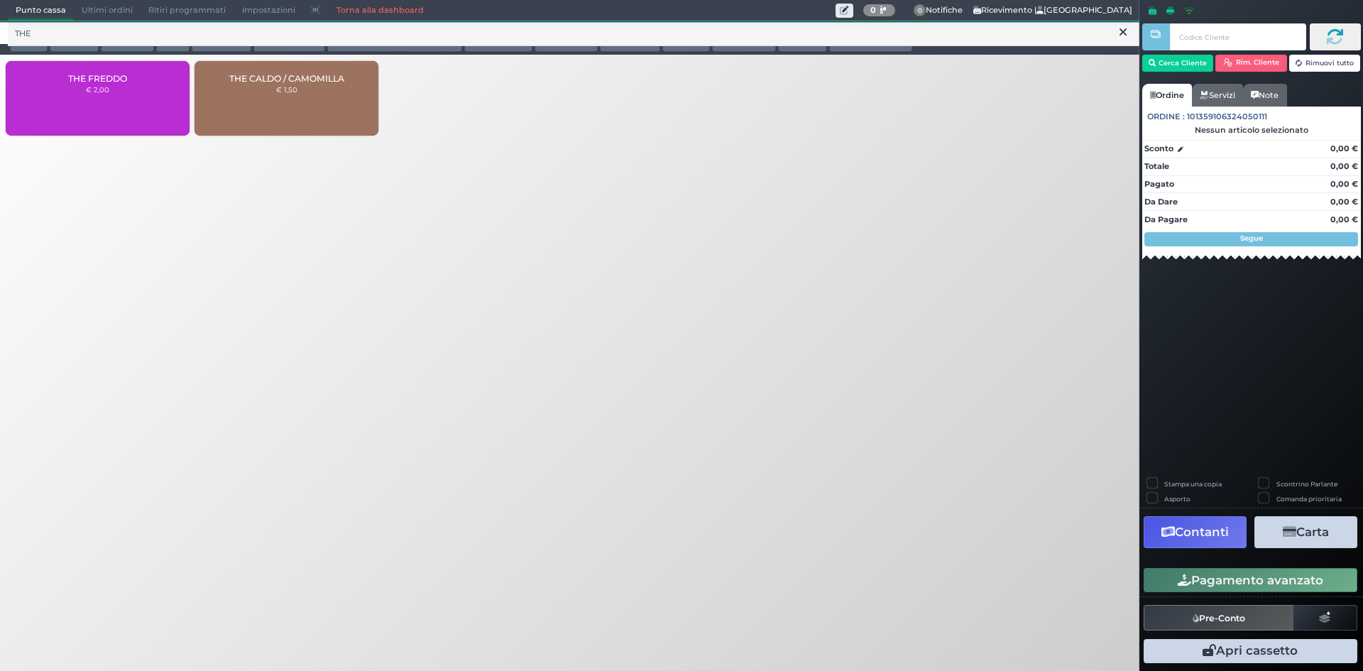
click at [358, 111] on div "THE CALDO / CAMOMILLA € 1,50" at bounding box center [287, 98] width 184 height 75
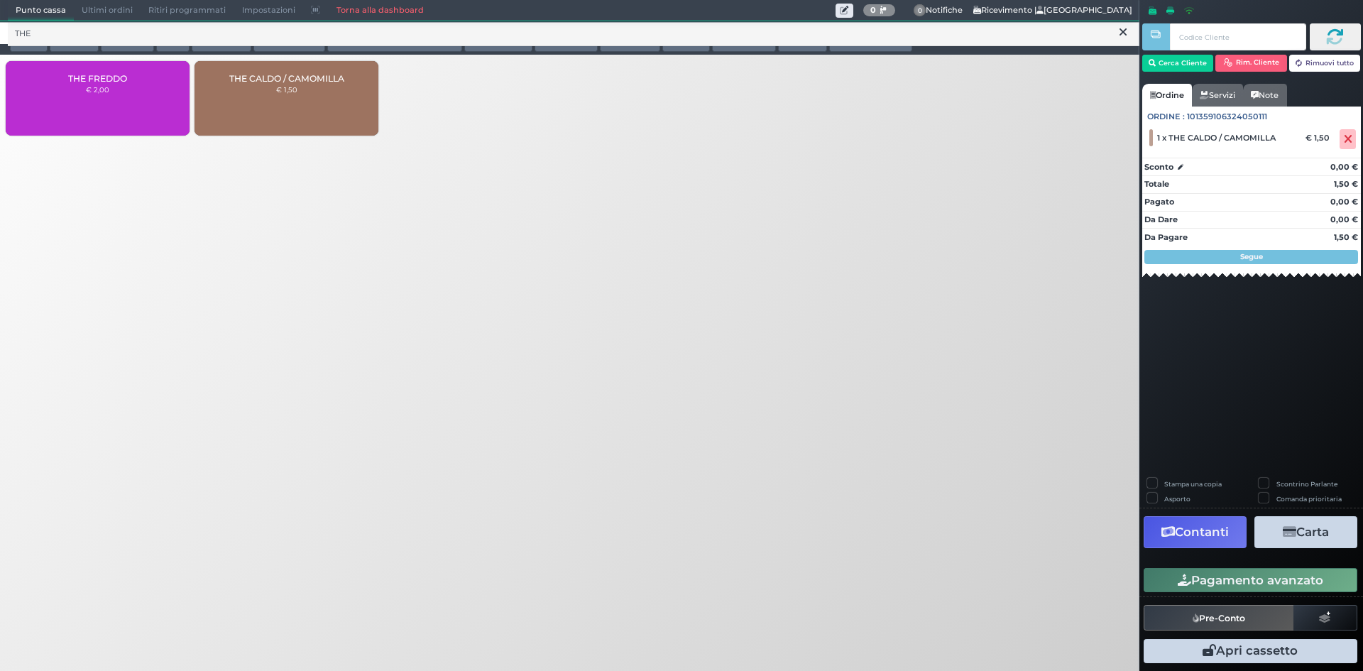
click at [1178, 576] on icon "button" at bounding box center [1184, 580] width 13 height 12
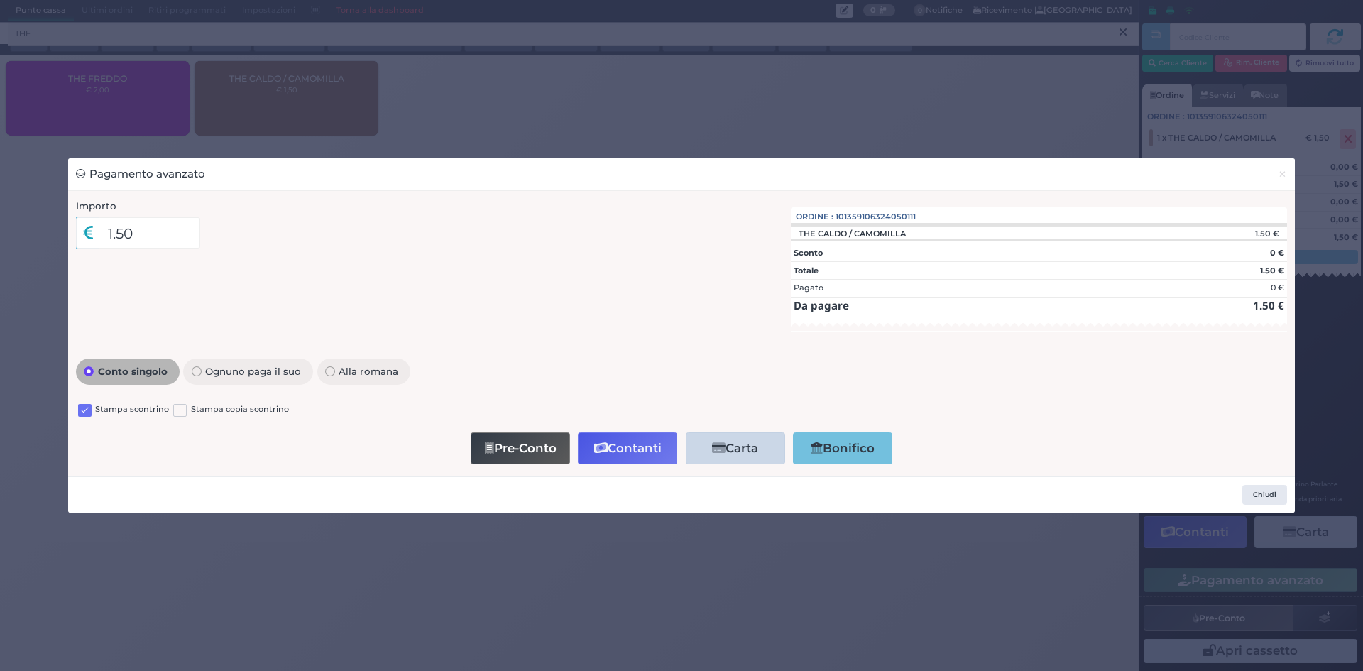
click at [107, 412] on label "Stampa scontrino" at bounding box center [132, 409] width 74 height 13
click at [77, 412] on div "Stampa scontrino Stampa copia scontrino" at bounding box center [681, 412] width 1211 height 33
click at [87, 410] on label at bounding box center [84, 410] width 13 height 13
click at [0, 0] on input "checkbox" at bounding box center [0, 0] width 0 height 0
click at [494, 447] on button "Pre-Conto" at bounding box center [520, 448] width 99 height 32
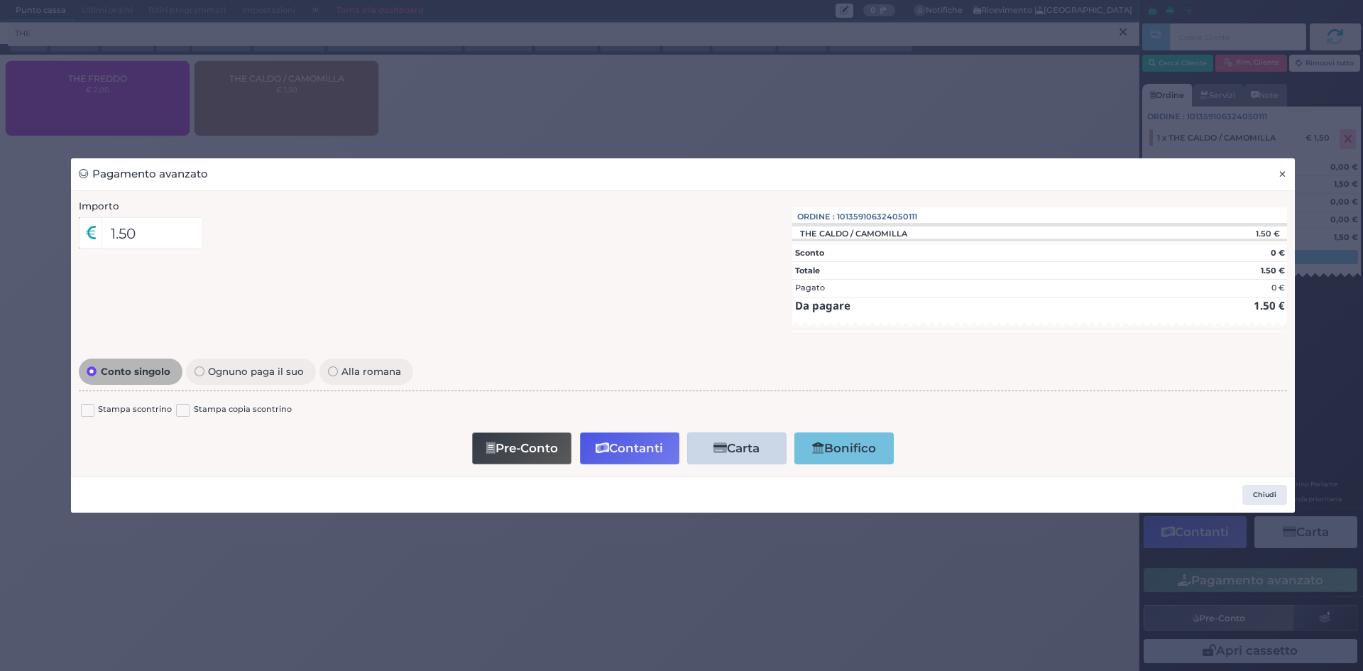
click at [1288, 180] on button "×" at bounding box center [1282, 174] width 25 height 32
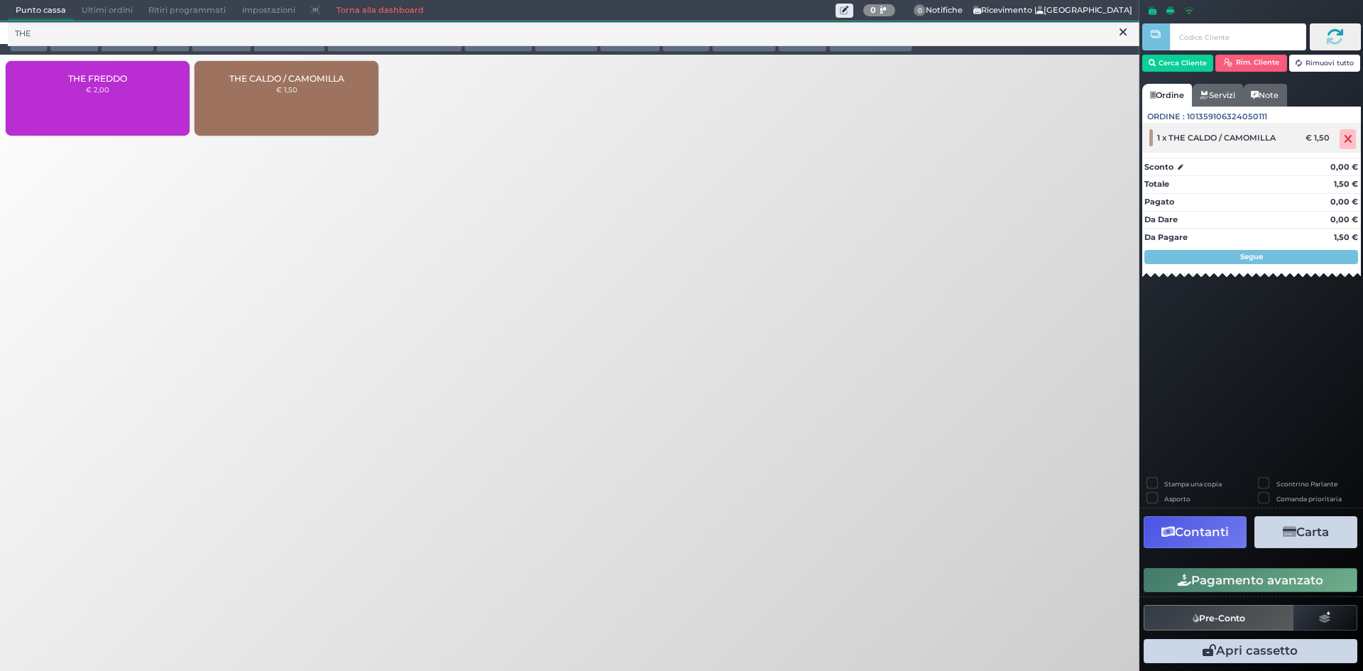
click at [1346, 139] on icon at bounding box center [1348, 139] width 9 height 1
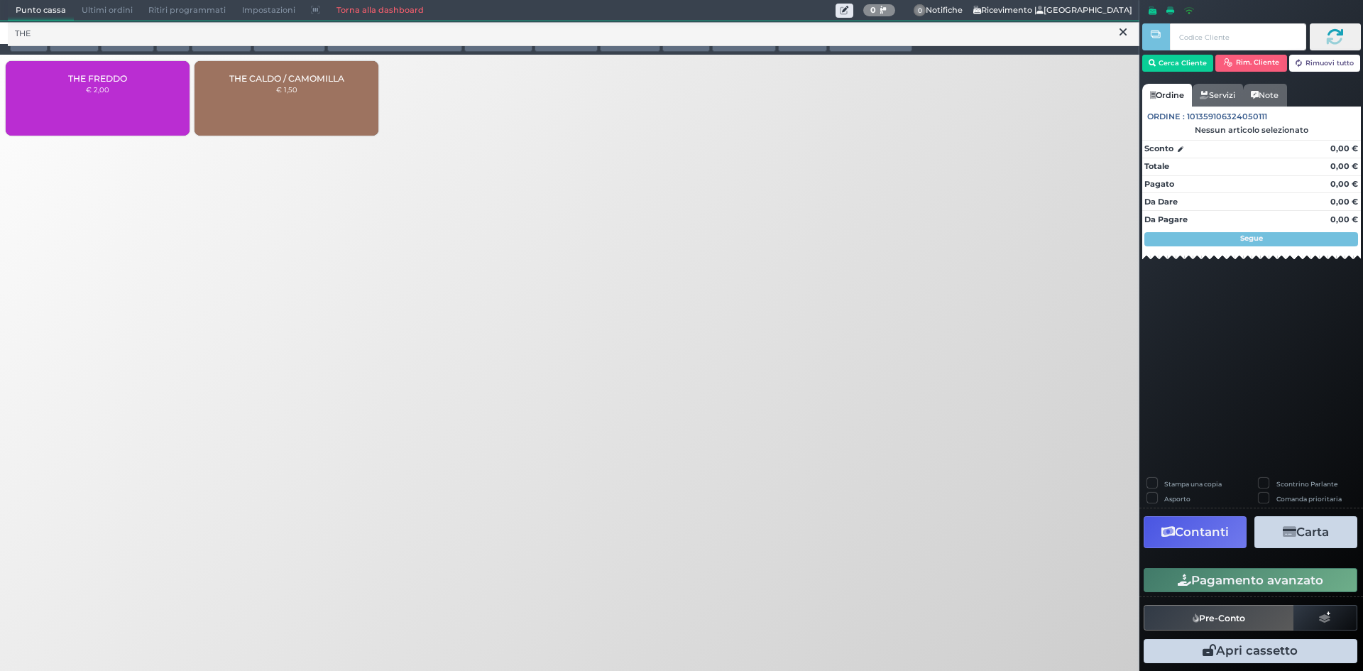
click at [1128, 34] on button at bounding box center [1123, 33] width 13 height 16
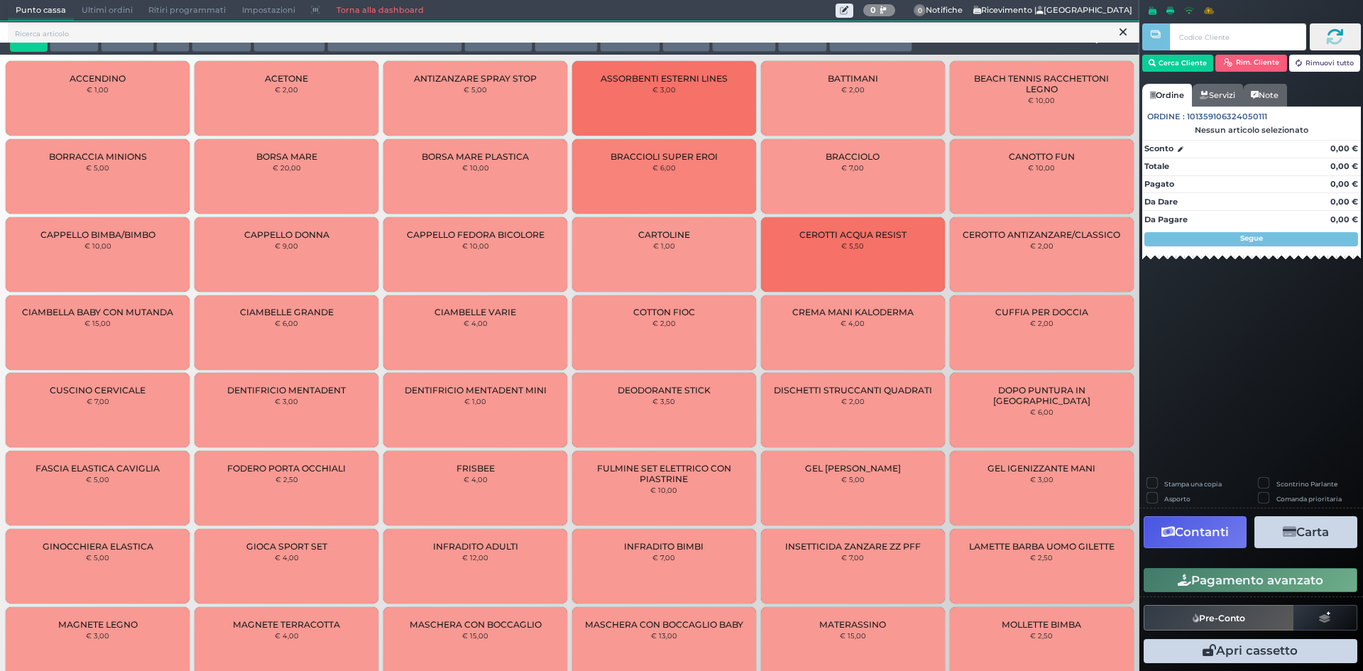
scroll to position [3, 0]
